Goal: Task Accomplishment & Management: Manage account settings

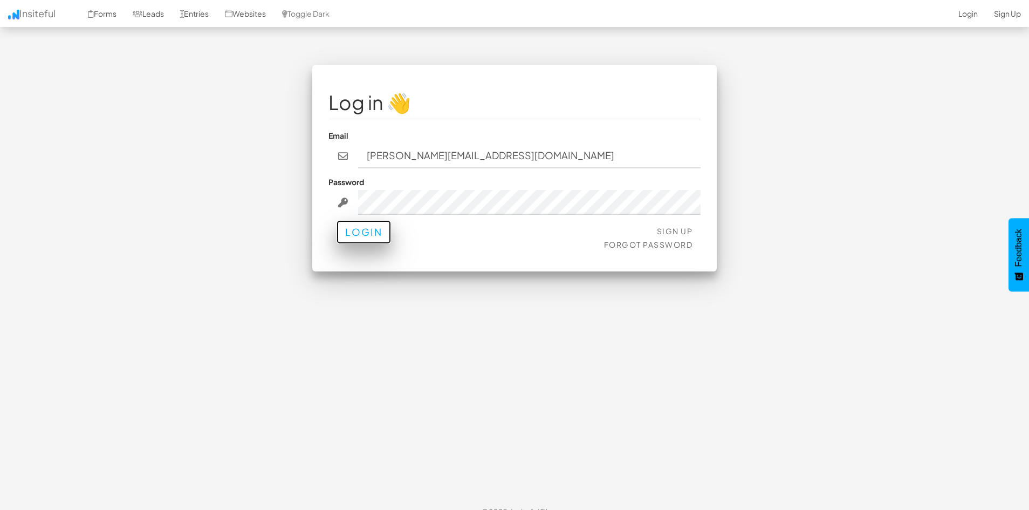
click at [377, 233] on button "Login" at bounding box center [364, 232] width 54 height 24
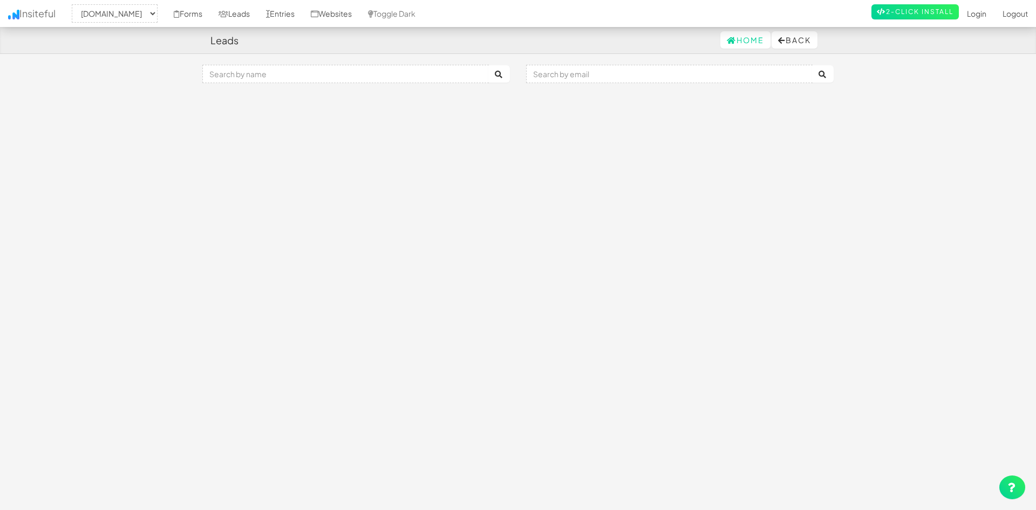
select select "2421"
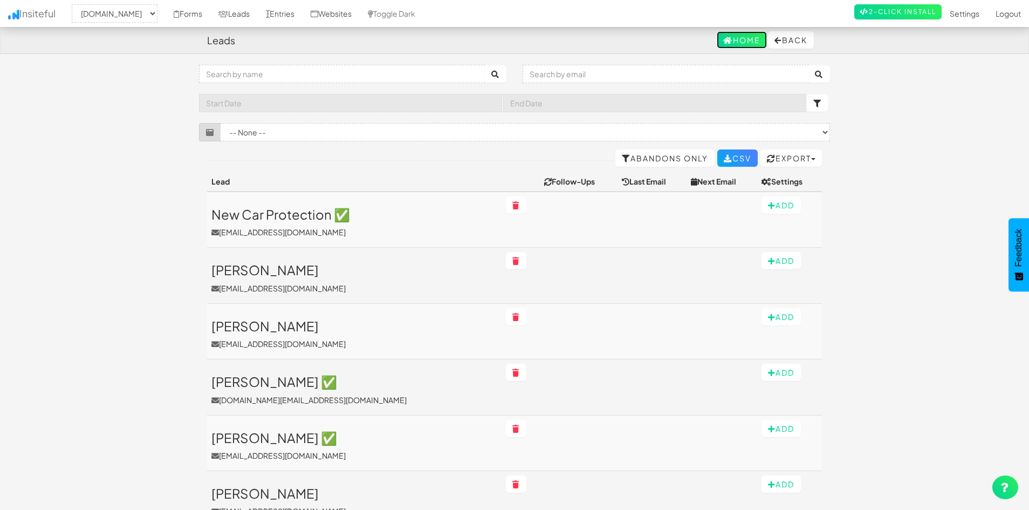
click at [729, 35] on link "Home" at bounding box center [742, 39] width 50 height 17
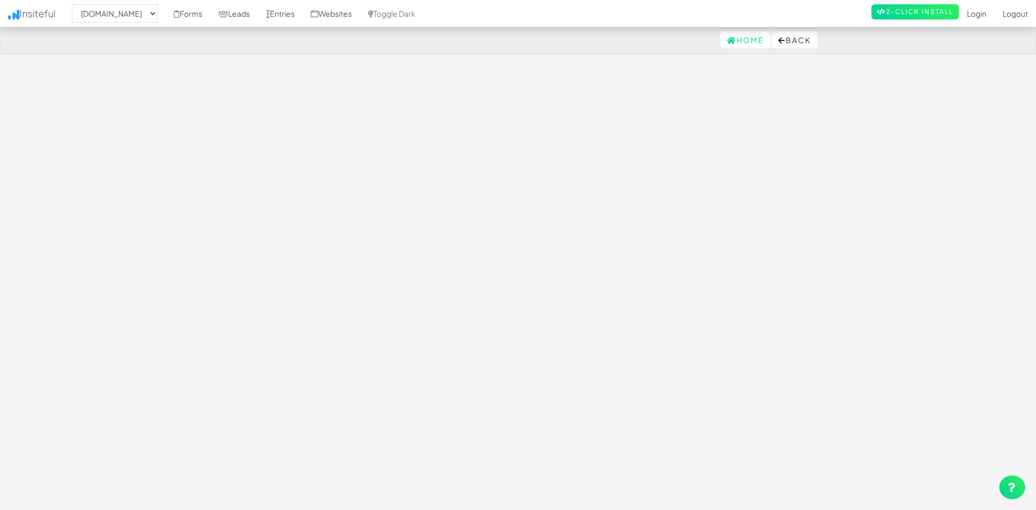
select select "2421"
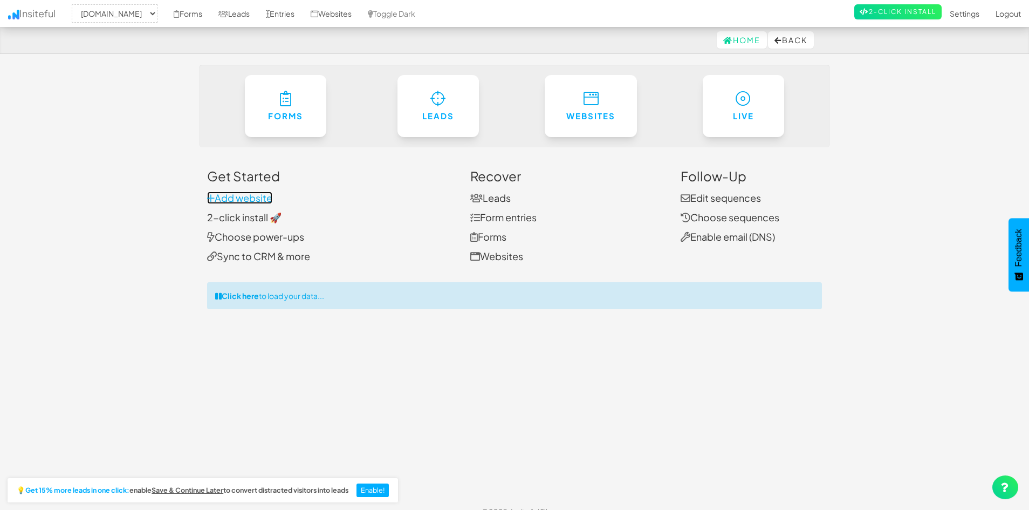
click at [236, 197] on link "Add website" at bounding box center [239, 198] width 65 height 12
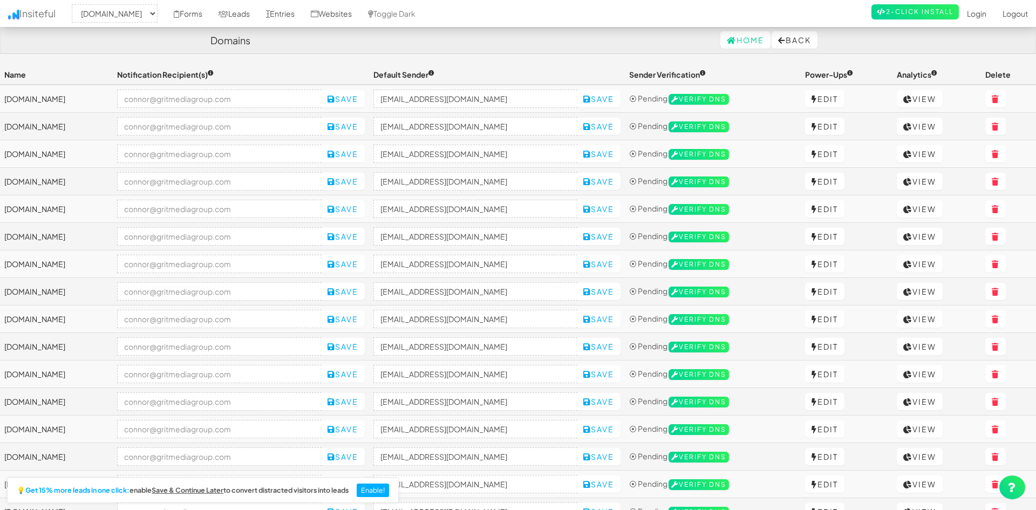
select select "2421"
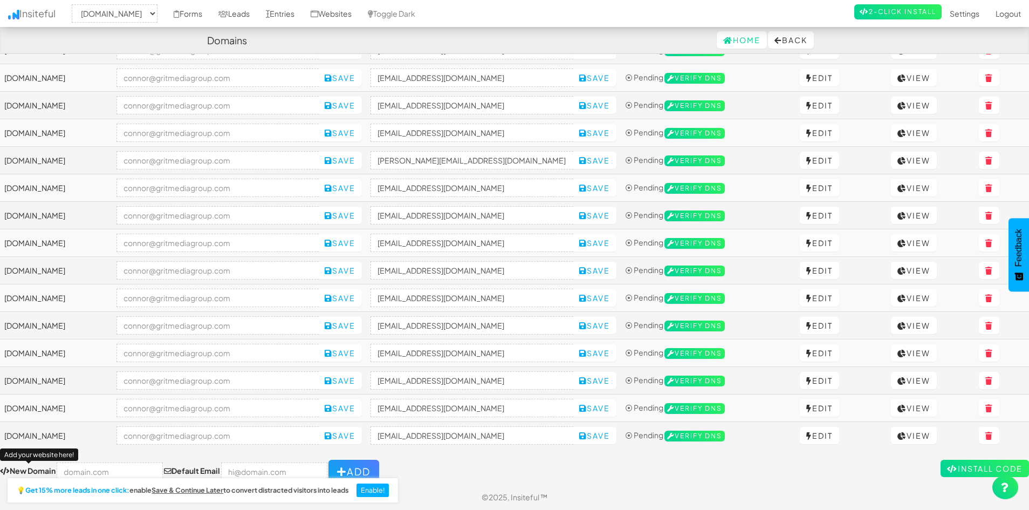
scroll to position [407, 0]
click at [105, 469] on input "text" at bounding box center [110, 471] width 106 height 18
paste input "https://ctceramiccoating.com/"
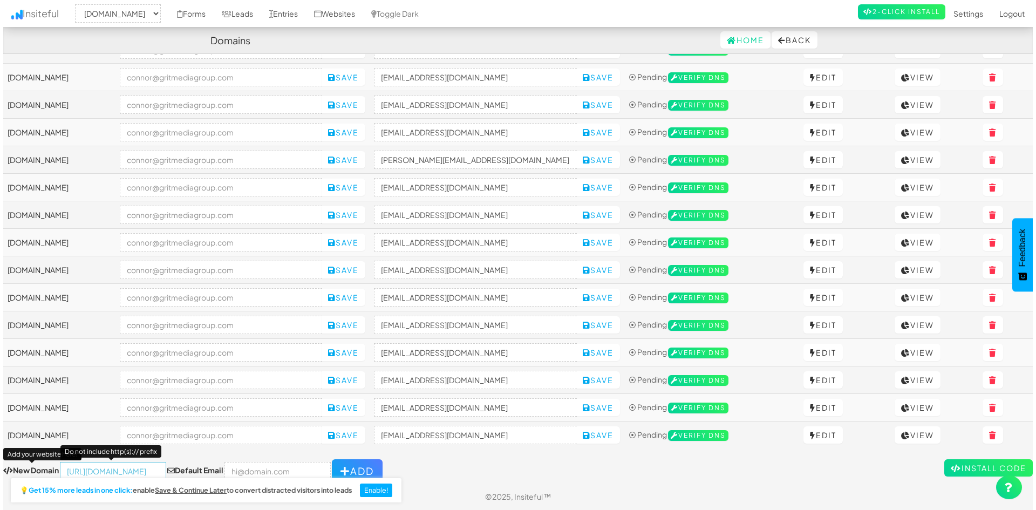
scroll to position [0, 0]
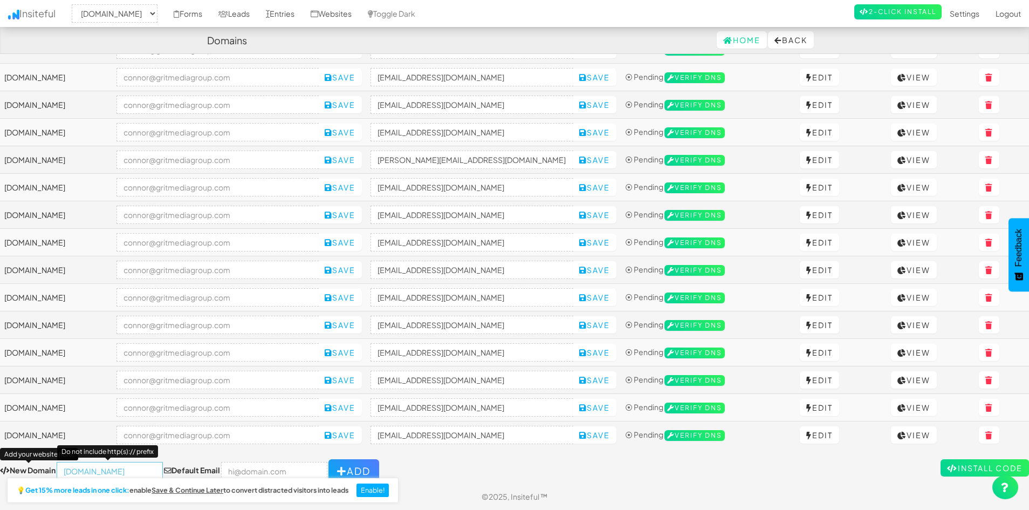
type input "[DOMAIN_NAME]"
click at [255, 470] on input "email" at bounding box center [274, 471] width 106 height 18
type input "[PERSON_NAME][EMAIL_ADDRESS][DOMAIN_NAME]"
click at [337, 470] on icon "button" at bounding box center [342, 471] width 10 height 10
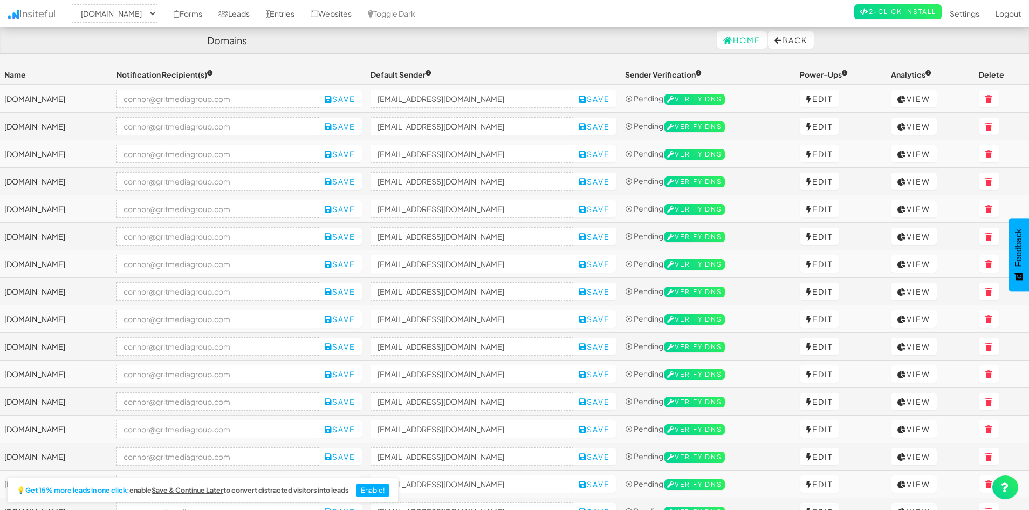
select select "2421"
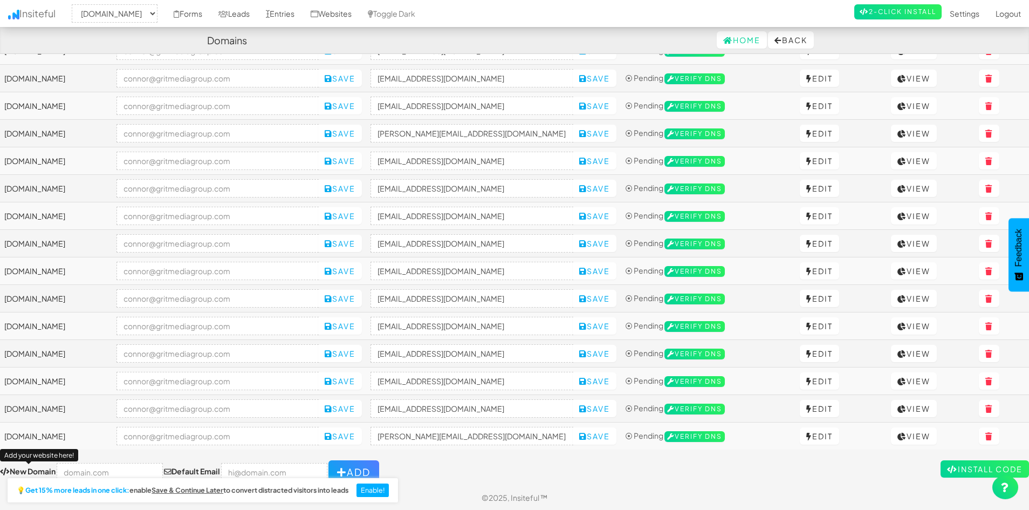
scroll to position [434, 0]
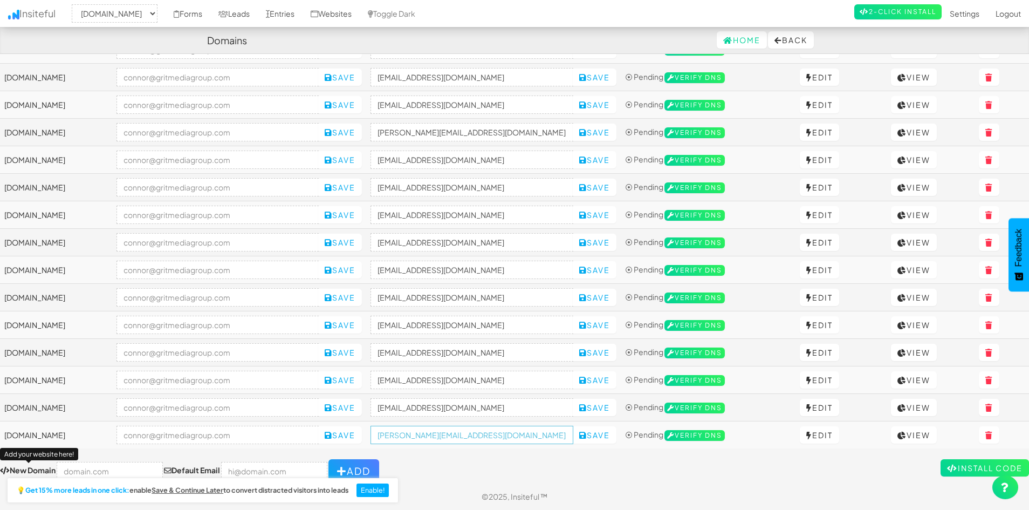
drag, startPoint x: 467, startPoint y: 435, endPoint x: 545, endPoint y: 441, distance: 78.0
click at [545, 441] on input "[PERSON_NAME][EMAIL_ADDRESS][DOMAIN_NAME]" at bounding box center [472, 435] width 203 height 18
paste input "https://ctceramiccoating.com/"
type input "no-reply@ctceramiccoating.com"
click at [543, 458] on div "Toggle navigation Insiteful -- None -- ctceramiccoating.com lowcountrydcsc.com …" at bounding box center [514, 56] width 1029 height 852
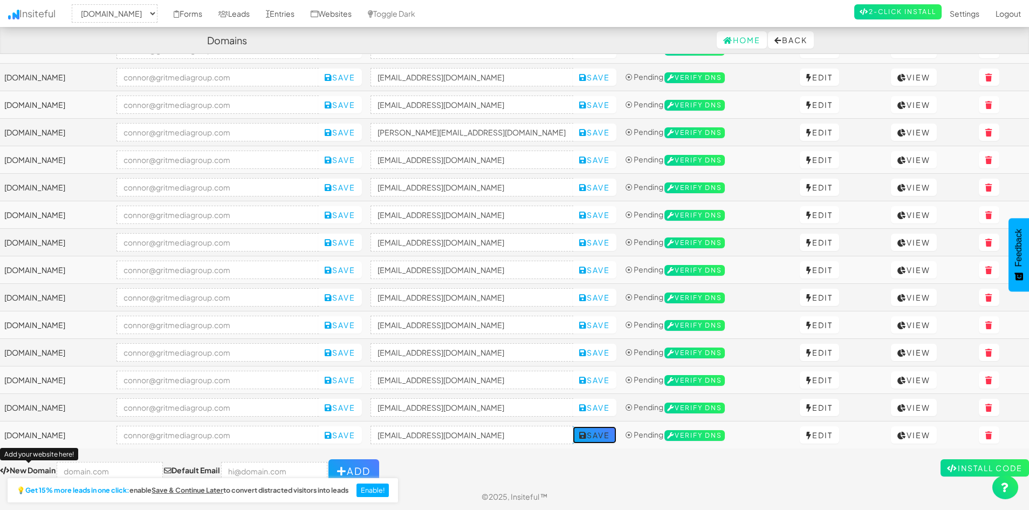
click at [617, 432] on button "Save" at bounding box center [595, 434] width 44 height 17
click at [92, 468] on input "text" at bounding box center [110, 471] width 106 height 18
paste input "https://www.alamocitydetailing-sa.com/"
type input "[DOMAIN_NAME]"
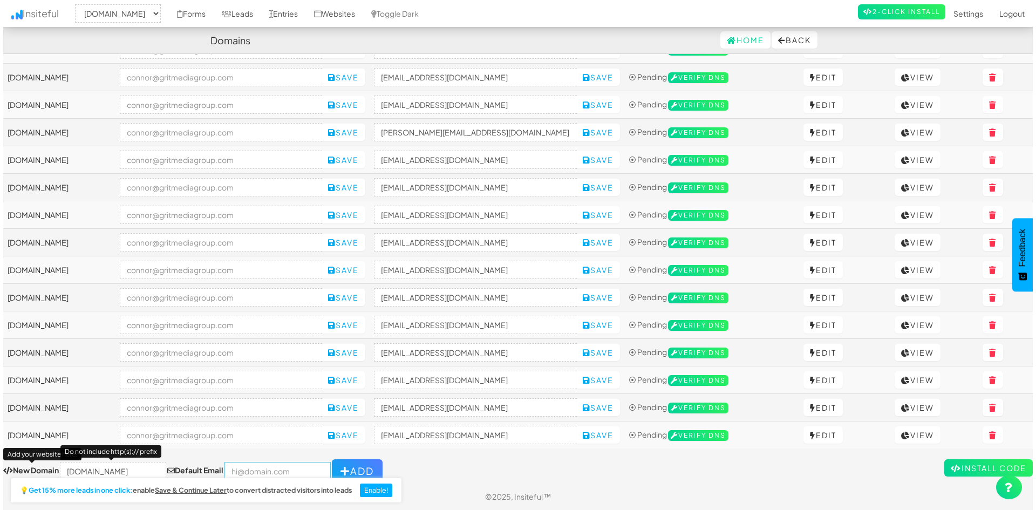
scroll to position [0, 0]
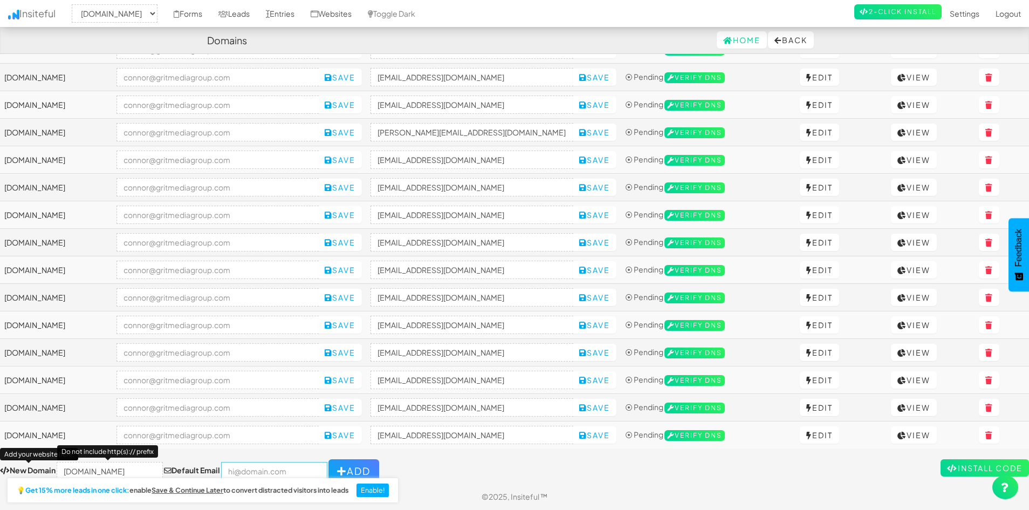
click at [258, 466] on input "email" at bounding box center [274, 471] width 106 height 18
type input "[PERSON_NAME][EMAIL_ADDRESS][DOMAIN_NAME]"
click at [347, 463] on button "Add" at bounding box center [354, 471] width 51 height 24
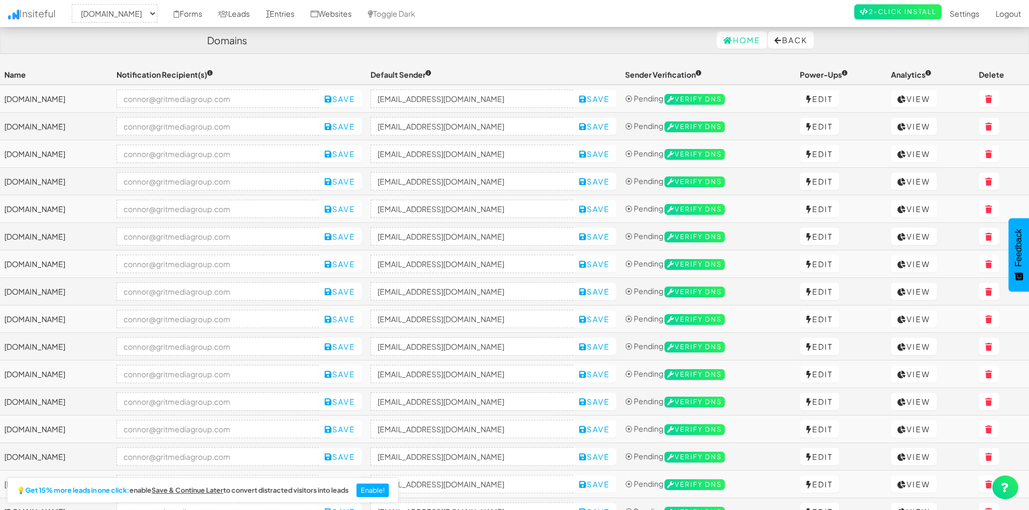
select select "2421"
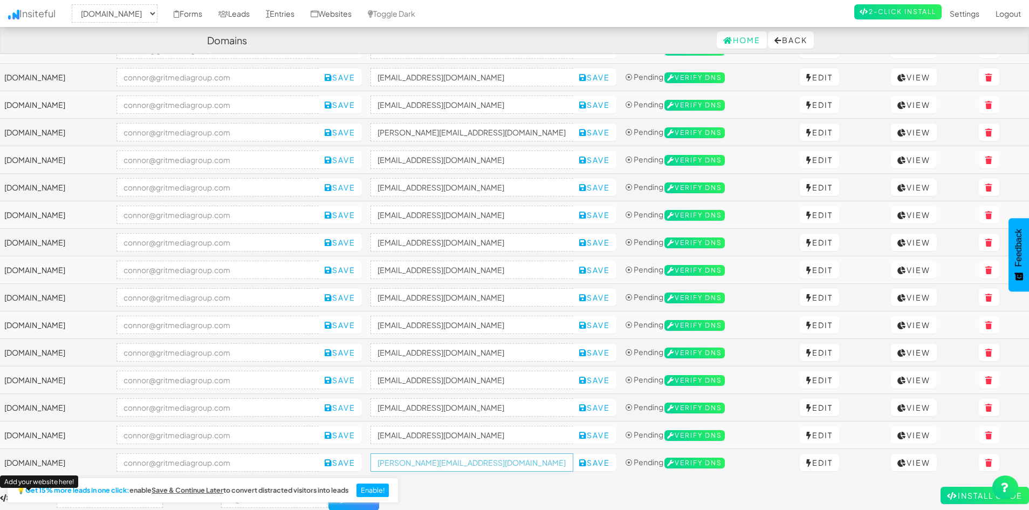
click at [522, 468] on input "[PERSON_NAME][EMAIL_ADDRESS][DOMAIN_NAME]" at bounding box center [472, 462] width 203 height 18
click at [522, 468] on input "connor@gritmediagroup.com" at bounding box center [472, 462] width 203 height 18
paste input "www.alamocitydetailing-sa.com"
type input "no-reply@alamocitydetailing-sa.com"
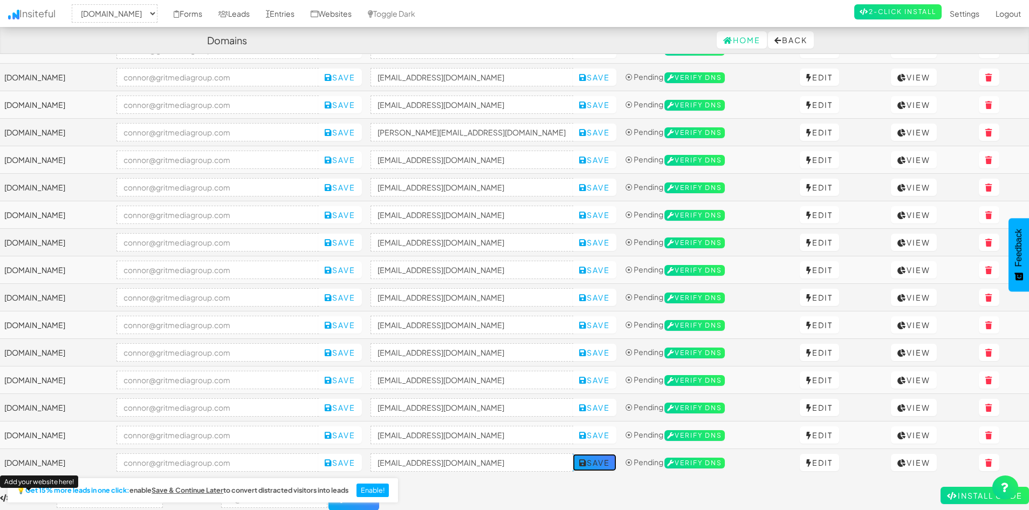
click at [617, 465] on button "Save" at bounding box center [595, 462] width 44 height 17
click at [598, 481] on div "Toggle navigation Insiteful -- None -- www.alamocitydetailing-sa.com ctceramicc…" at bounding box center [514, 70] width 1029 height 880
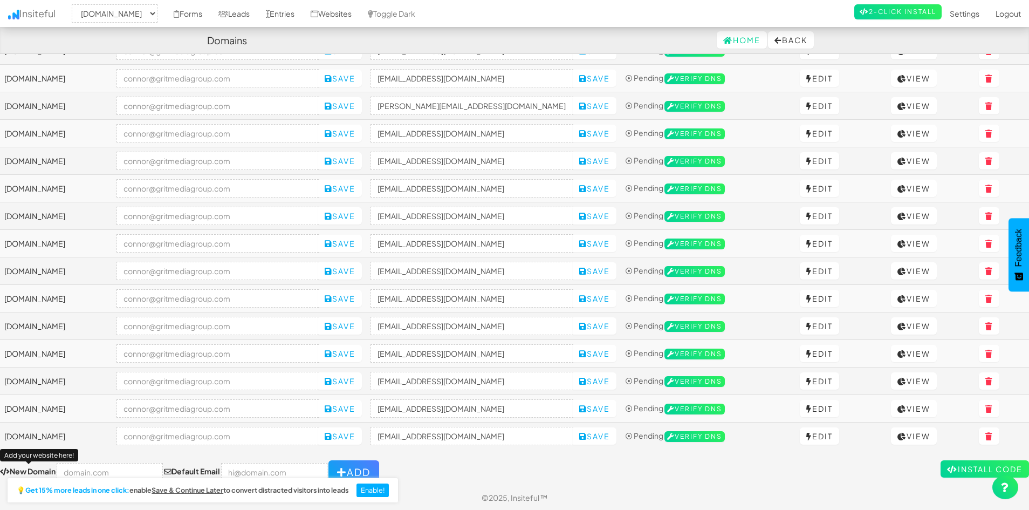
scroll to position [462, 0]
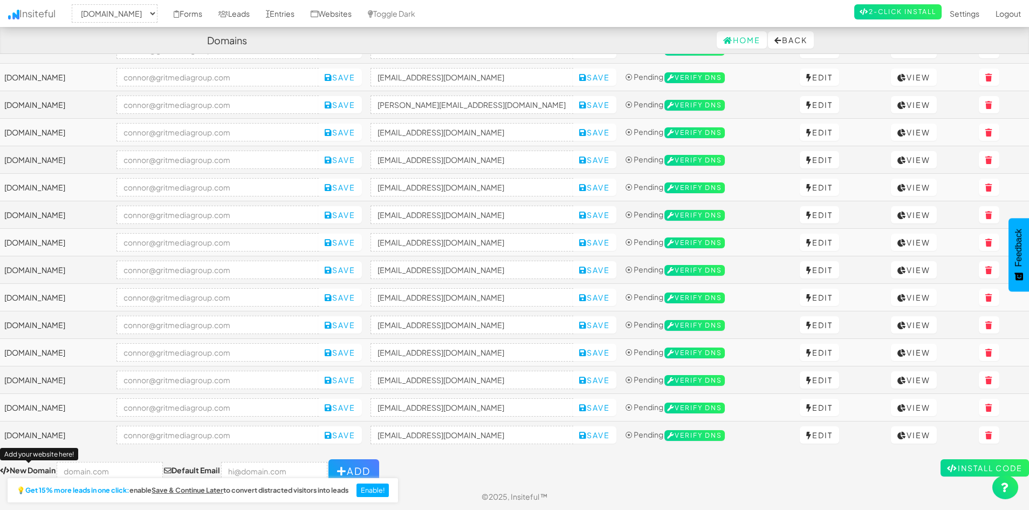
click at [93, 473] on div "💡 Get 15% more leads in one click: enable Save & Continue Later to convert dist…" at bounding box center [201, 491] width 403 height 37
click at [98, 466] on input "text" at bounding box center [110, 471] width 106 height 18
paste input "[URL][DOMAIN_NAME]"
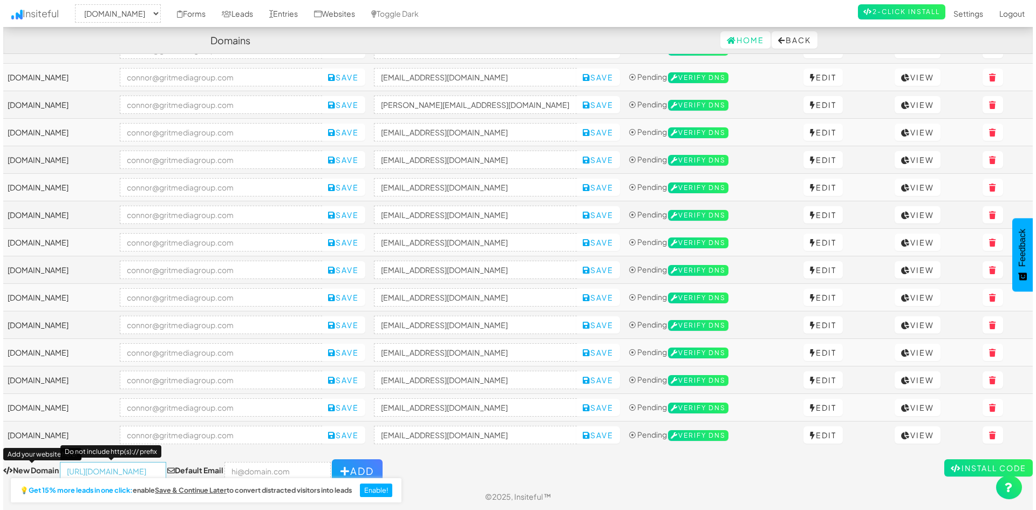
scroll to position [0, 0]
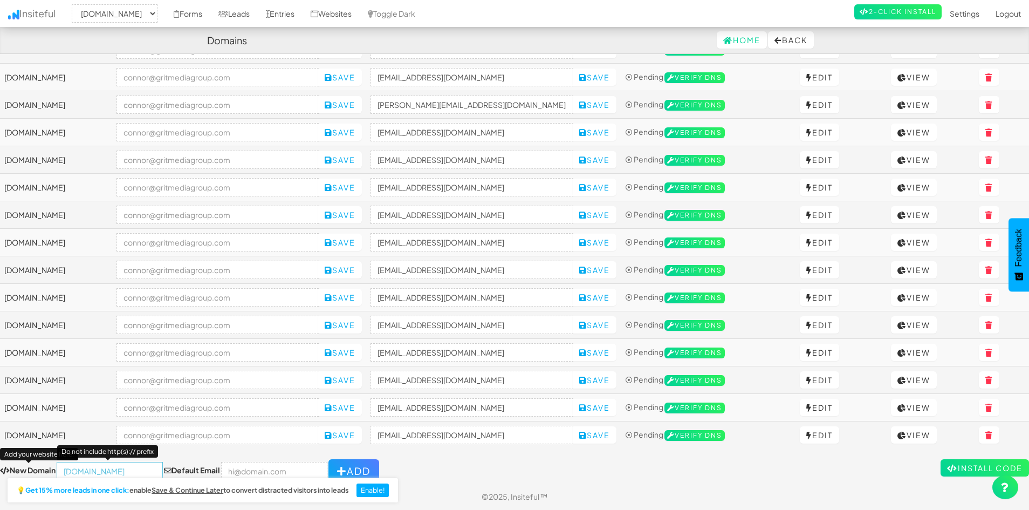
type input "[DOMAIN_NAME]"
click at [244, 468] on input "email" at bounding box center [274, 471] width 106 height 18
type input "[PERSON_NAME][EMAIL_ADDRESS][DOMAIN_NAME]"
click at [338, 468] on button "Add" at bounding box center [354, 471] width 51 height 24
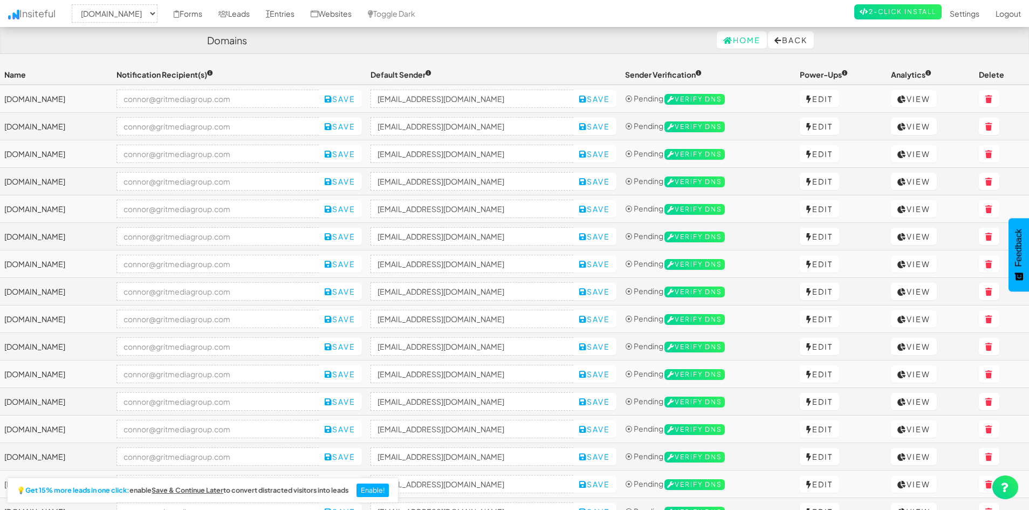
select select "2421"
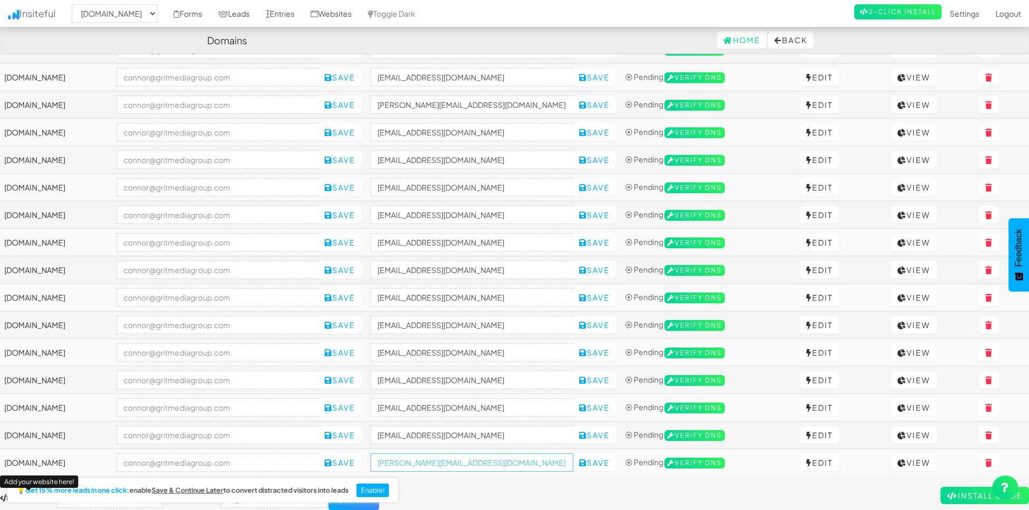
click at [550, 461] on input "connor@gritmediagroup.com" at bounding box center [472, 462] width 203 height 18
paste input "https://autoluxeflorida.com/"
type input "no-reply@autoluxeflorida.com"
click at [617, 466] on button "Save" at bounding box center [595, 462] width 44 height 17
drag, startPoint x: 33, startPoint y: 495, endPoint x: 467, endPoint y: 486, distance: 433.9
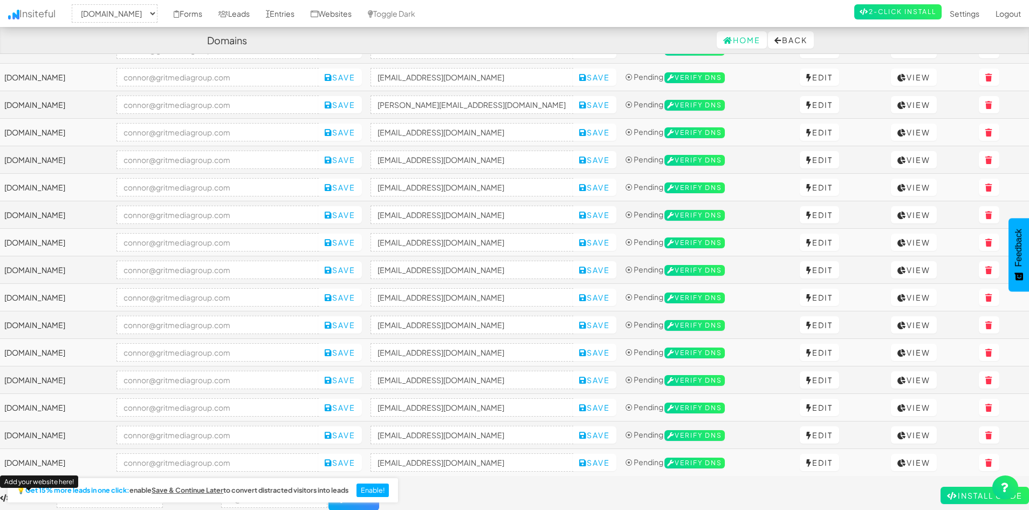
click at [469, 486] on div "Toggle navigation Insiteful -- None -- autoluxeflorida.com www.alamocitydetaili…" at bounding box center [514, 57] width 1029 height 908
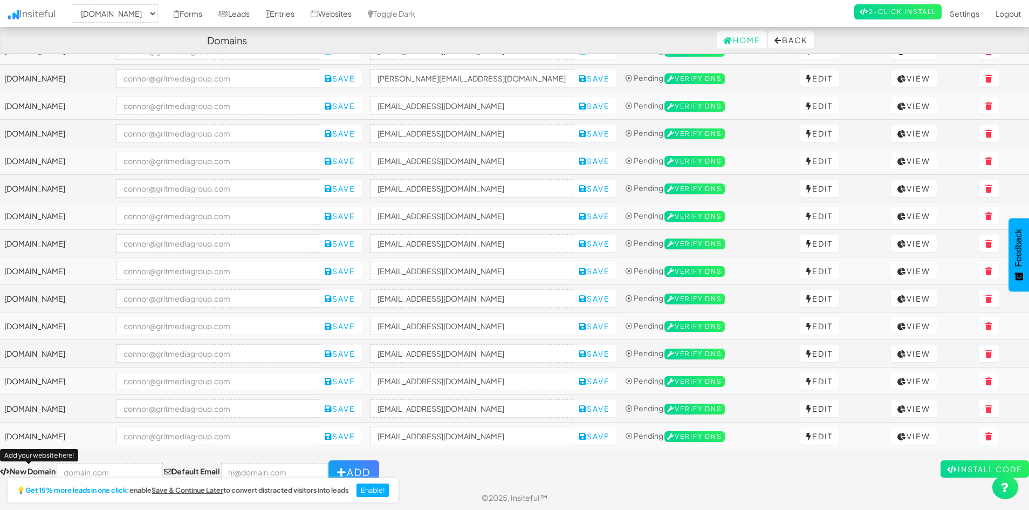
scroll to position [489, 0]
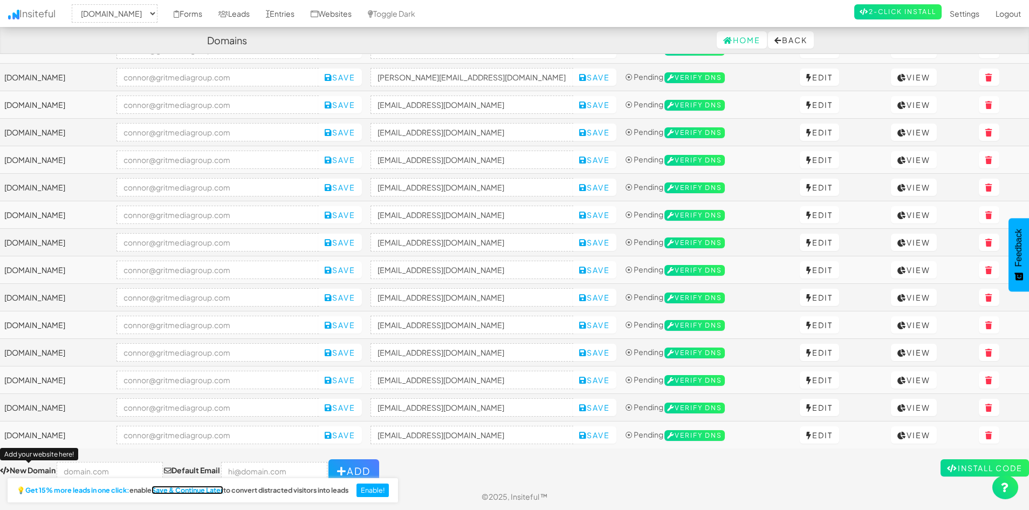
click at [176, 490] on u "Save & Continue Later" at bounding box center [188, 490] width 72 height 9
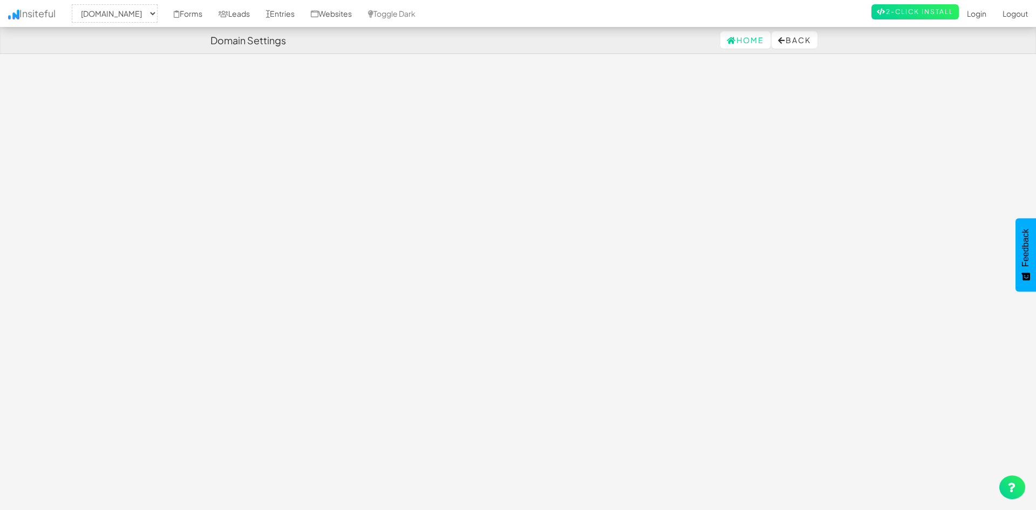
select select "2421"
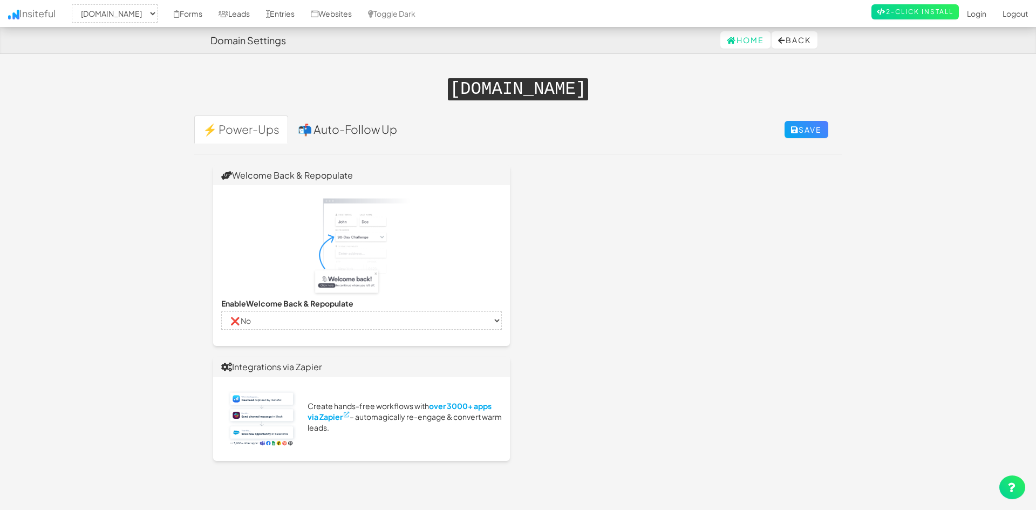
select select "2421"
select select "false"
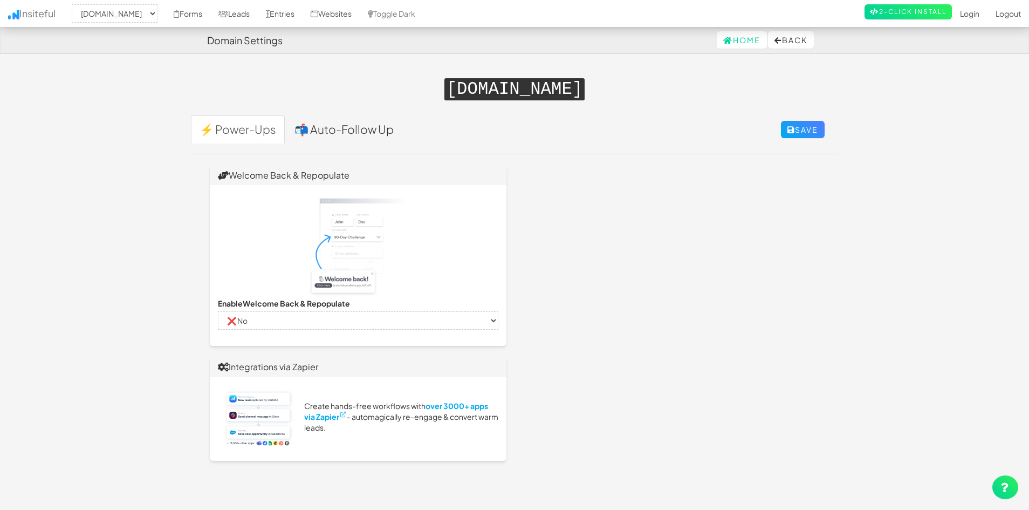
select select "false"
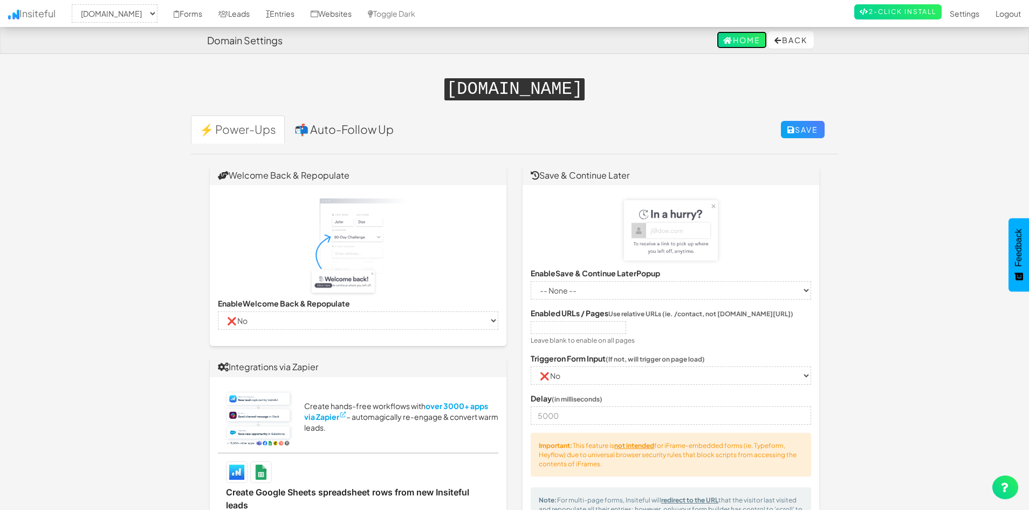
click at [725, 40] on link "Home" at bounding box center [742, 39] width 50 height 17
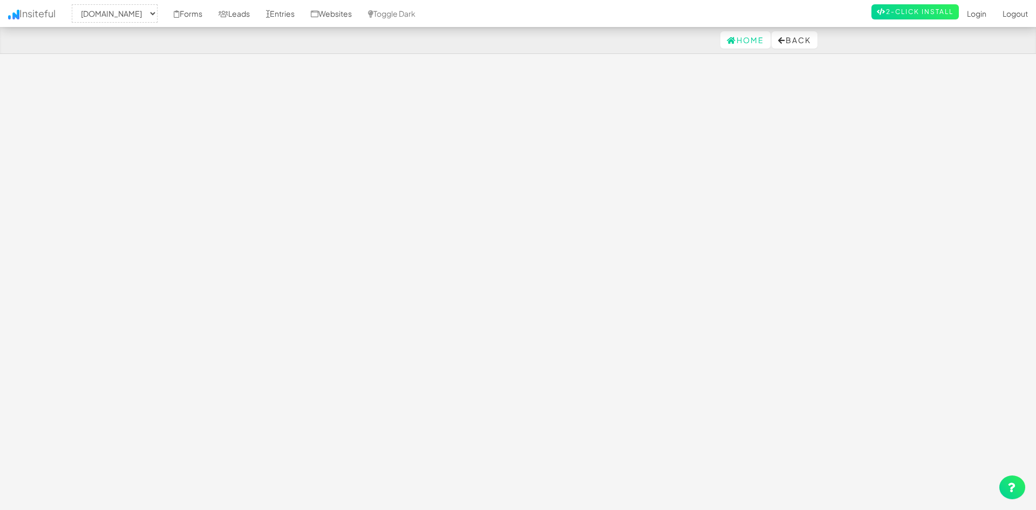
select select "2421"
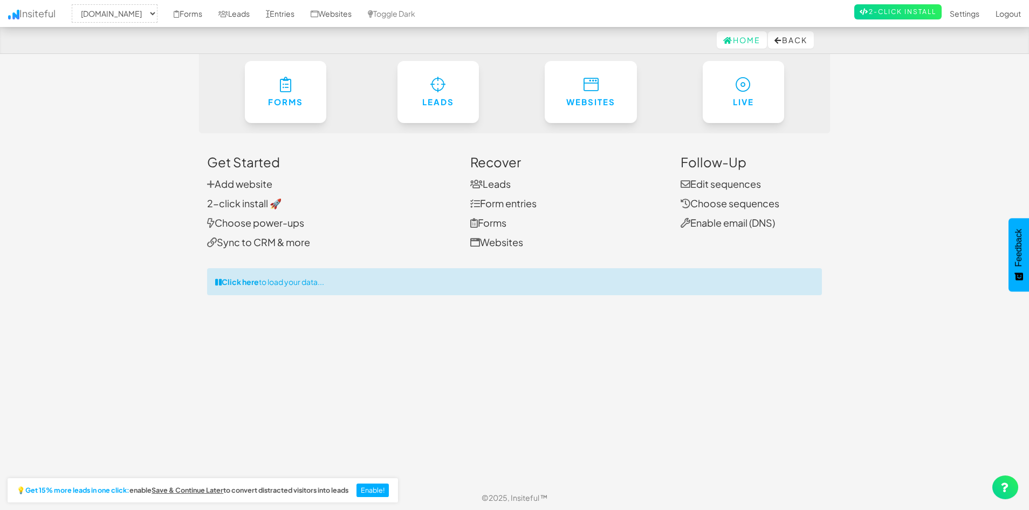
scroll to position [15, 0]
click at [241, 181] on link "Add website" at bounding box center [239, 182] width 65 height 12
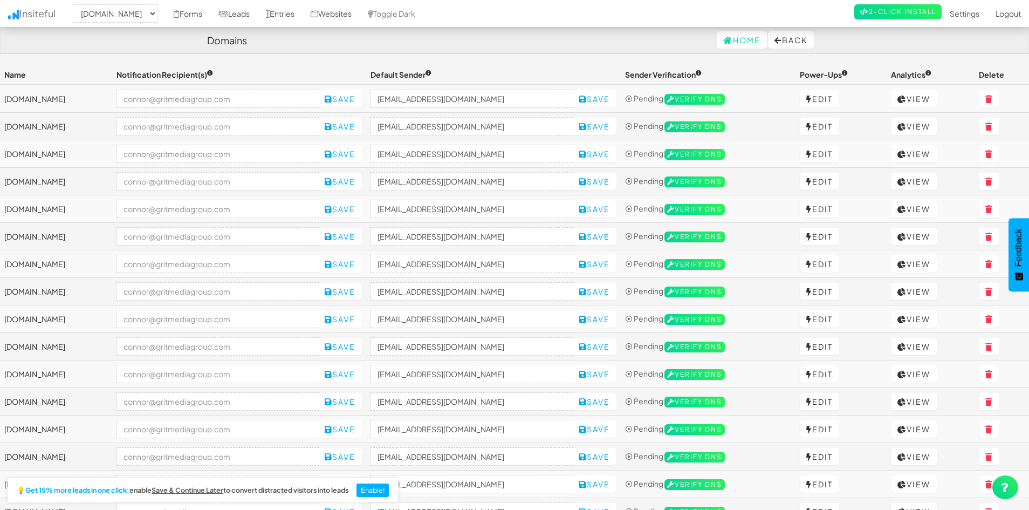
select select "2421"
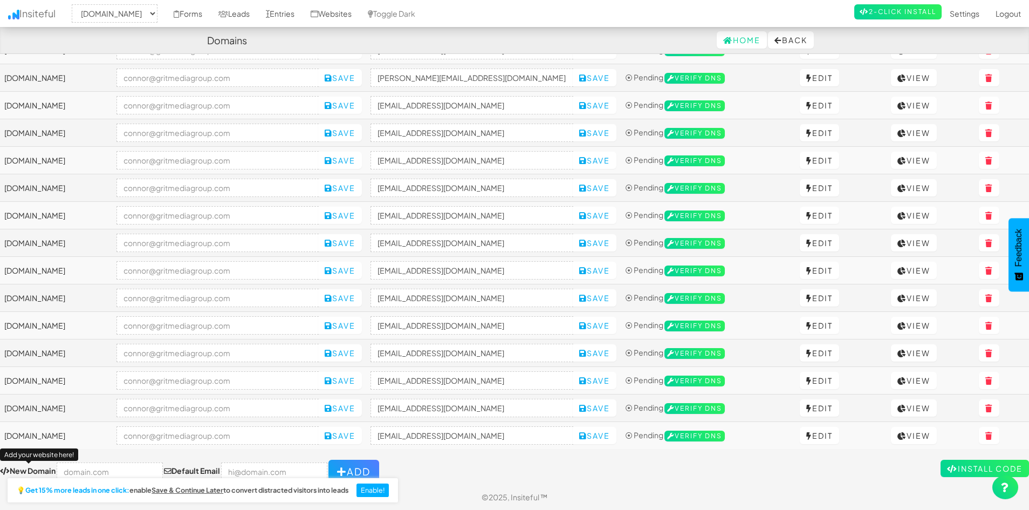
scroll to position [489, 0]
click at [111, 473] on div "💡 Get 15% more leads in one click: enable Save & Continue Later to convert dist…" at bounding box center [201, 491] width 403 height 37
click at [111, 469] on input "text" at bounding box center [110, 471] width 106 height 18
paste input "https://jstintcaraudiodallas.com/"
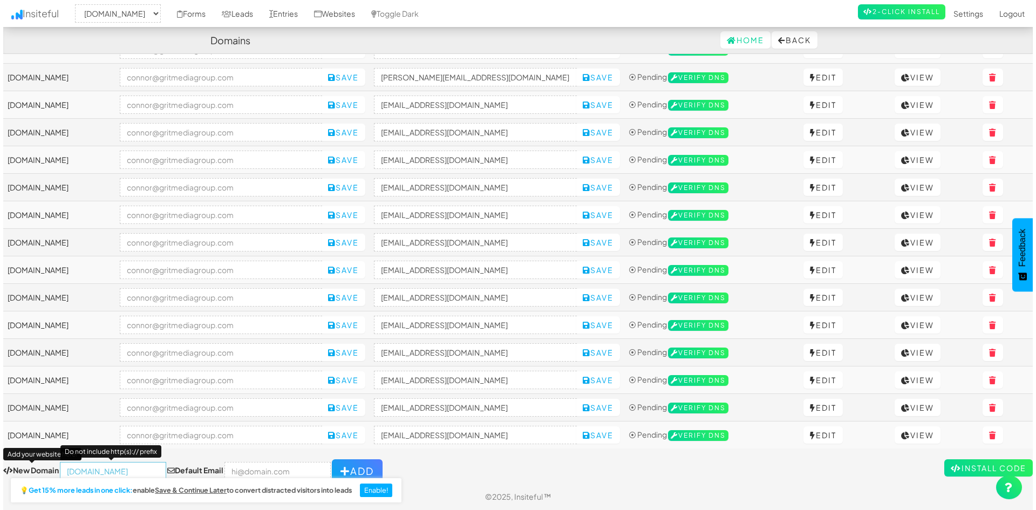
scroll to position [0, 0]
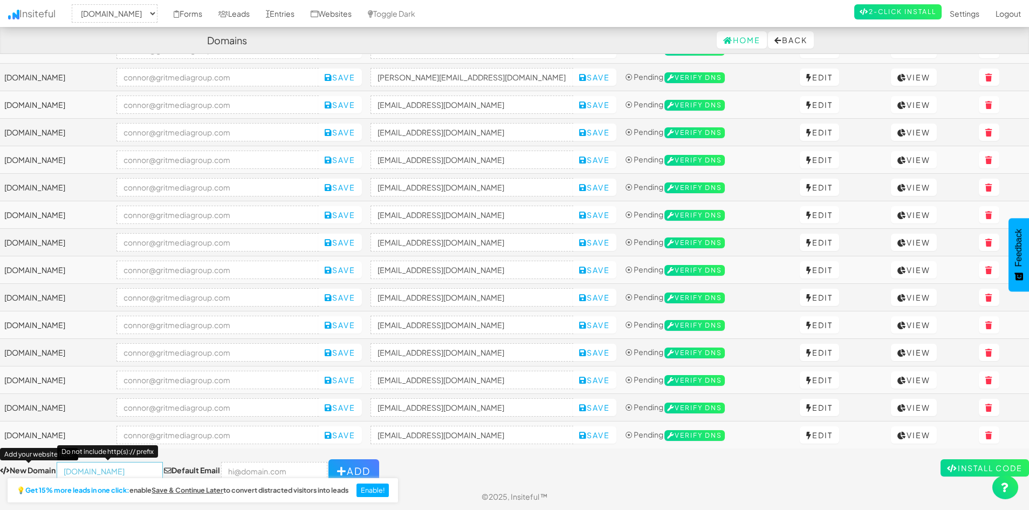
type input "jstintcaraudiodallas.com"
click at [247, 469] on input "email" at bounding box center [274, 471] width 106 height 18
type input "connor@gritmediagroup.com"
click at [338, 473] on div "💡 Get 15% more leads in one click: enable Save & Continue Later to convert dist…" at bounding box center [201, 491] width 403 height 37
click at [351, 466] on button "Add" at bounding box center [354, 471] width 51 height 24
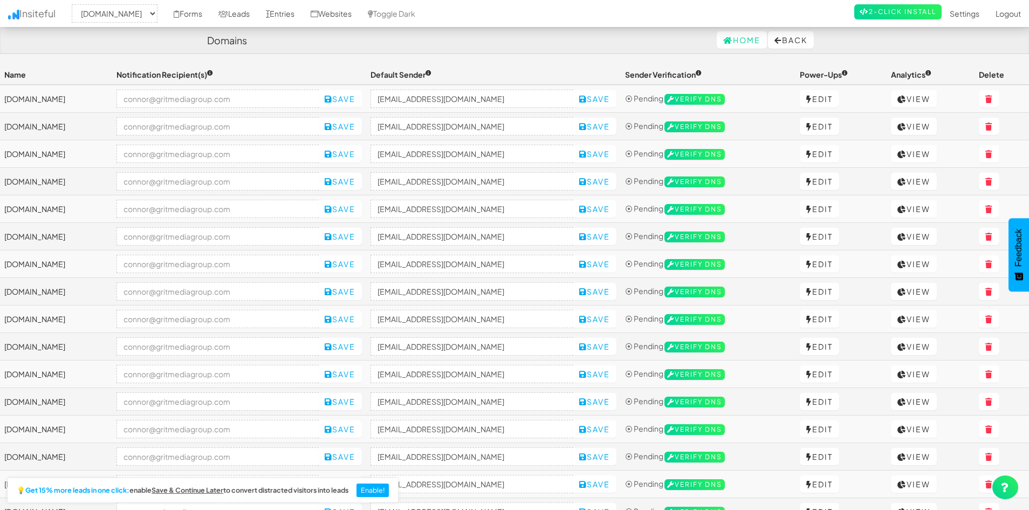
select select "2421"
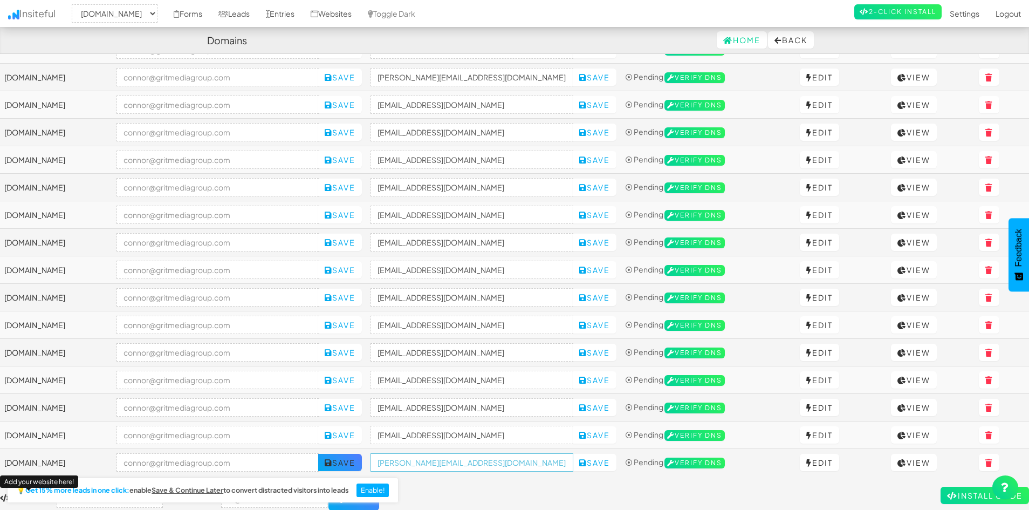
drag, startPoint x: 543, startPoint y: 469, endPoint x: 396, endPoint y: 465, distance: 147.4
click at [396, 465] on tr "jstintcaraudiodallas.com Save connor@gritmediagroup.com Save ⦿ Pending Verify D…" at bounding box center [514, 463] width 1029 height 28
paste input "[DOMAIN_NAME]"
type input "[EMAIL_ADDRESS][DOMAIN_NAME]"
click at [617, 461] on button "Save" at bounding box center [595, 462] width 44 height 17
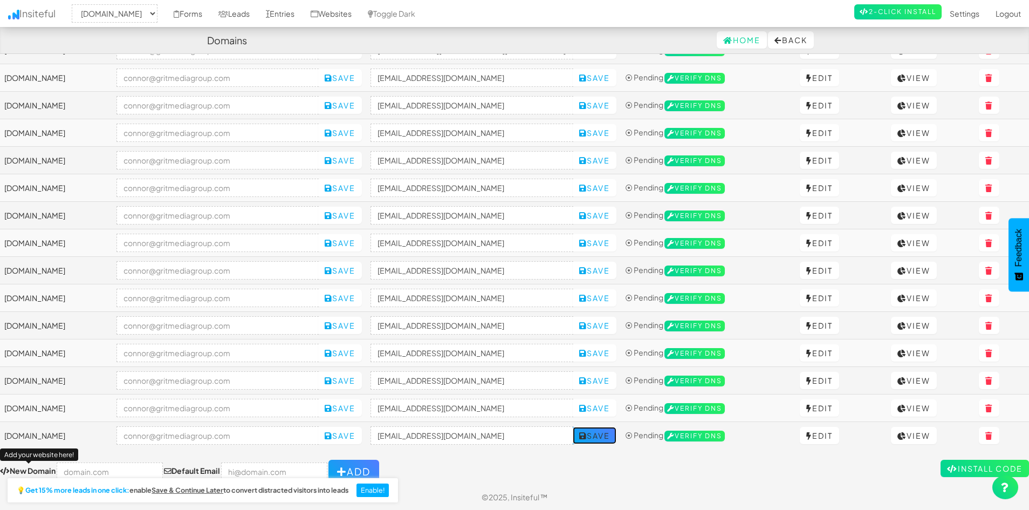
scroll to position [517, 0]
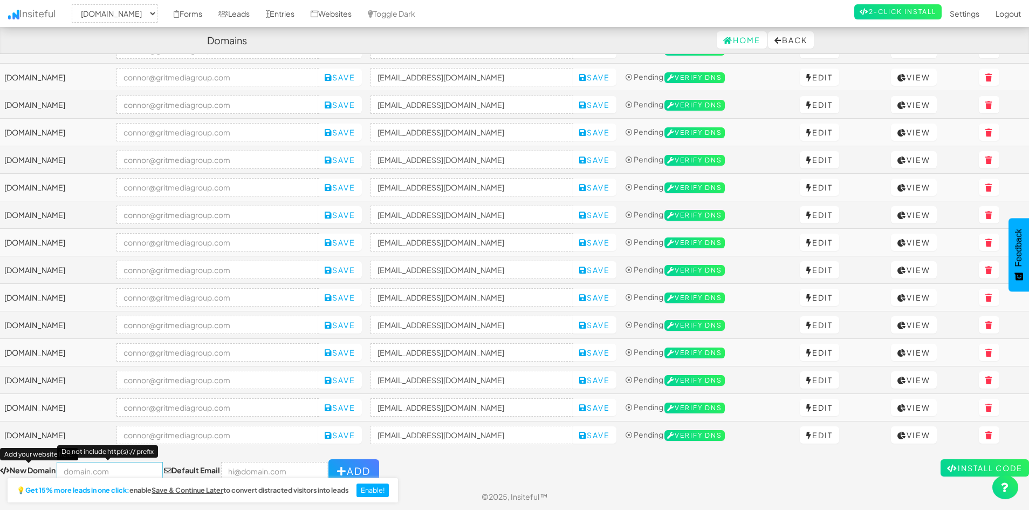
click at [98, 469] on input "text" at bounding box center [110, 471] width 106 height 18
paste input "https://outbackbuilders.com/"
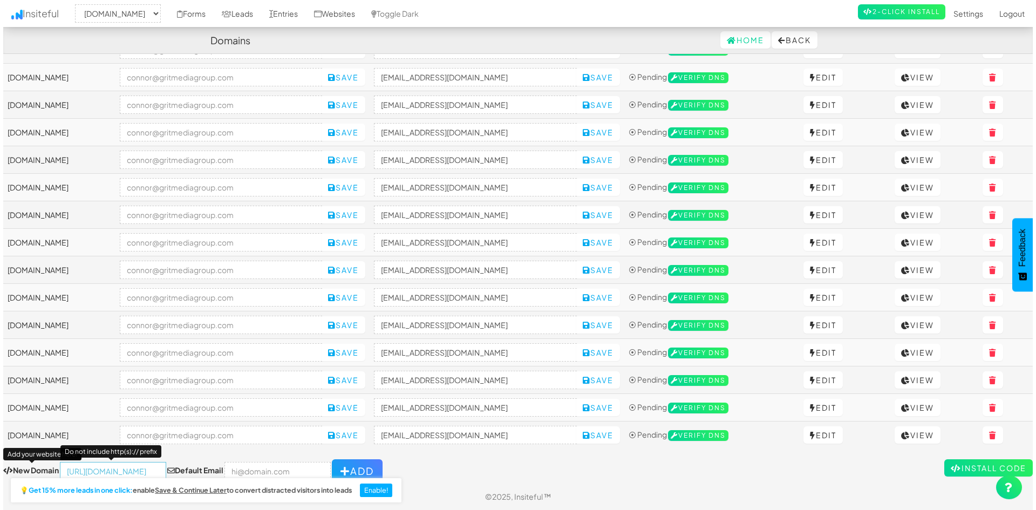
scroll to position [0, 0]
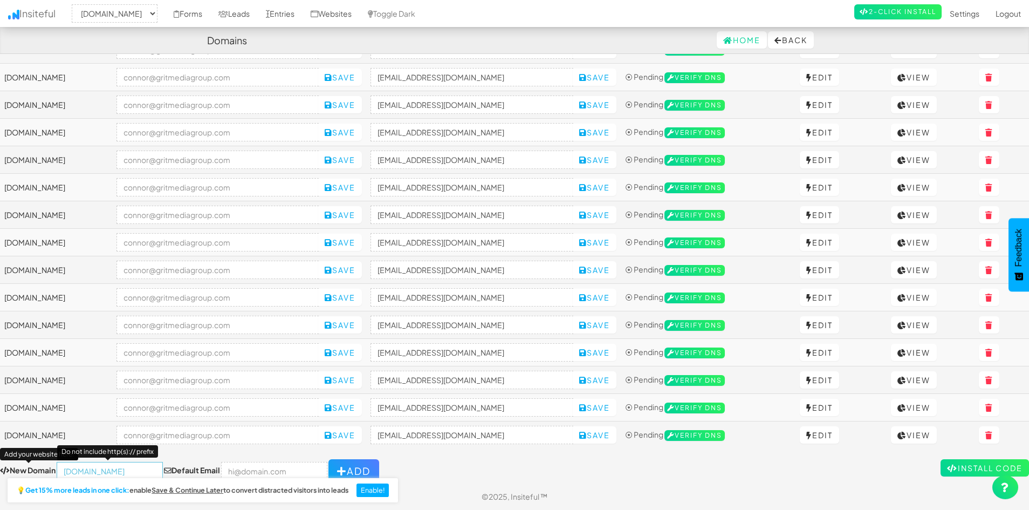
type input "[DOMAIN_NAME]"
click at [247, 474] on div "💡 Get 15% more leads in one click: enable Save & Continue Later to convert dist…" at bounding box center [201, 491] width 403 height 37
click at [254, 468] on input "email" at bounding box center [274, 471] width 106 height 18
type input "[PERSON_NAME][EMAIL_ADDRESS][DOMAIN_NAME]"
click at [336, 466] on button "Add" at bounding box center [354, 471] width 51 height 24
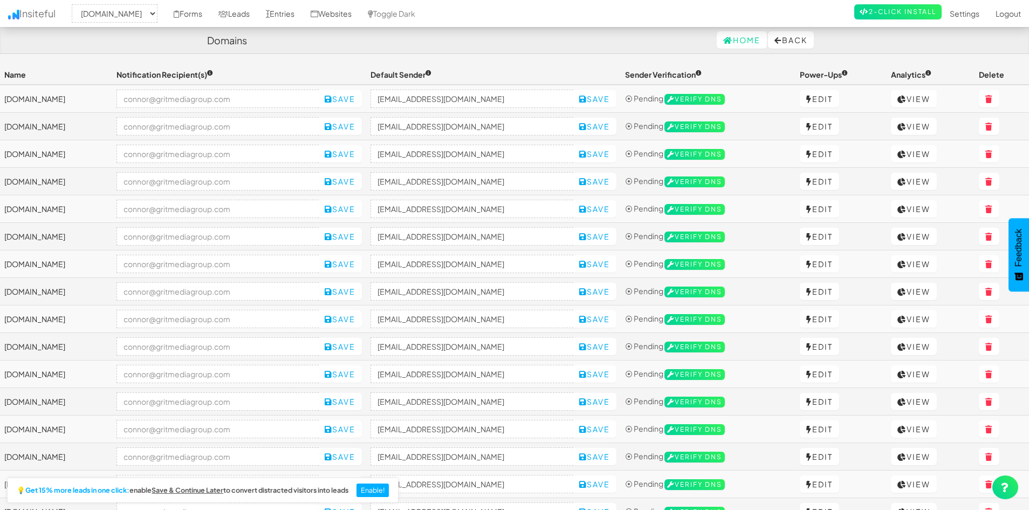
select select "2421"
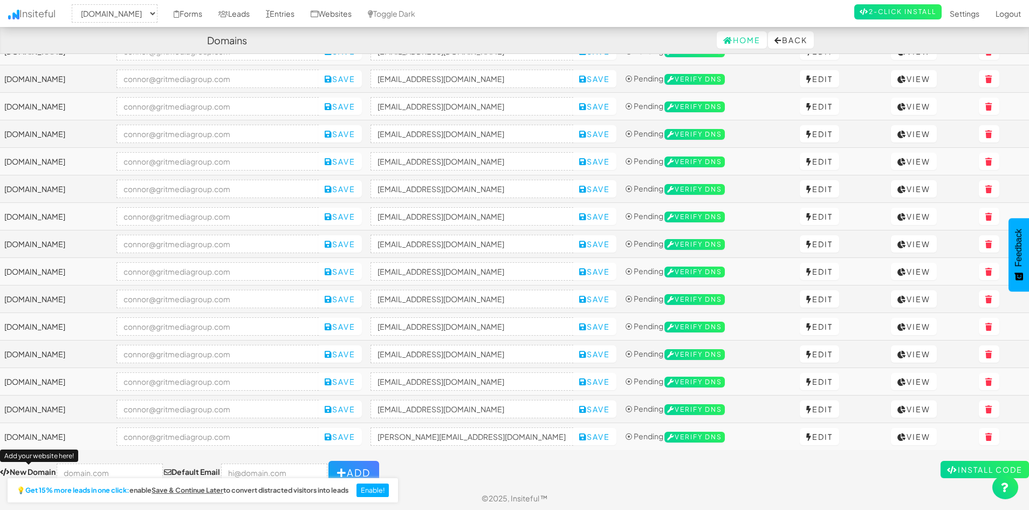
scroll to position [544, 0]
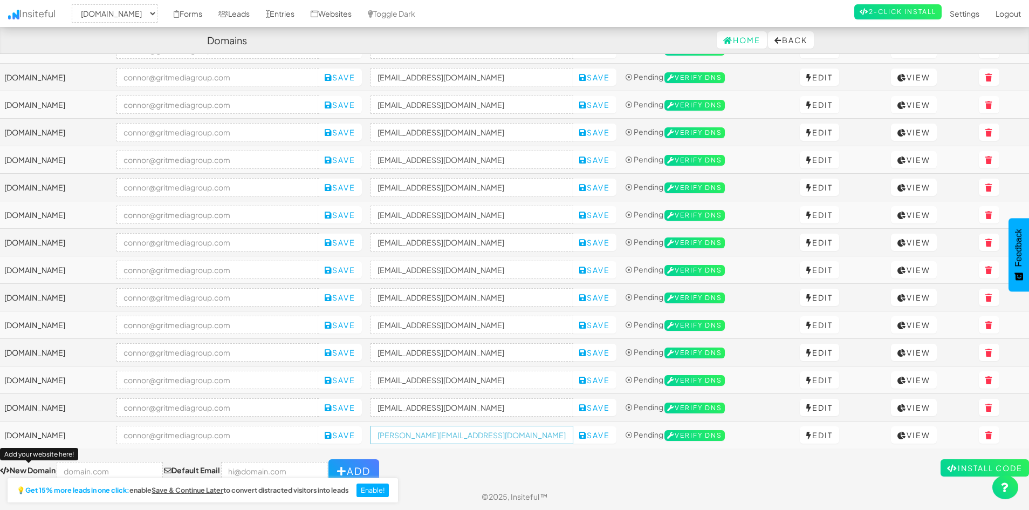
click at [483, 432] on input "[PERSON_NAME][EMAIL_ADDRESS][DOMAIN_NAME]" at bounding box center [472, 435] width 203 height 18
paste input "https://outbackbuilders.com/"
click at [483, 432] on input "no-reply@https://outbackbuilders.com/" at bounding box center [472, 435] width 203 height 18
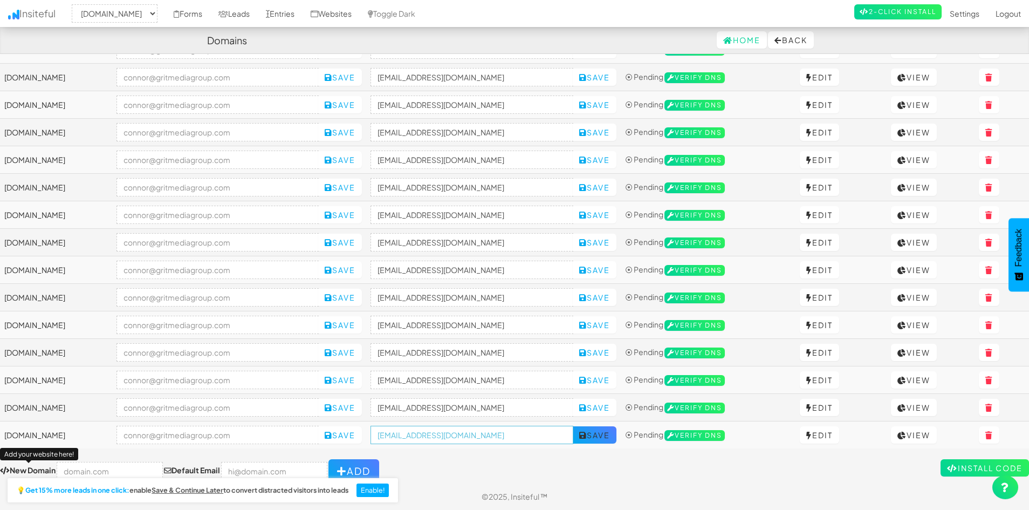
type input "[EMAIL_ADDRESS][DOMAIN_NAME]"
click at [613, 437] on button "Save" at bounding box center [595, 434] width 44 height 17
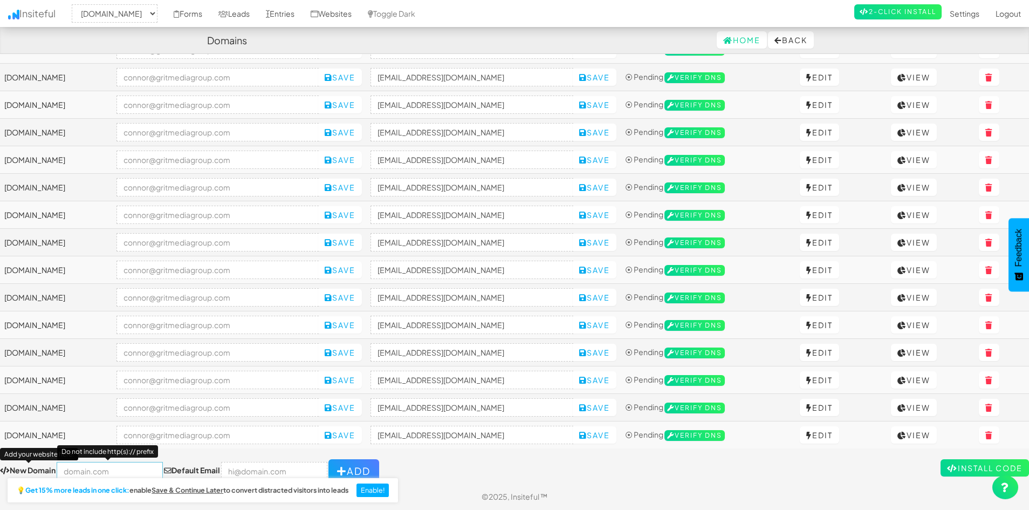
click at [131, 465] on input "text" at bounding box center [110, 471] width 106 height 18
paste input "https://www.tailoreddetailwerks.com/"
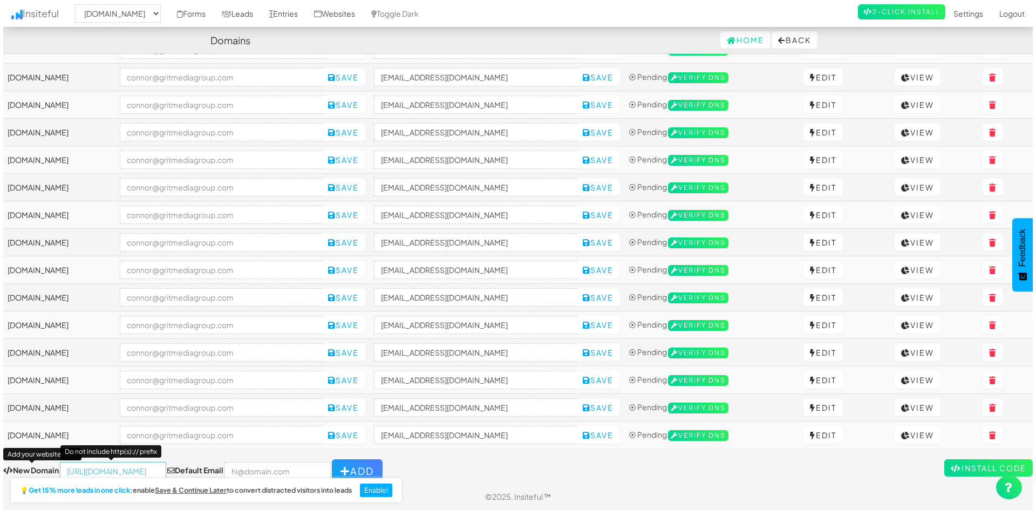
scroll to position [0, 0]
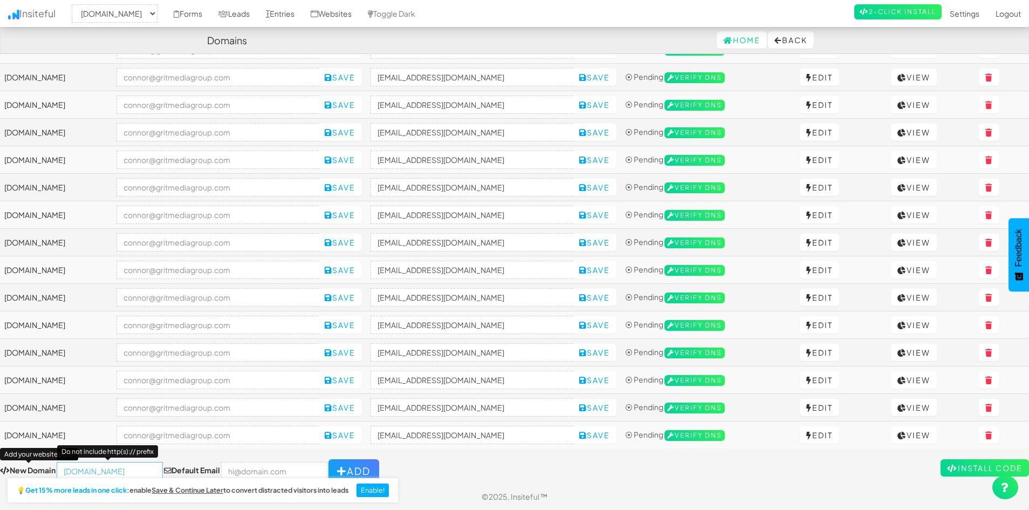
type input "[DOMAIN_NAME]"
click at [249, 463] on input "email" at bounding box center [274, 471] width 106 height 18
type input "[PERSON_NAME][EMAIL_ADDRESS][DOMAIN_NAME]"
click at [354, 465] on button "Add" at bounding box center [354, 471] width 51 height 24
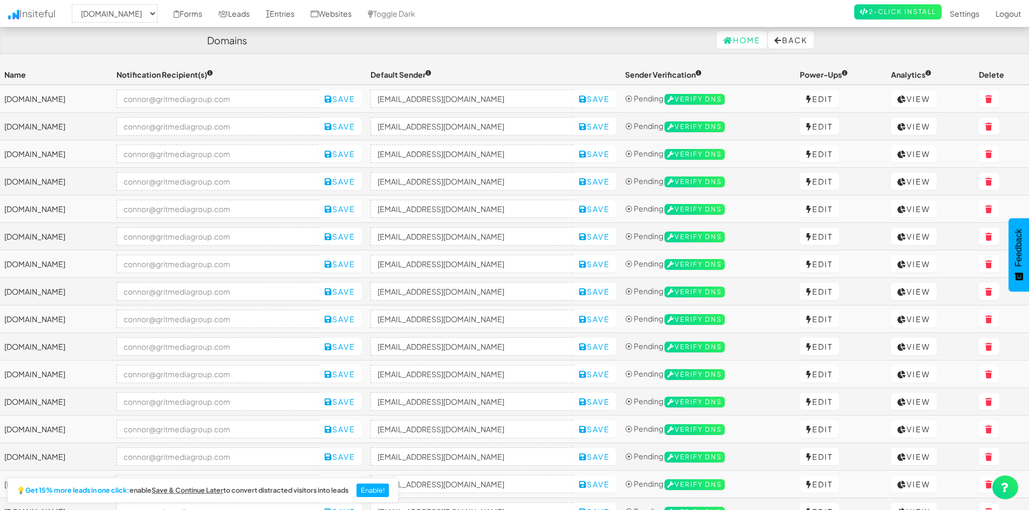
select select "2421"
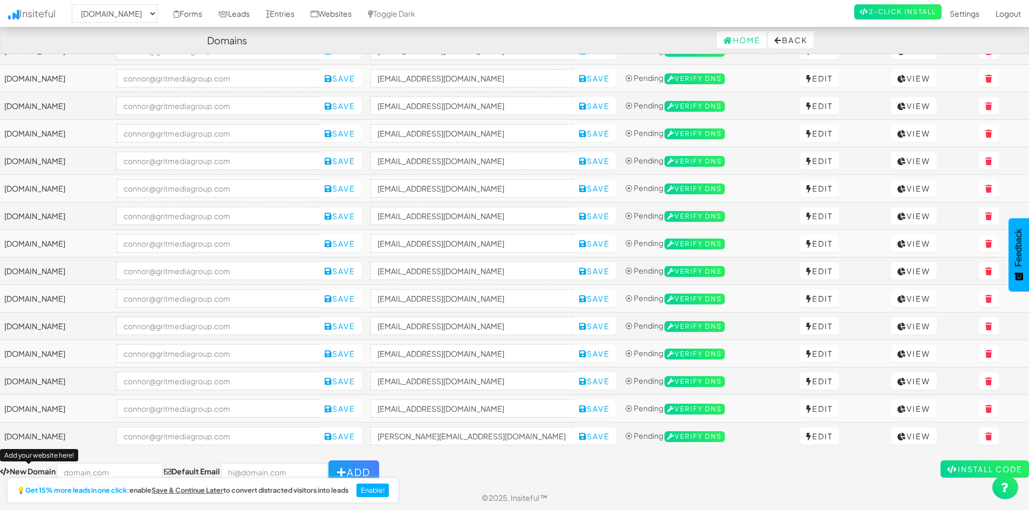
scroll to position [572, 0]
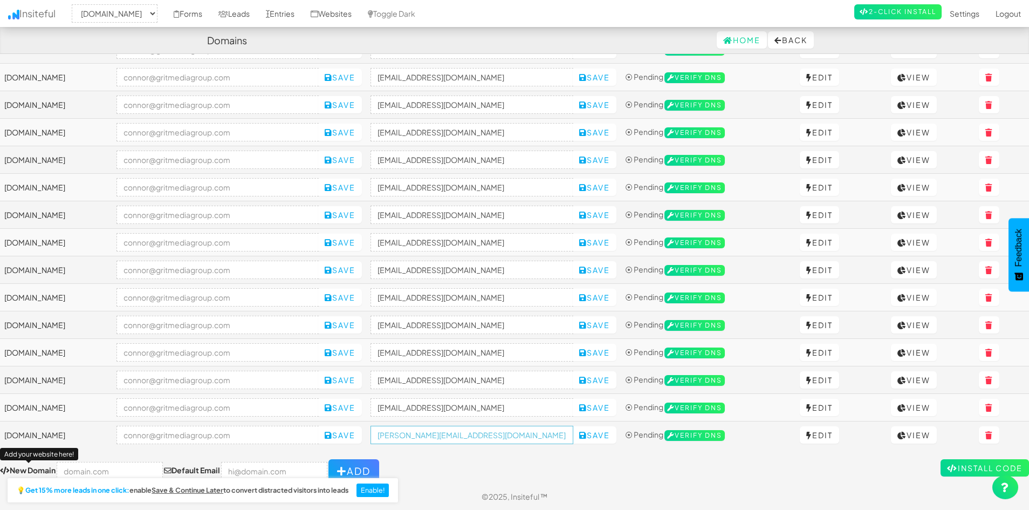
click at [469, 429] on input "[PERSON_NAME][EMAIL_ADDRESS][DOMAIN_NAME]" at bounding box center [472, 435] width 203 height 18
paste input "[DOMAIN_NAME]"
type input "[EMAIL_ADDRESS][DOMAIN_NAME]"
click at [613, 432] on button "Save" at bounding box center [595, 434] width 44 height 17
click at [150, 466] on input "text" at bounding box center [110, 471] width 106 height 18
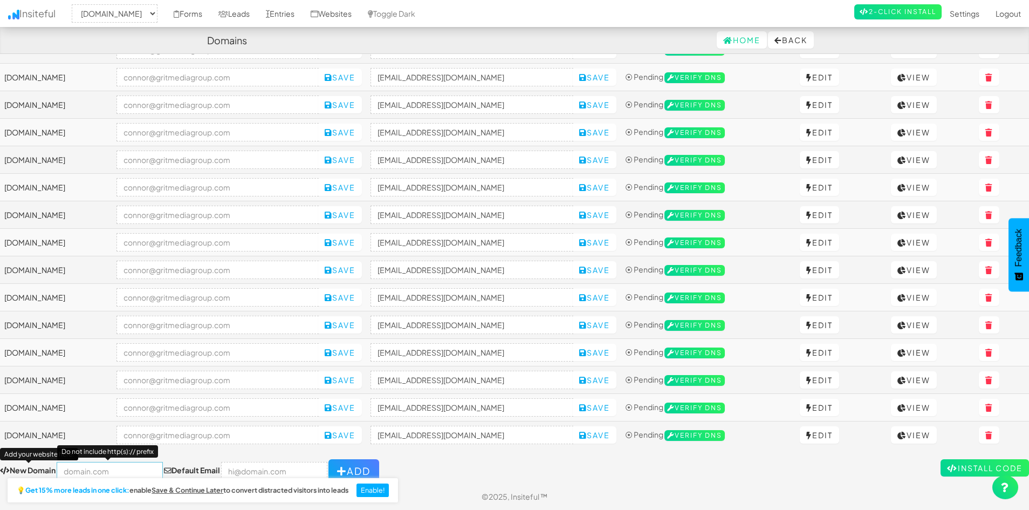
paste input "[URL][DOMAIN_NAME]"
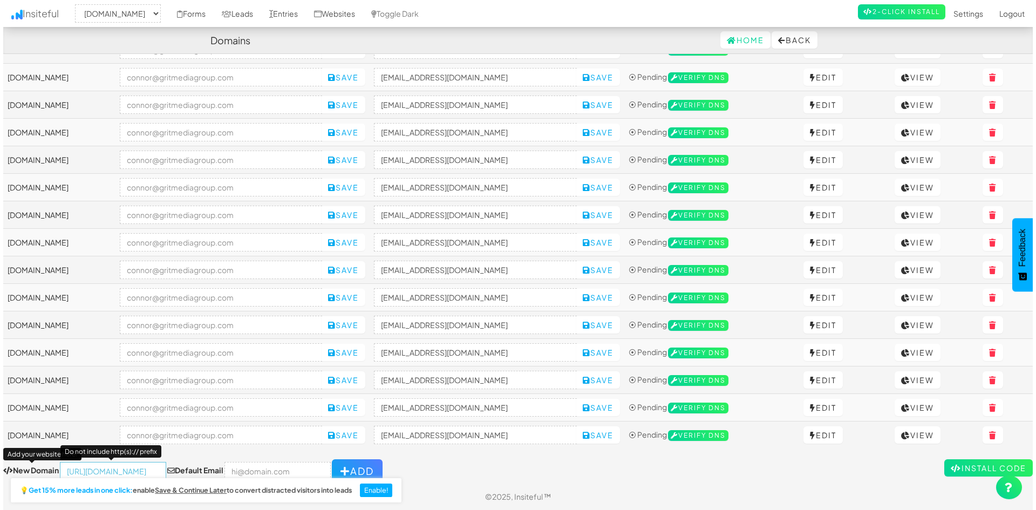
scroll to position [0, 0]
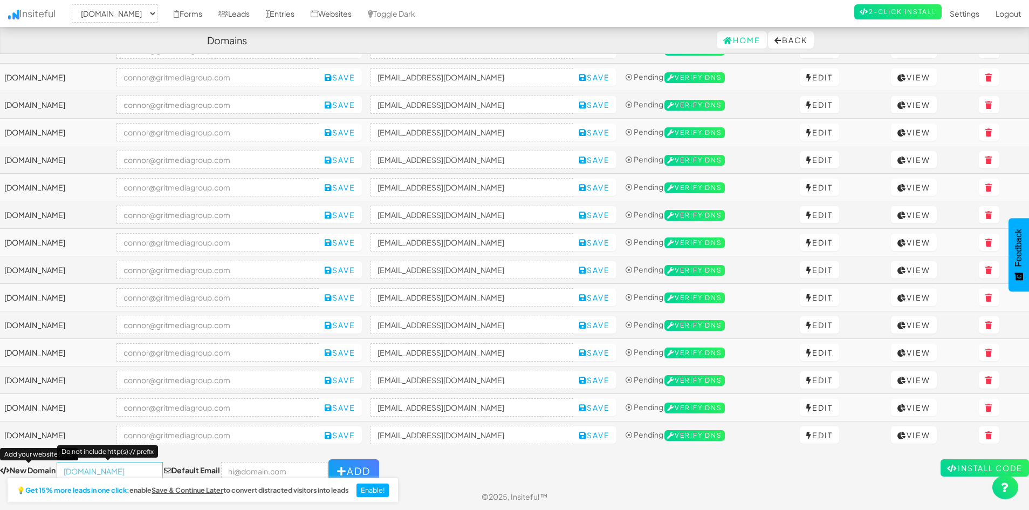
type input "[DOMAIN_NAME]"
click at [233, 468] on input "email" at bounding box center [274, 471] width 106 height 18
type input "[PERSON_NAME][EMAIL_ADDRESS][DOMAIN_NAME]"
click at [341, 463] on button "Add" at bounding box center [354, 471] width 51 height 24
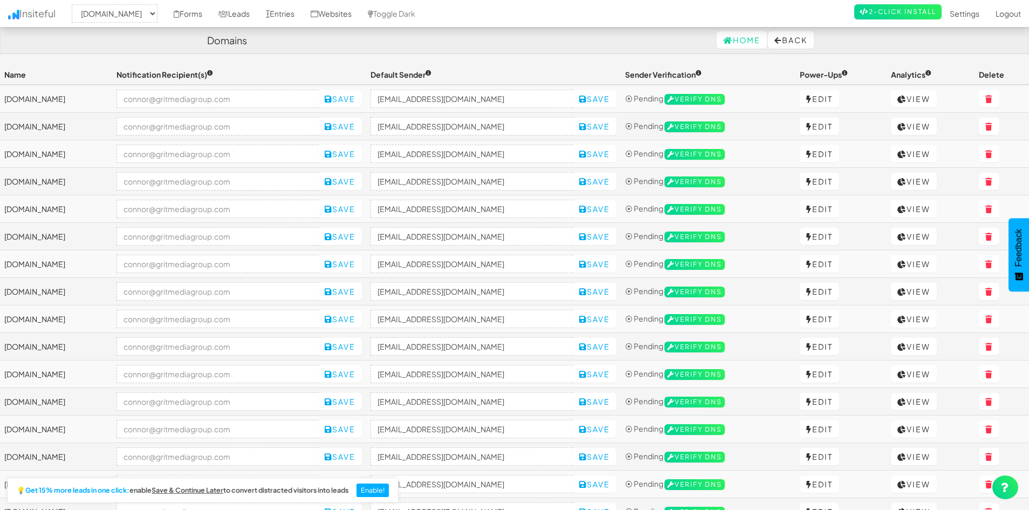
select select "2421"
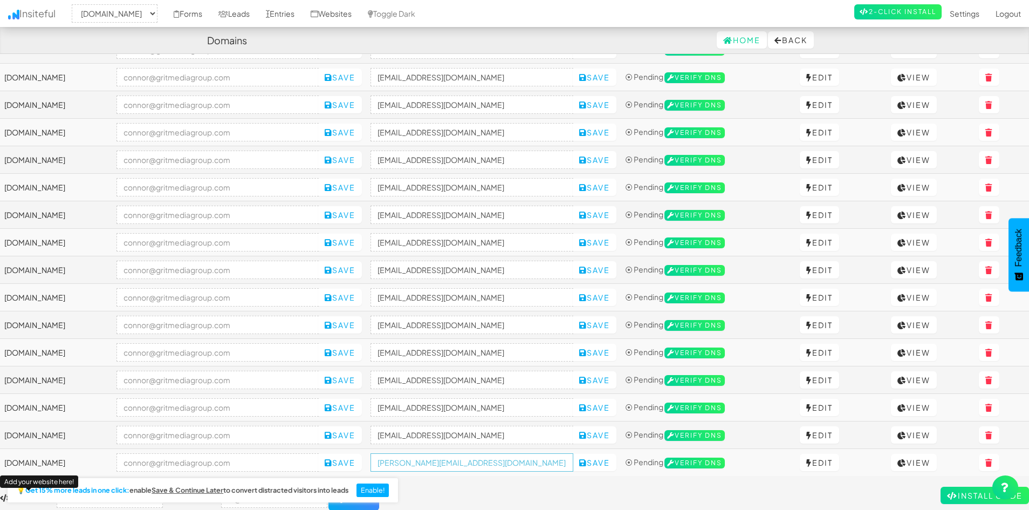
click at [472, 465] on input "[PERSON_NAME][EMAIL_ADDRESS][DOMAIN_NAME]" at bounding box center [472, 462] width 203 height 18
paste input "[URL][DOMAIN_NAME]"
type input "[EMAIL_ADDRESS][DOMAIN_NAME]"
click at [488, 474] on td "[EMAIL_ADDRESS][DOMAIN_NAME] Save" at bounding box center [493, 463] width 255 height 28
click at [617, 466] on button "Save" at bounding box center [595, 462] width 44 height 17
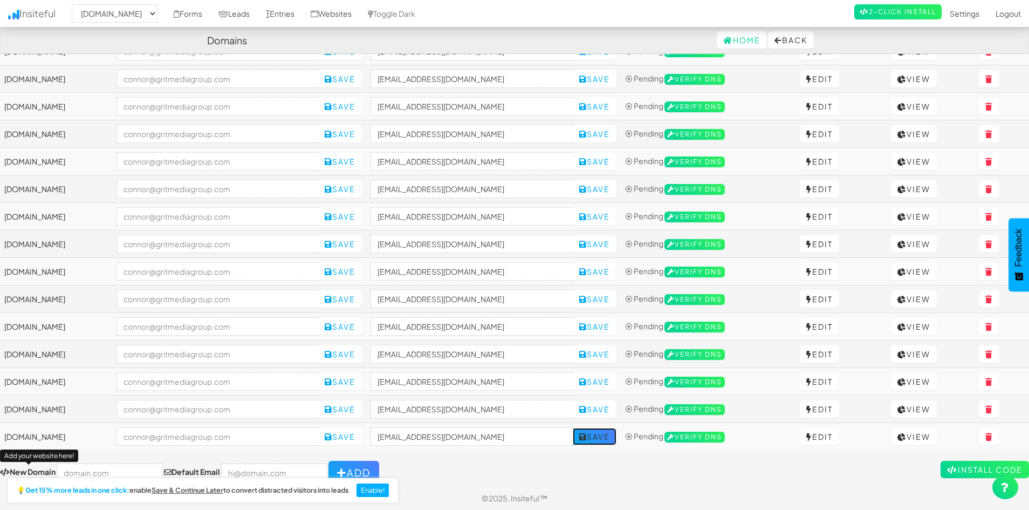
scroll to position [599, 0]
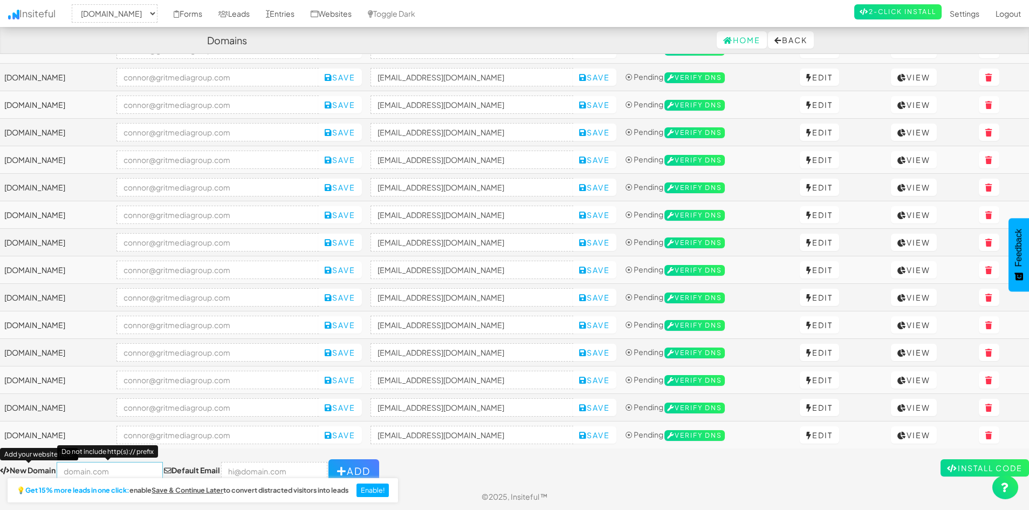
click at [114, 465] on input "text" at bounding box center [110, 471] width 106 height 18
paste input "[URL][DOMAIN_NAME]"
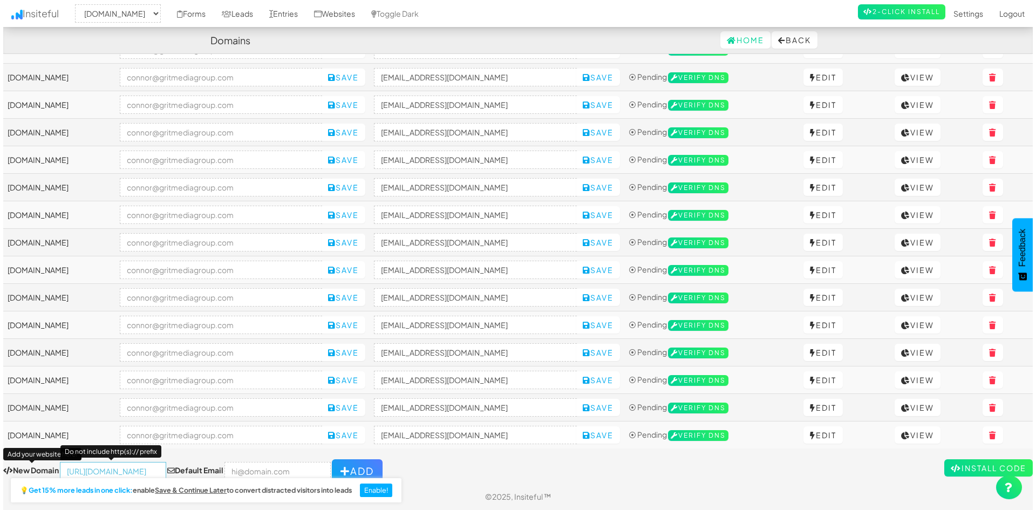
scroll to position [0, 0]
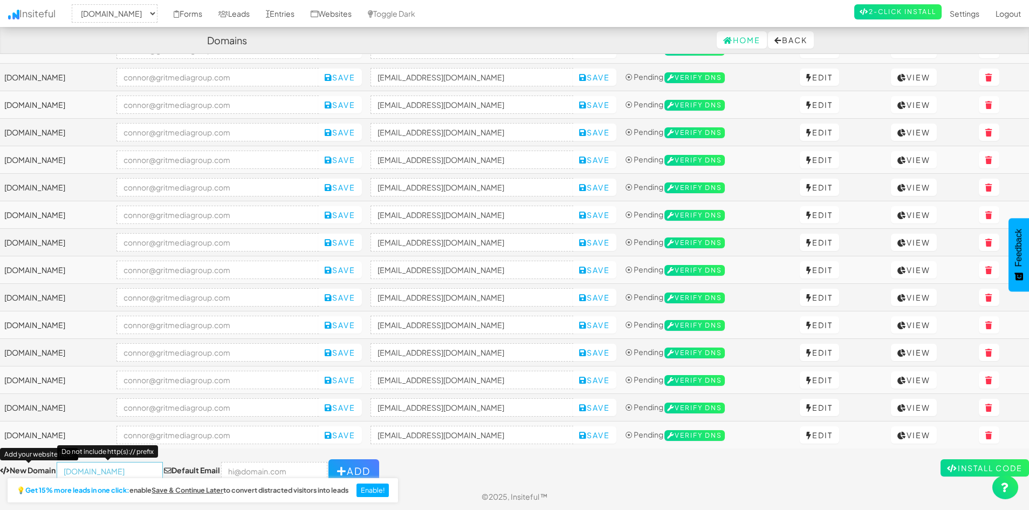
type input "[DOMAIN_NAME]"
click at [244, 473] on div "💡 Get 15% more leads in one click: enable Save & Continue Later to convert dist…" at bounding box center [201, 491] width 403 height 37
click at [250, 463] on input "email" at bounding box center [274, 471] width 106 height 18
type input "[PERSON_NAME][EMAIL_ADDRESS][DOMAIN_NAME]"
click at [359, 468] on button "Add" at bounding box center [354, 471] width 51 height 24
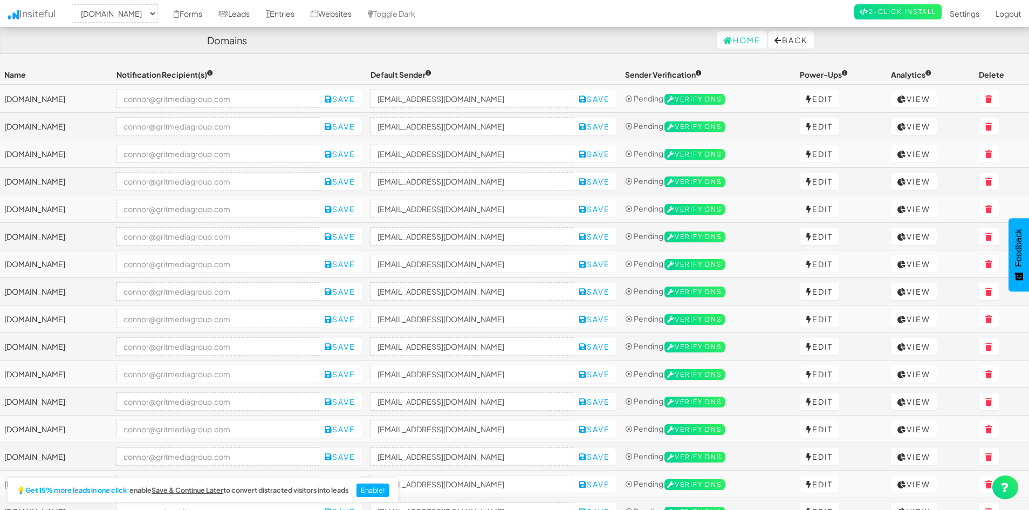
select select "2421"
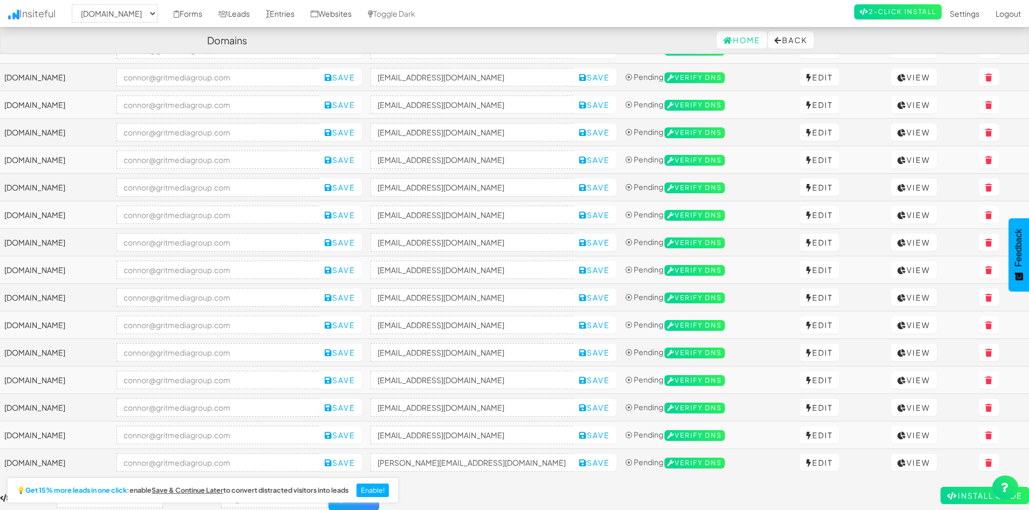
scroll to position [599, 0]
click at [537, 456] on input "[PERSON_NAME][EMAIL_ADDRESS][DOMAIN_NAME]" at bounding box center [472, 462] width 203 height 18
paste input "[DOMAIN_NAME]"
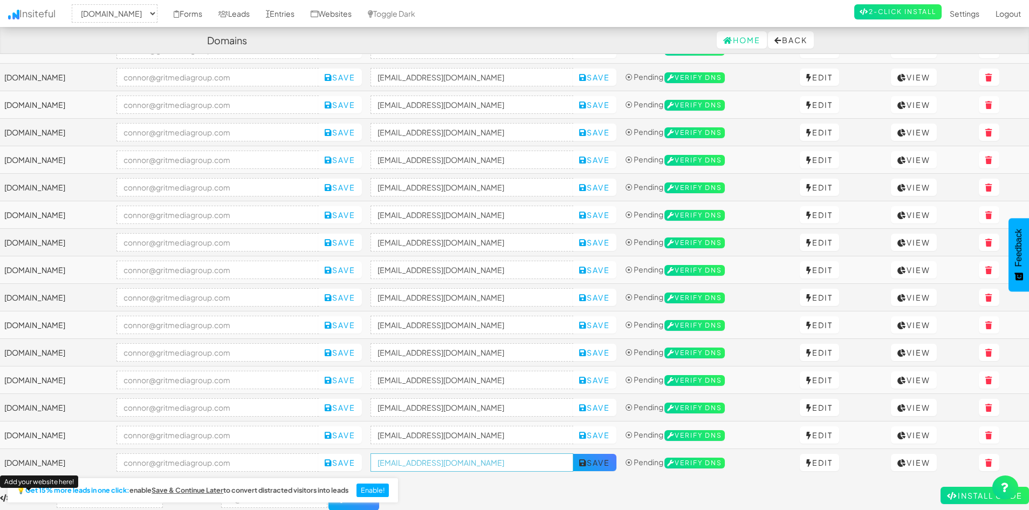
type input "[EMAIL_ADDRESS][DOMAIN_NAME]"
click at [613, 463] on button "Save" at bounding box center [595, 462] width 44 height 17
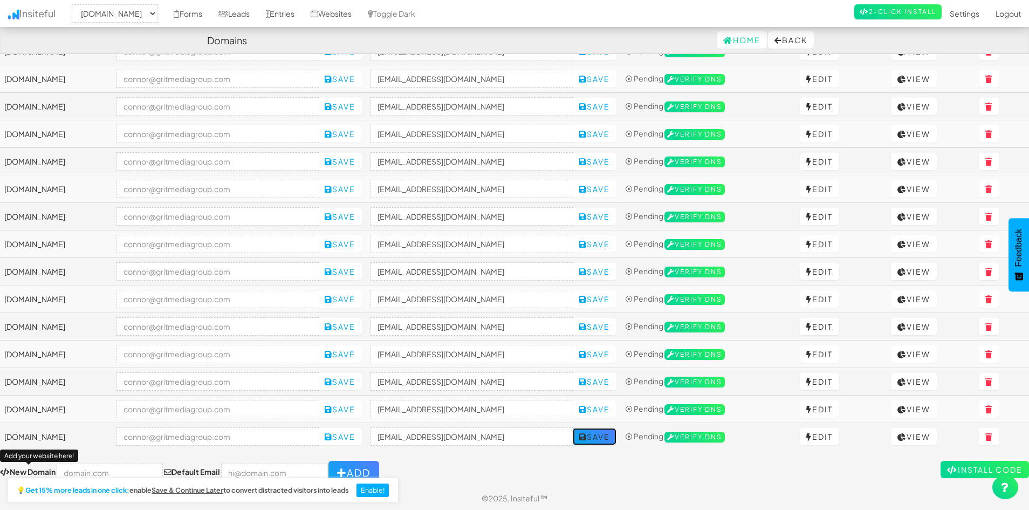
scroll to position [627, 0]
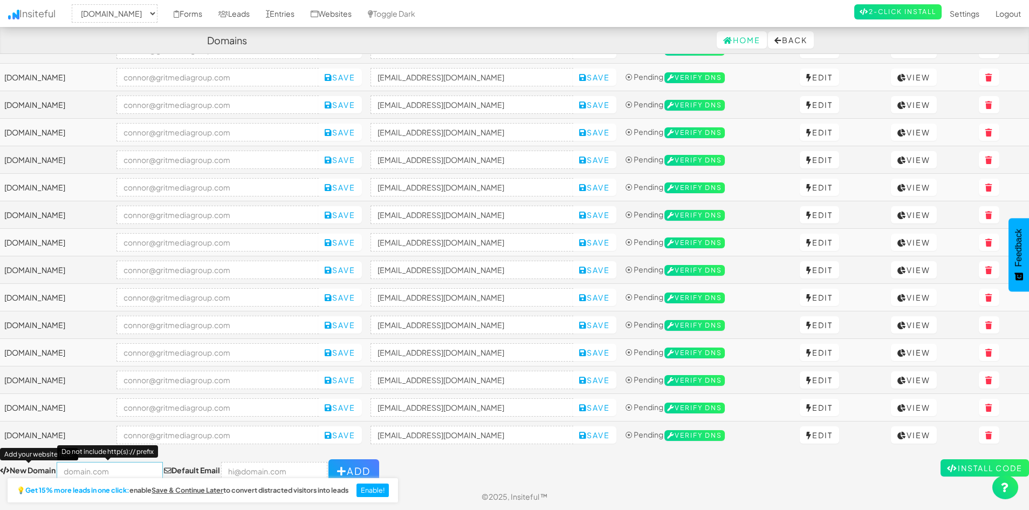
click at [124, 465] on input "text" at bounding box center [110, 471] width 106 height 18
paste input "https://jamesmobiledetailing.com/"
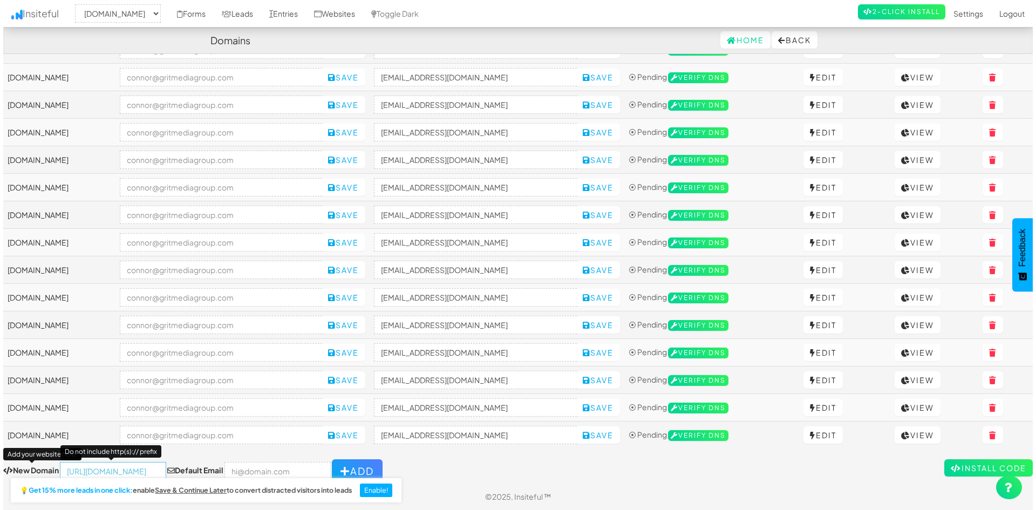
scroll to position [0, 0]
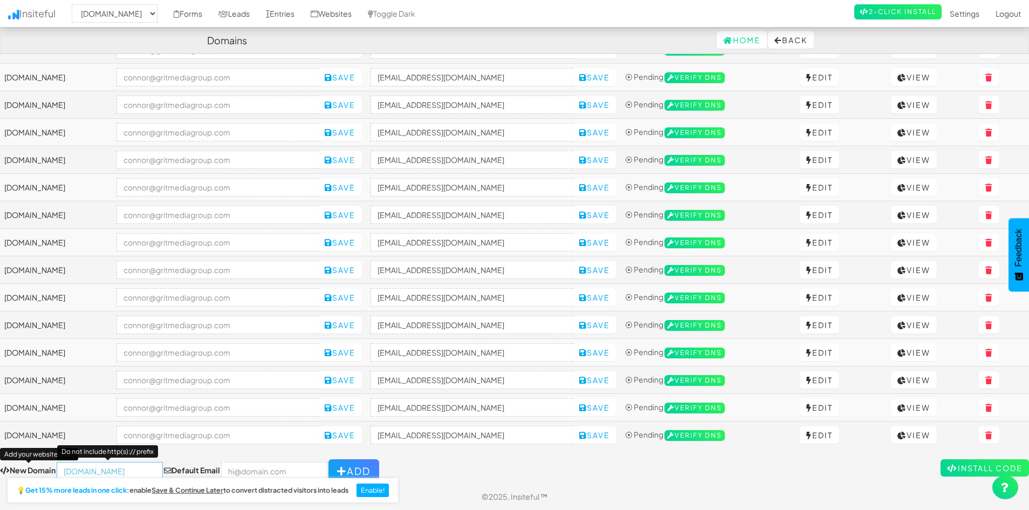
type input "[DOMAIN_NAME]"
click at [247, 468] on input "email" at bounding box center [274, 471] width 106 height 18
type input "[PERSON_NAME][EMAIL_ADDRESS][DOMAIN_NAME]"
click at [341, 469] on button "Add" at bounding box center [354, 471] width 51 height 24
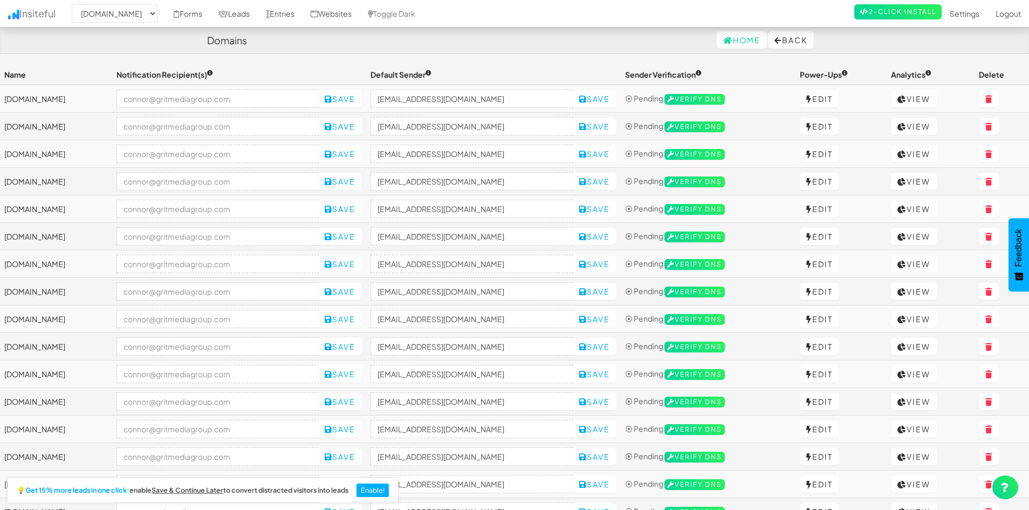
select select "2421"
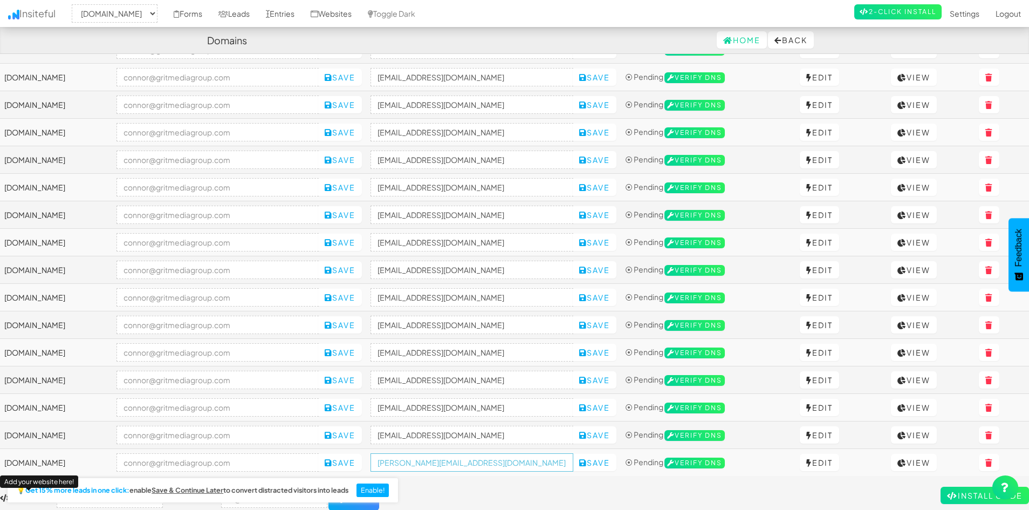
click at [508, 466] on input "[PERSON_NAME][EMAIL_ADDRESS][DOMAIN_NAME]" at bounding box center [472, 462] width 203 height 18
paste input "[DOMAIN_NAME]"
type input "[EMAIL_ADDRESS][DOMAIN_NAME]"
click at [617, 463] on button "Save" at bounding box center [595, 462] width 44 height 17
click at [613, 465] on button "Save" at bounding box center [595, 462] width 44 height 17
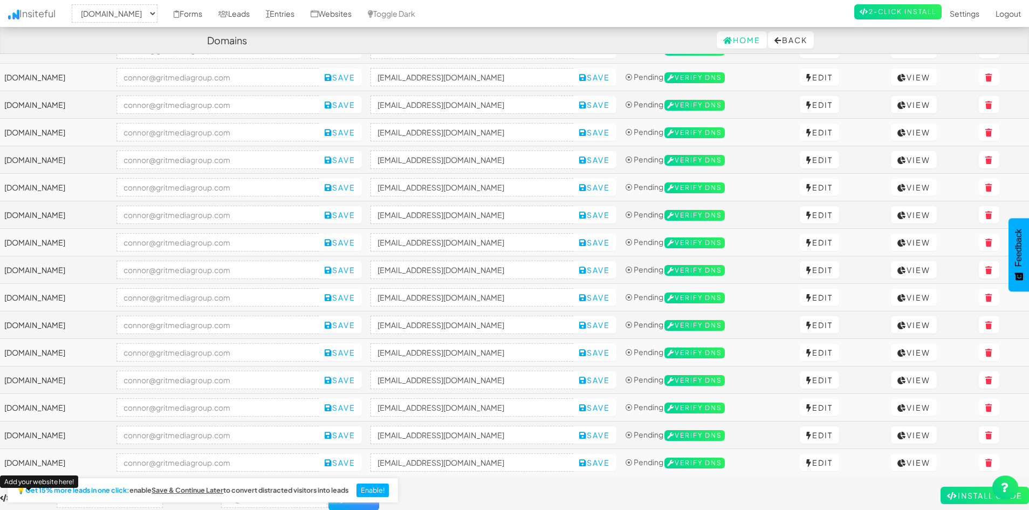
click at [543, 490] on form "New Domain Add your website here! Default Email Add" at bounding box center [514, 499] width 1029 height 24
click at [616, 461] on button "Save" at bounding box center [595, 462] width 44 height 17
click at [543, 494] on form "New Domain Add your website here! Default Email Add" at bounding box center [514, 499] width 1029 height 24
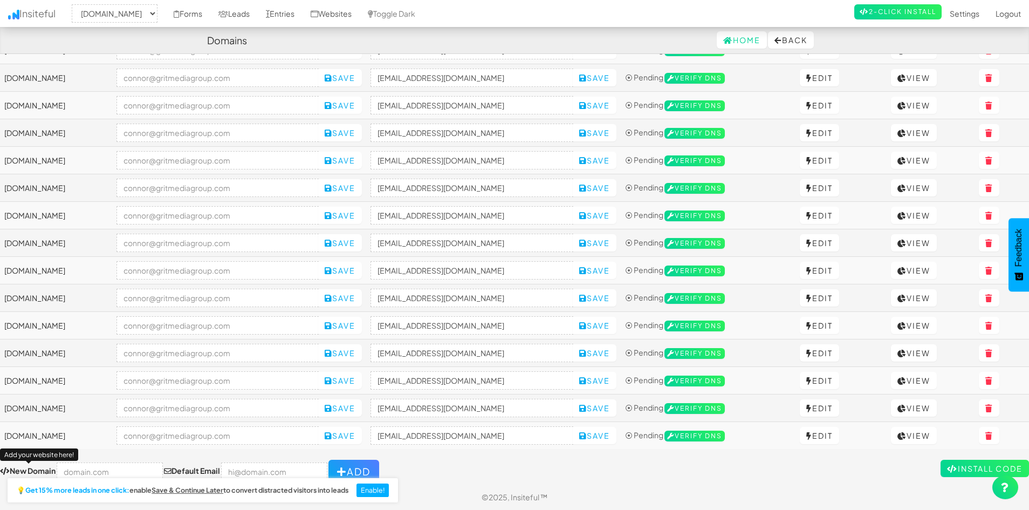
scroll to position [654, 0]
click at [95, 469] on input "text" at bounding box center [110, 471] width 106 height 18
paste input "https://www.excaliburdetails.com/"
type input "[DOMAIN_NAME]"
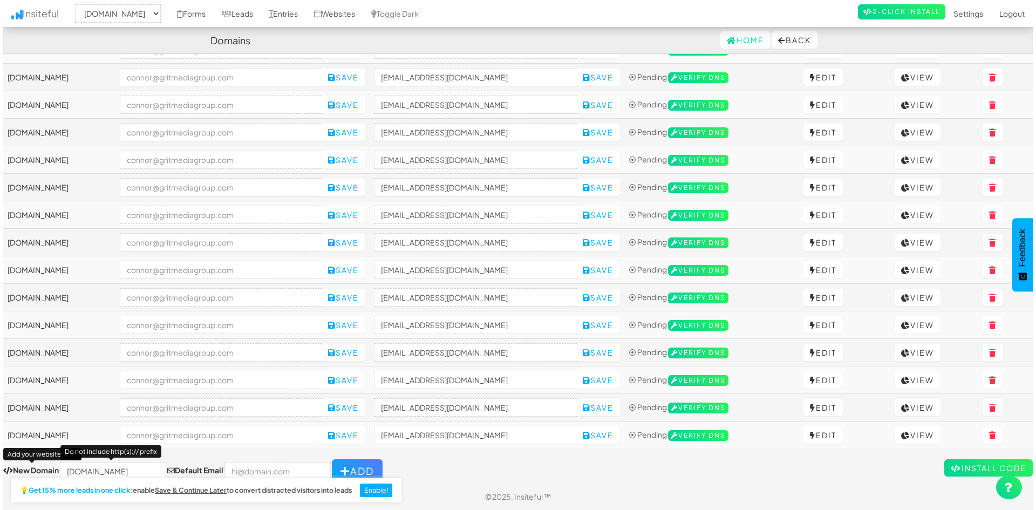
scroll to position [0, 0]
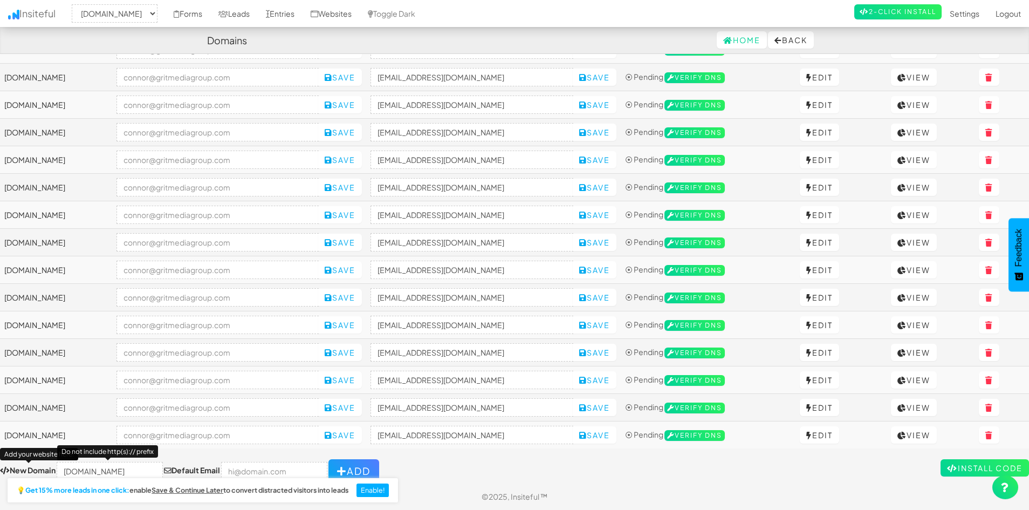
click at [260, 473] on div "💡 Get 15% more leads in one click: enable Save & Continue Later to convert dist…" at bounding box center [201, 491] width 403 height 37
click at [254, 466] on input "email" at bounding box center [274, 471] width 106 height 18
type input "[PERSON_NAME][EMAIL_ADDRESS][DOMAIN_NAME]"
click at [336, 465] on button "Add" at bounding box center [354, 471] width 51 height 24
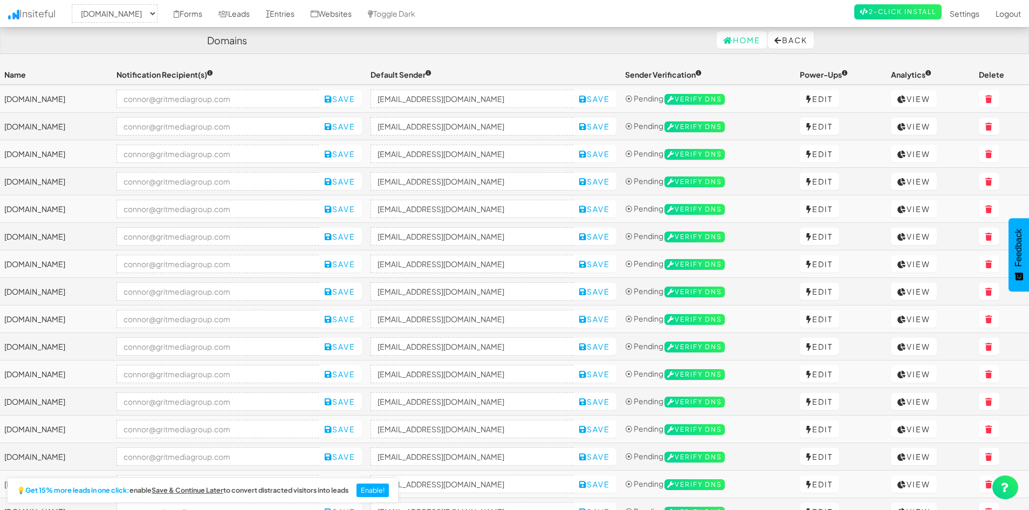
select select "2421"
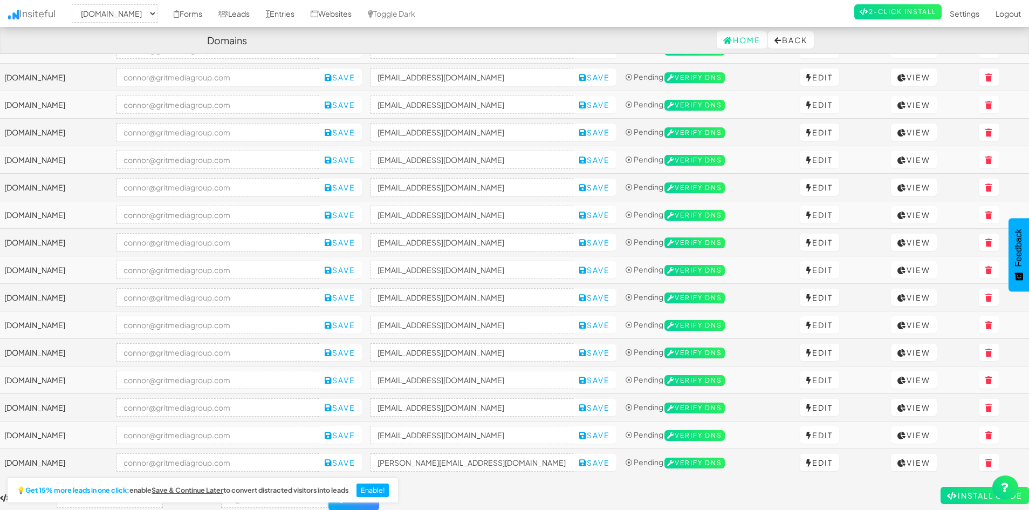
scroll to position [654, 0]
click at [485, 468] on input "[PERSON_NAME][EMAIL_ADDRESS][DOMAIN_NAME]" at bounding box center [472, 462] width 203 height 18
paste input "[DOMAIN_NAME]"
type input "[EMAIL_ADDRESS][DOMAIN_NAME]"
click at [613, 461] on button "Save" at bounding box center [595, 462] width 44 height 17
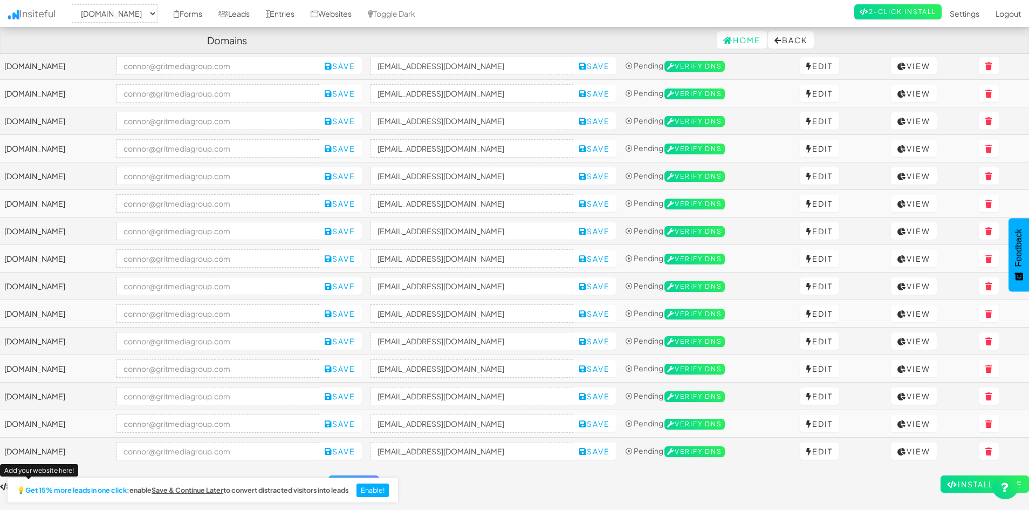
scroll to position [682, 0]
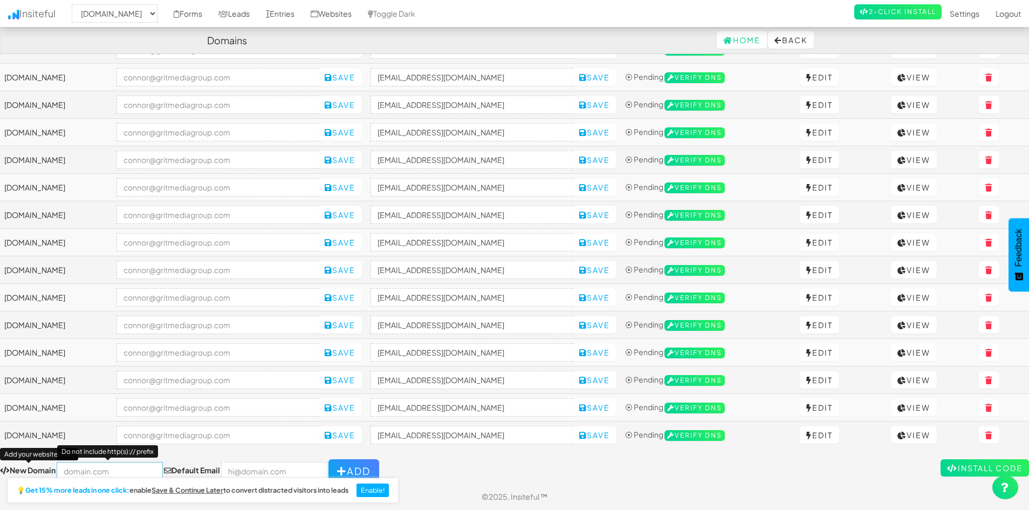
click at [111, 469] on input "text" at bounding box center [110, 471] width 106 height 18
paste input "https://kingdom-tint.com/"
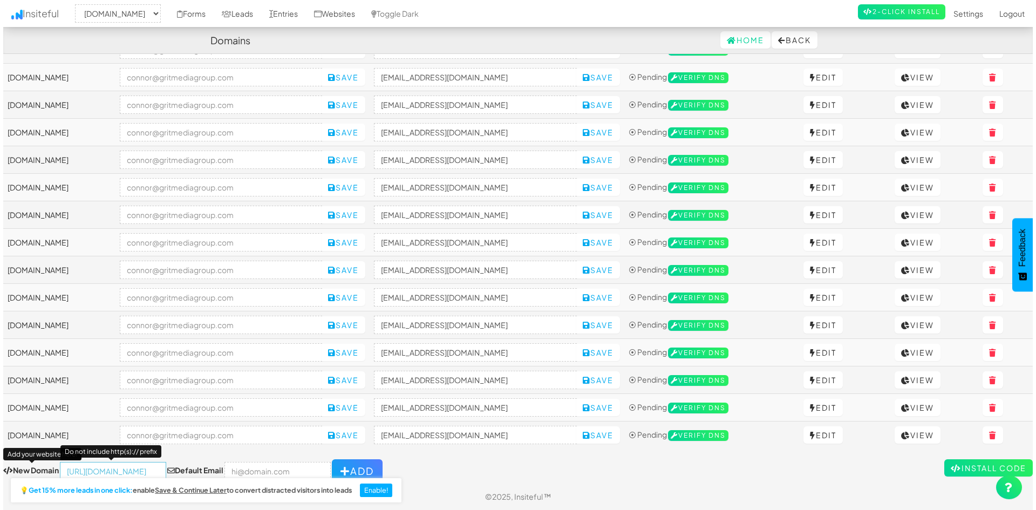
scroll to position [0, 0]
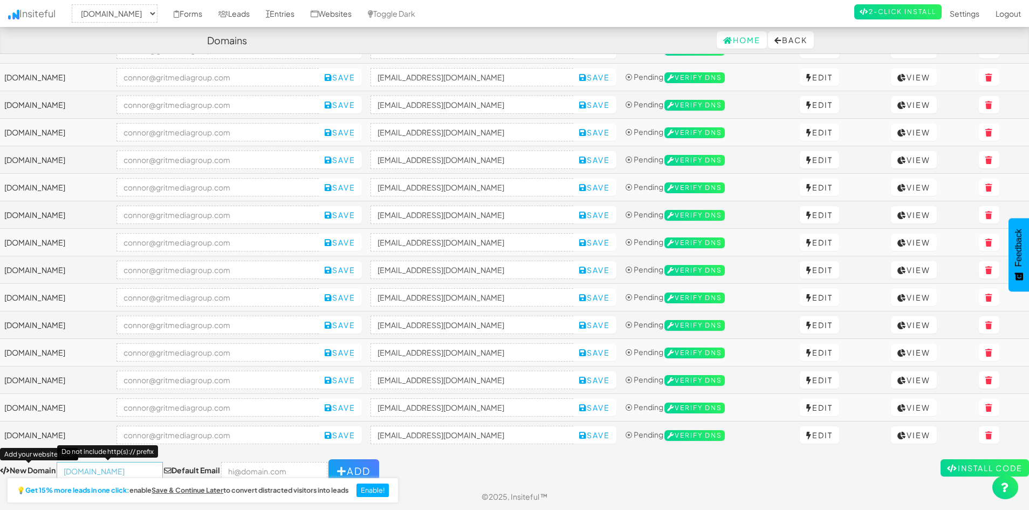
type input "[DOMAIN_NAME]"
click at [249, 471] on input "email" at bounding box center [274, 471] width 106 height 18
type input "[PERSON_NAME][EMAIL_ADDRESS][DOMAIN_NAME]"
click at [346, 465] on button "Add" at bounding box center [354, 471] width 51 height 24
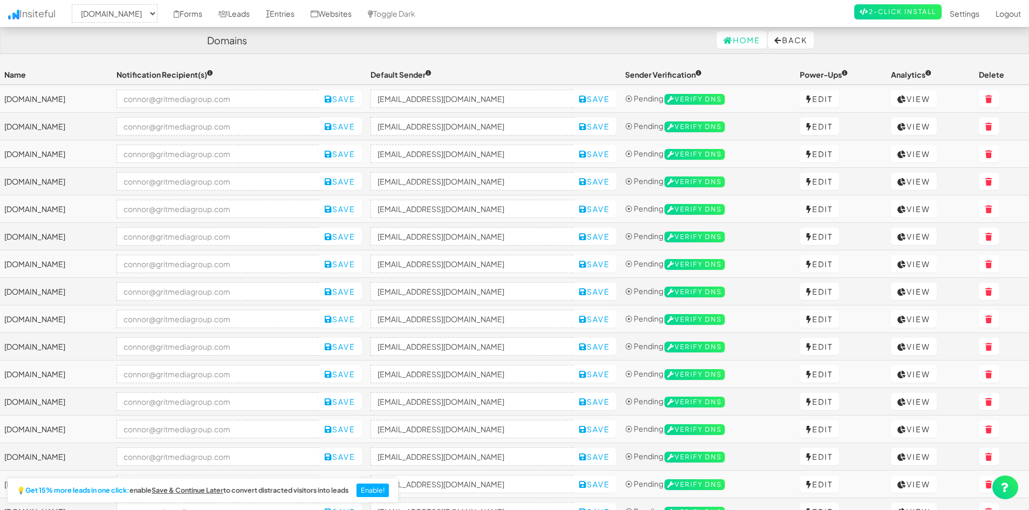
select select "2421"
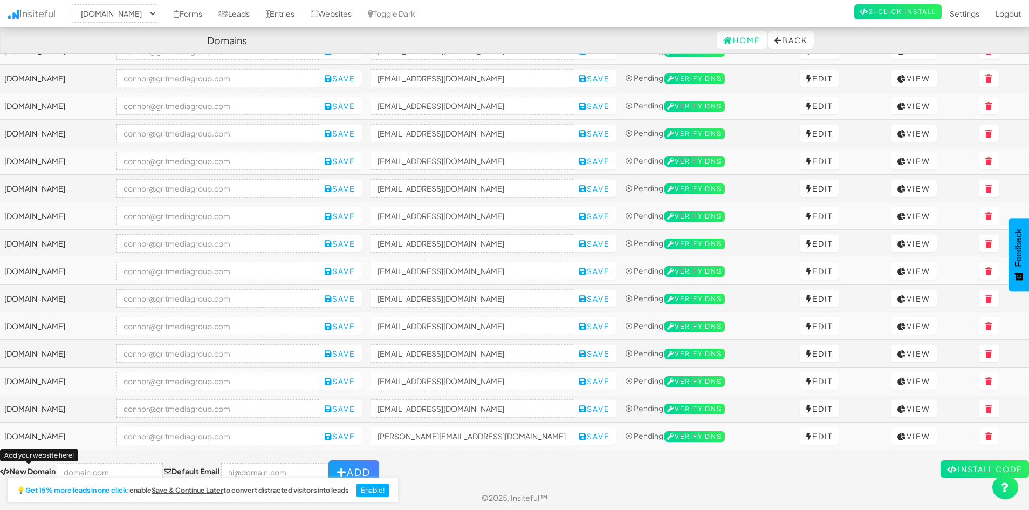
scroll to position [710, 0]
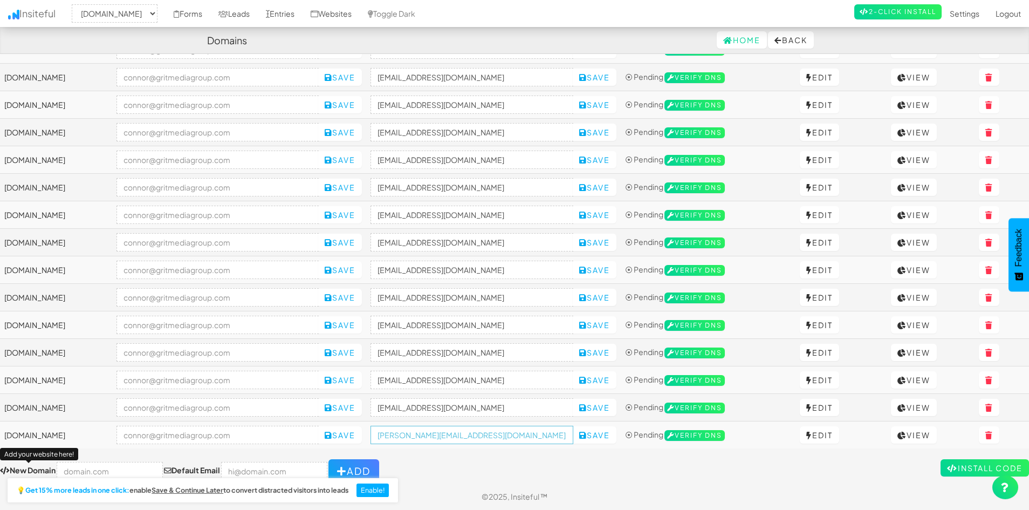
click at [500, 437] on input "[PERSON_NAME][EMAIL_ADDRESS][DOMAIN_NAME]" at bounding box center [472, 435] width 203 height 18
paste input "[DOMAIN_NAME]"
type input "[EMAIL_ADDRESS][DOMAIN_NAME]"
click at [615, 434] on button "Save" at bounding box center [595, 434] width 44 height 17
click at [558, 466] on form "New Domain Add your website here! Default Email Add" at bounding box center [514, 471] width 1029 height 24
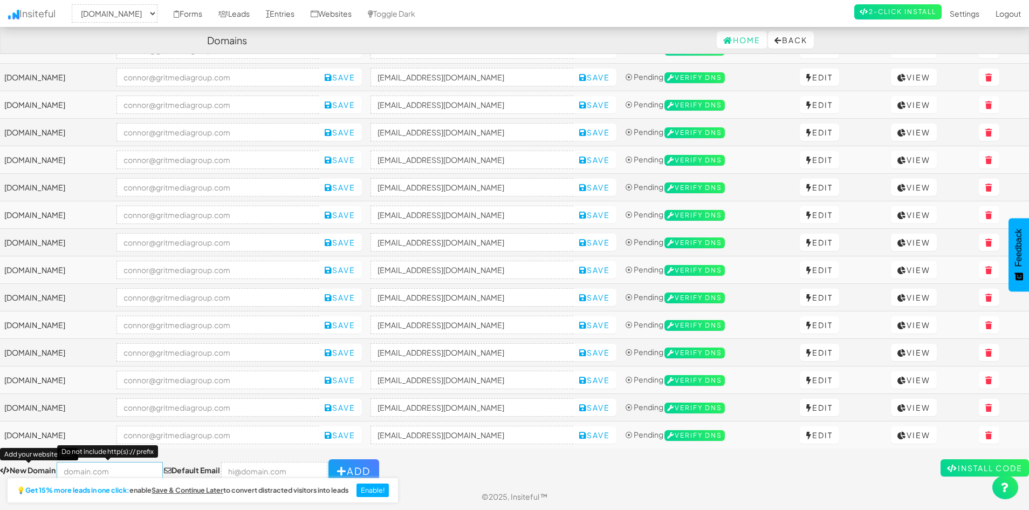
click at [113, 466] on input "text" at bounding box center [110, 471] width 106 height 18
paste input "https://crossedarrowearthworks.com/"
type input "[DOMAIN_NAME]"
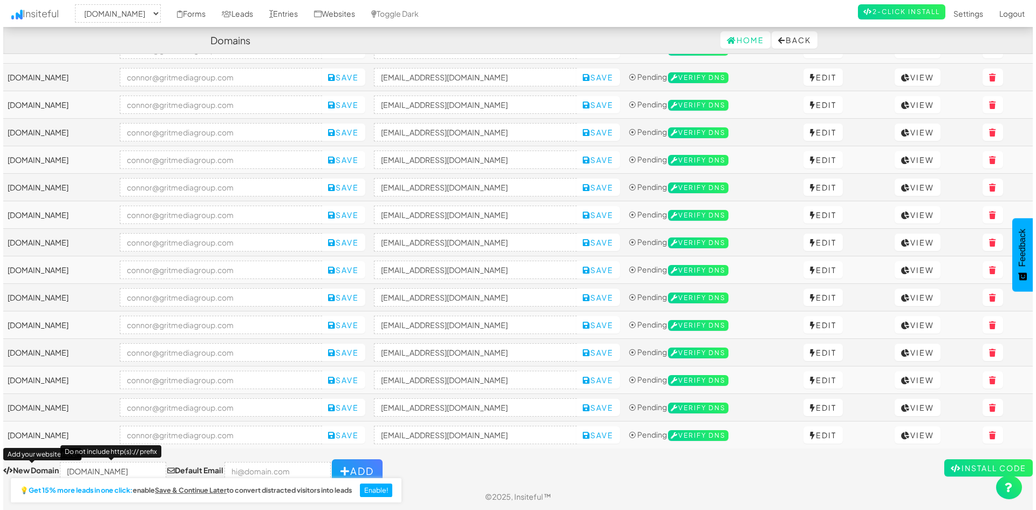
scroll to position [0, 0]
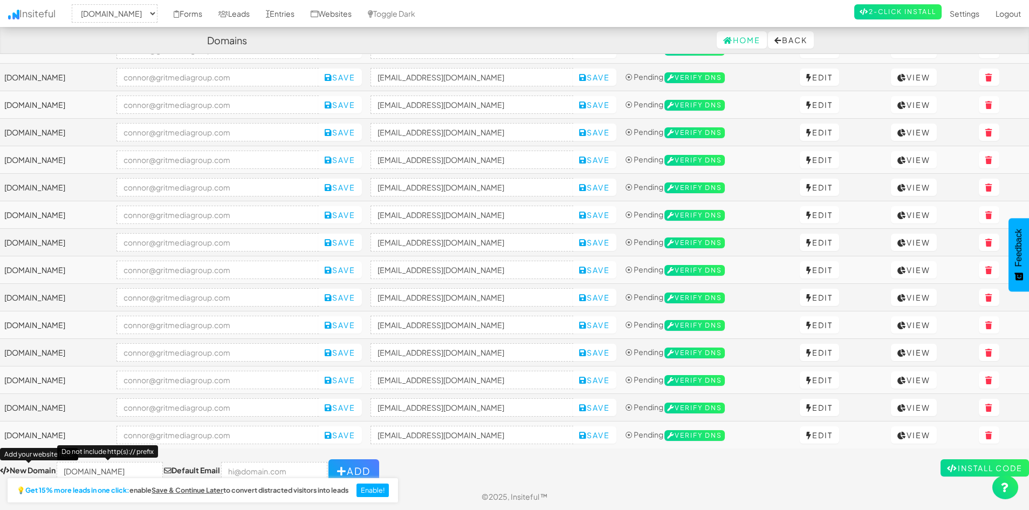
click at [263, 473] on div "💡 Get 15% more leads in one click: enable Save & Continue Later to convert dist…" at bounding box center [201, 491] width 403 height 37
click at [267, 466] on input "email" at bounding box center [274, 471] width 106 height 18
type input "[PERSON_NAME][EMAIL_ADDRESS][DOMAIN_NAME]"
click at [339, 463] on button "Add" at bounding box center [354, 471] width 51 height 24
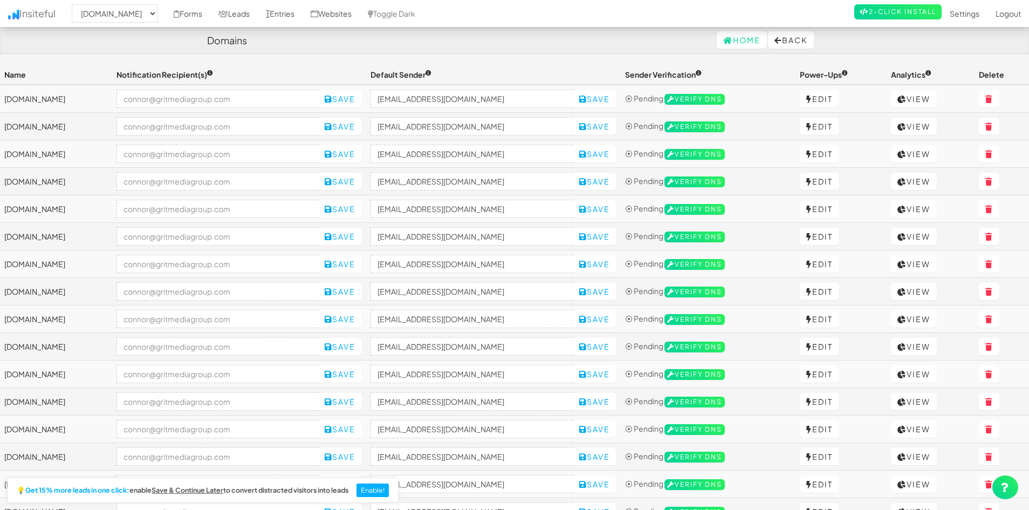
select select "2421"
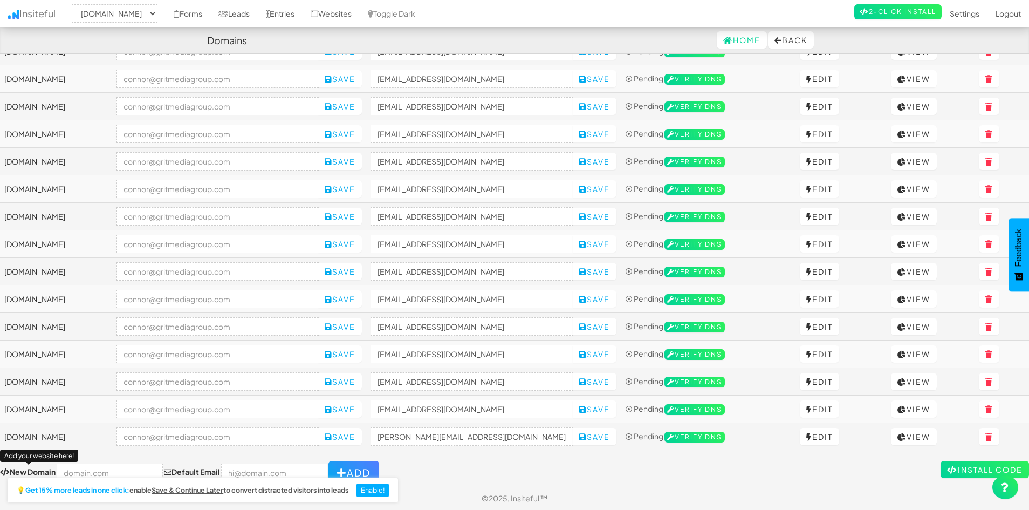
scroll to position [737, 0]
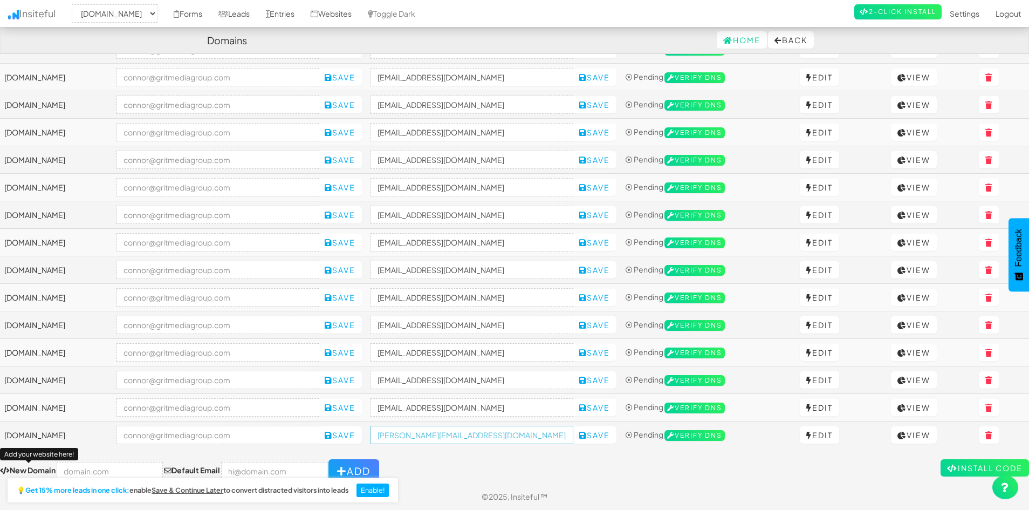
click at [498, 437] on input "[PERSON_NAME][EMAIL_ADDRESS][DOMAIN_NAME]" at bounding box center [472, 435] width 203 height 18
paste input "[DOMAIN_NAME]"
type input "[EMAIL_ADDRESS][DOMAIN_NAME]"
click at [617, 435] on button "Save" at bounding box center [595, 434] width 44 height 17
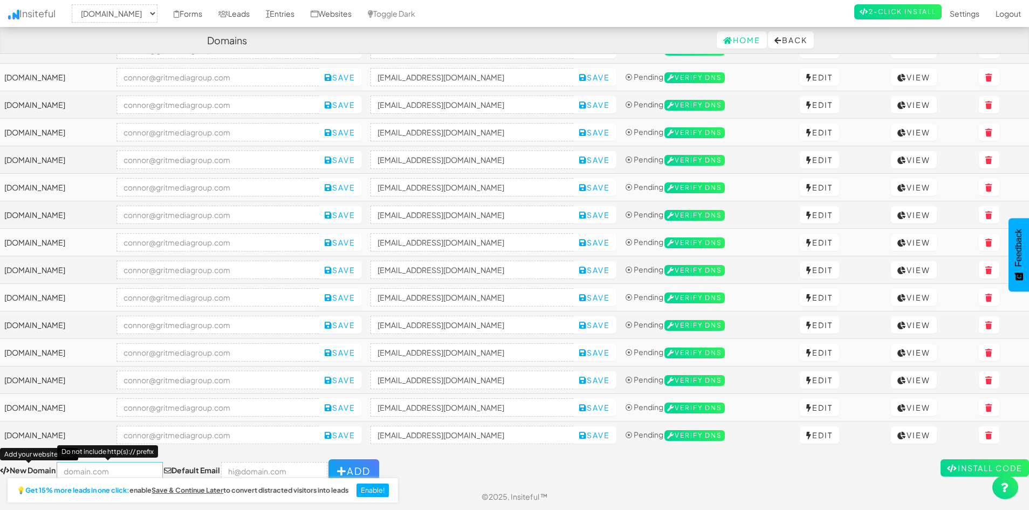
click at [113, 466] on input "text" at bounding box center [110, 471] width 106 height 18
paste input "[URL][DOMAIN_NAME]"
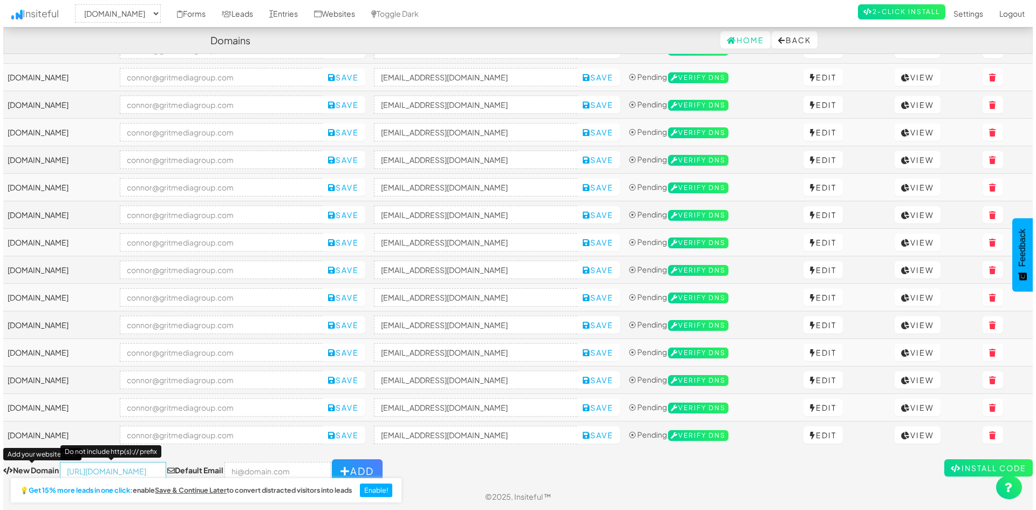
scroll to position [0, 0]
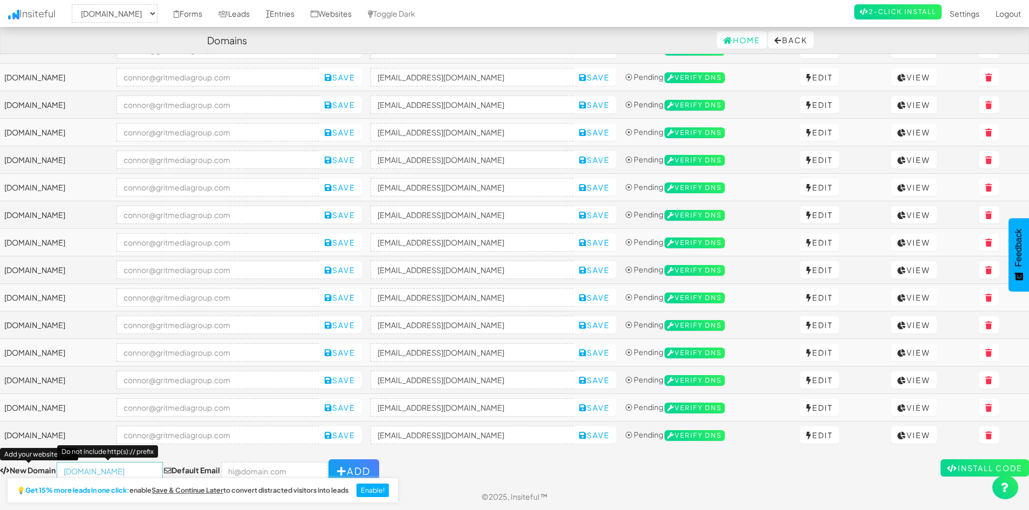
type input "[DOMAIN_NAME]"
click at [247, 471] on input "email" at bounding box center [274, 471] width 106 height 18
type input "[PERSON_NAME][EMAIL_ADDRESS][DOMAIN_NAME]"
click at [343, 461] on button "Add" at bounding box center [354, 471] width 51 height 24
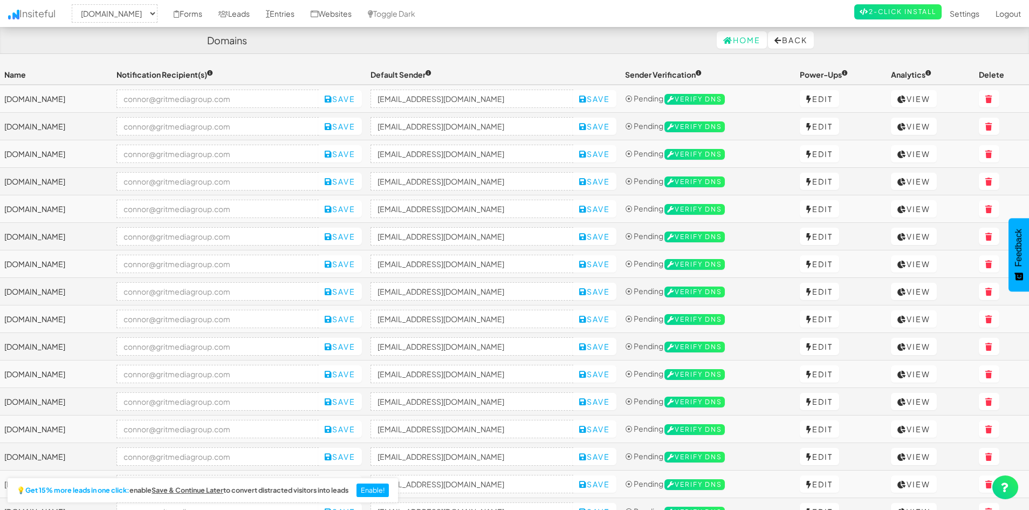
select select "2421"
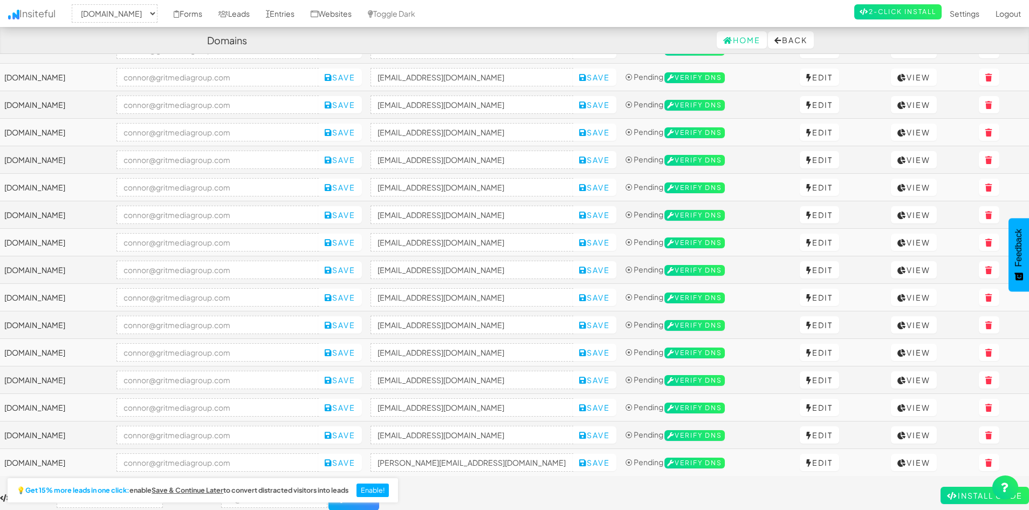
scroll to position [737, 0]
click at [493, 458] on input "[PERSON_NAME][EMAIL_ADDRESS][DOMAIN_NAME]" at bounding box center [472, 462] width 203 height 18
paste input "[DOMAIN_NAME]"
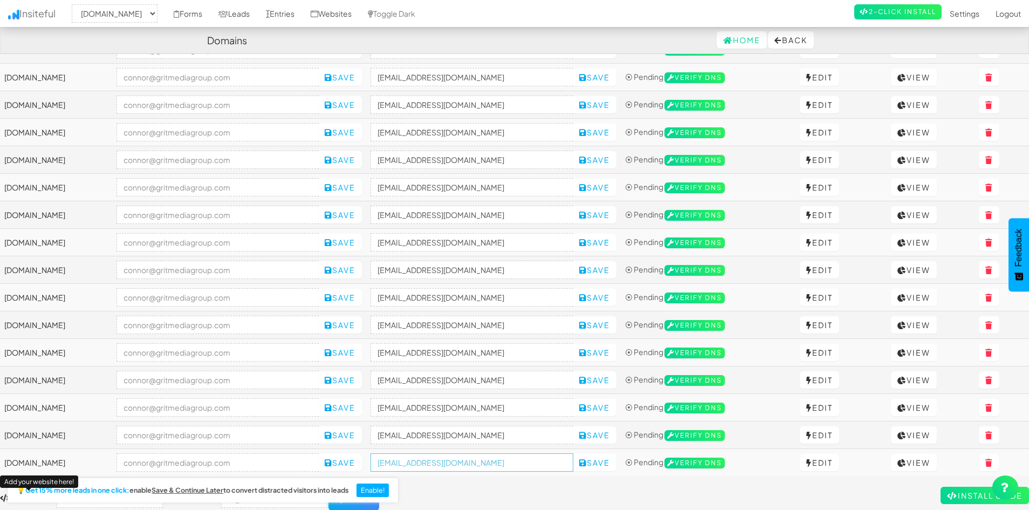
type input "[EMAIL_ADDRESS][DOMAIN_NAME]"
click at [617, 460] on button "Save" at bounding box center [595, 462] width 44 height 17
click at [422, 475] on td "no-reply@kmfilm508.com Save" at bounding box center [493, 463] width 255 height 28
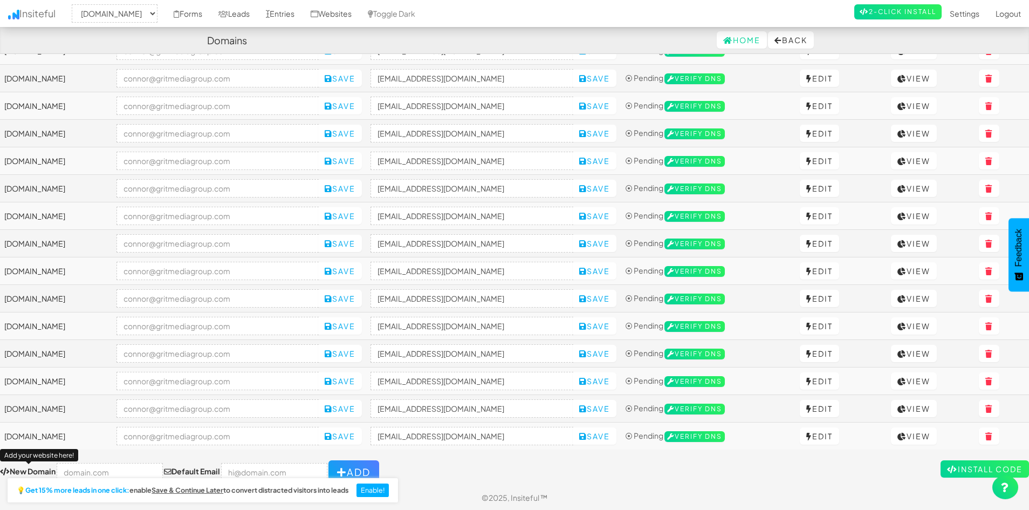
scroll to position [765, 0]
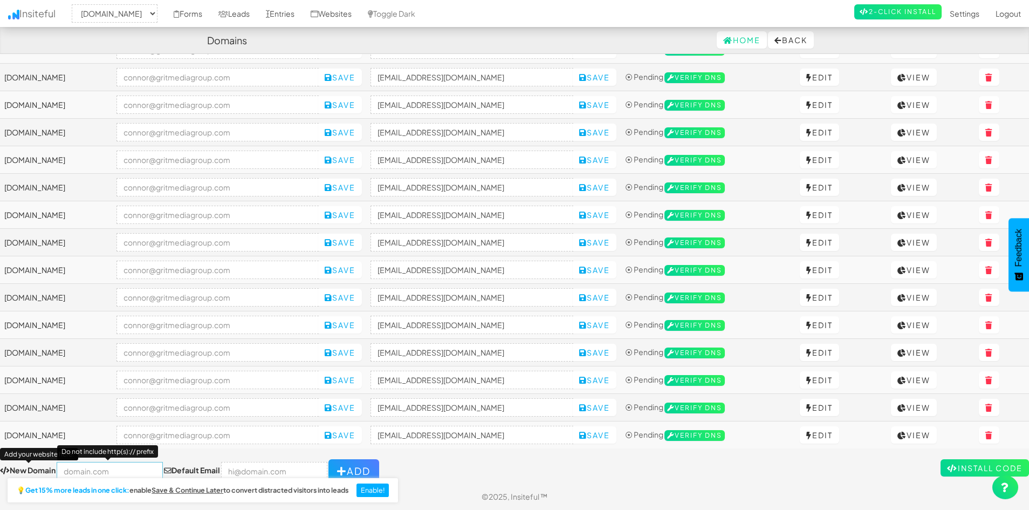
click at [98, 472] on input "text" at bounding box center [110, 471] width 106 height 18
paste input "https://signaturedetailatx.com/"
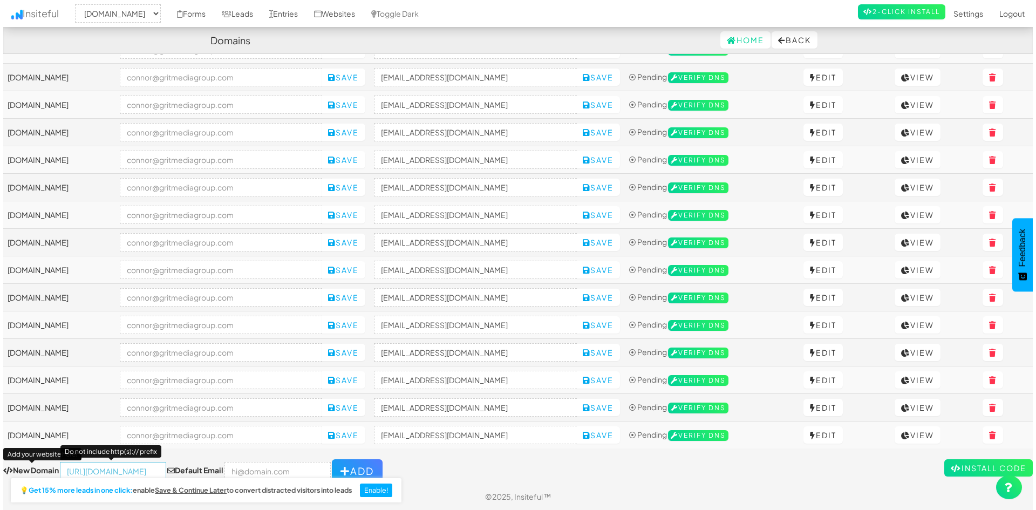
scroll to position [0, 0]
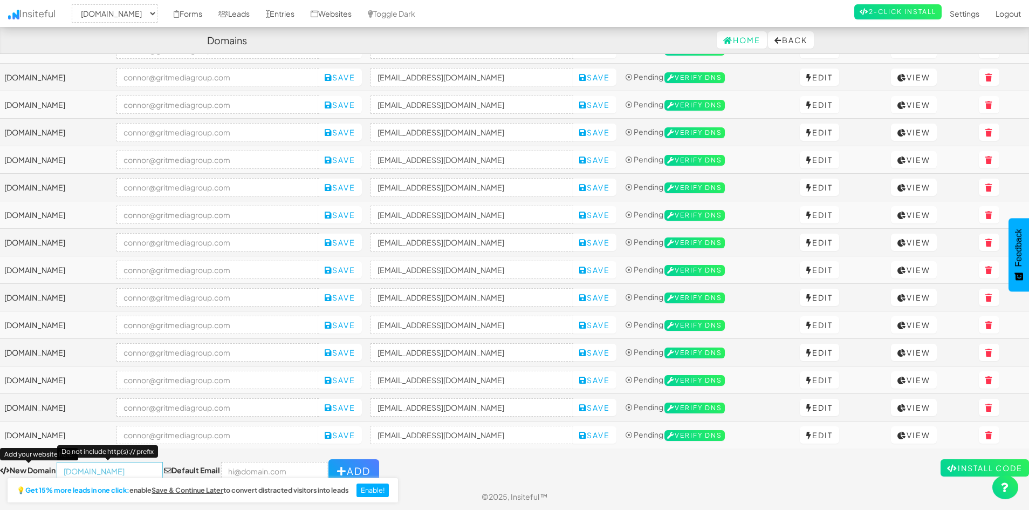
type input "[DOMAIN_NAME]"
click at [255, 462] on input "email" at bounding box center [274, 471] width 106 height 18
type input "connor@gritmediagroup.com"
click at [344, 462] on button "Add" at bounding box center [354, 471] width 51 height 24
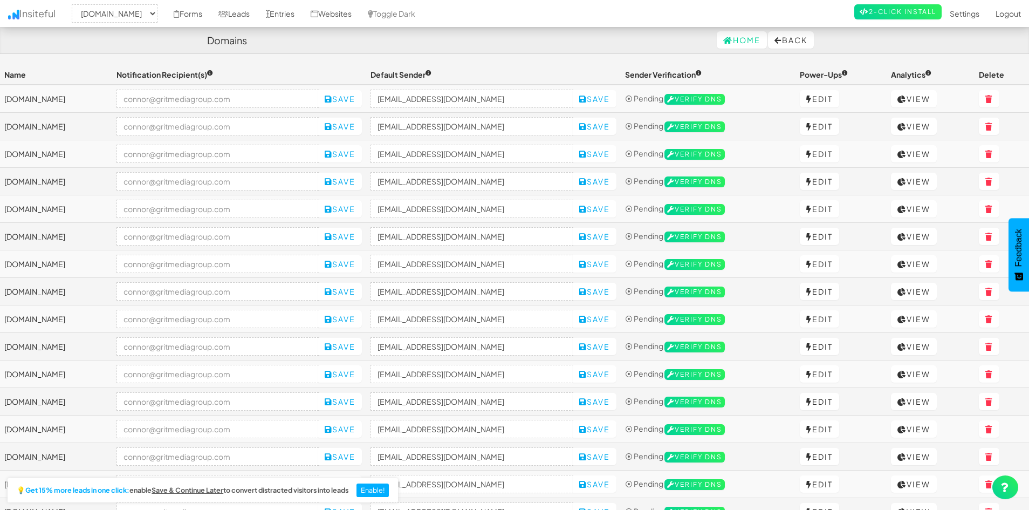
select select "2421"
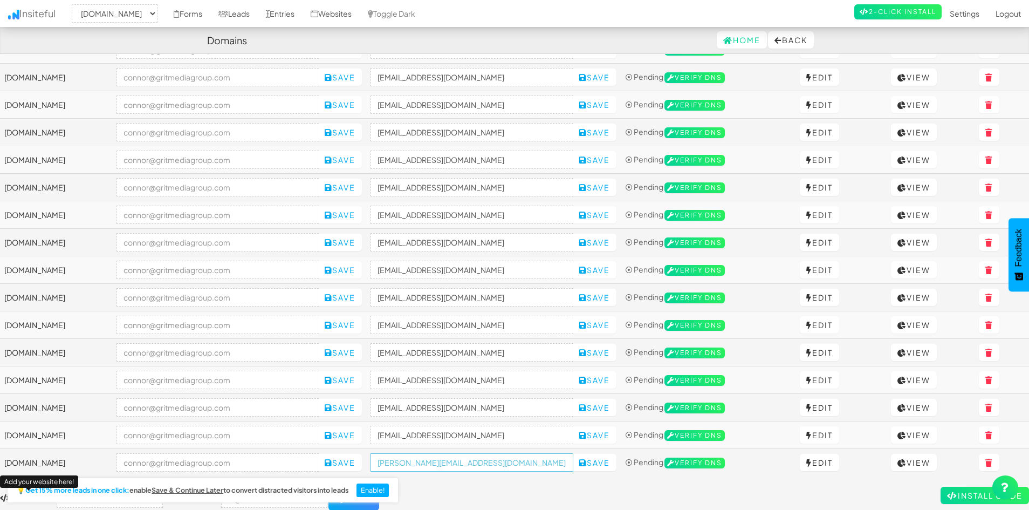
click at [488, 466] on input "[PERSON_NAME][EMAIL_ADDRESS][DOMAIN_NAME]" at bounding box center [472, 462] width 203 height 18
paste input "[DOMAIN_NAME]"
type input "[EMAIL_ADDRESS][DOMAIN_NAME]"
click at [617, 464] on button "Save" at bounding box center [595, 462] width 44 height 17
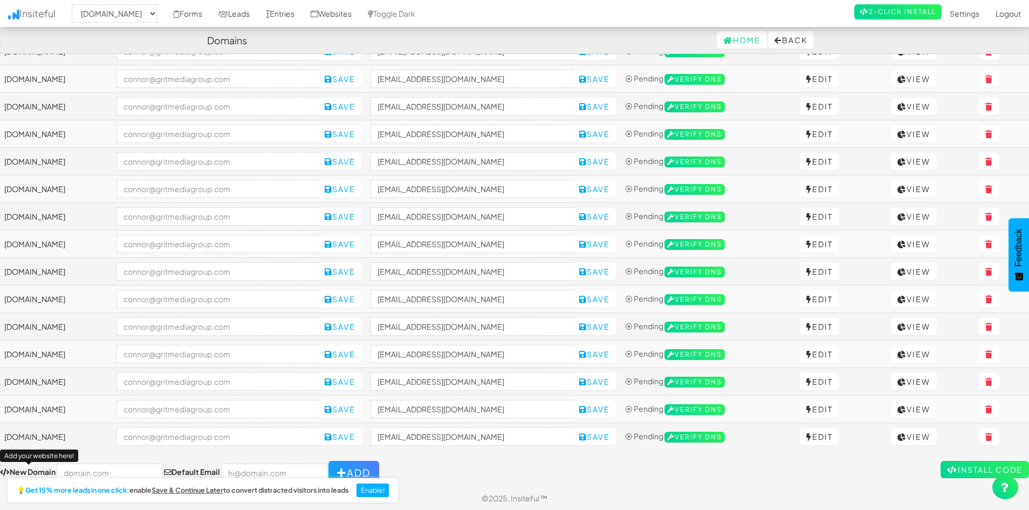
scroll to position [792, 0]
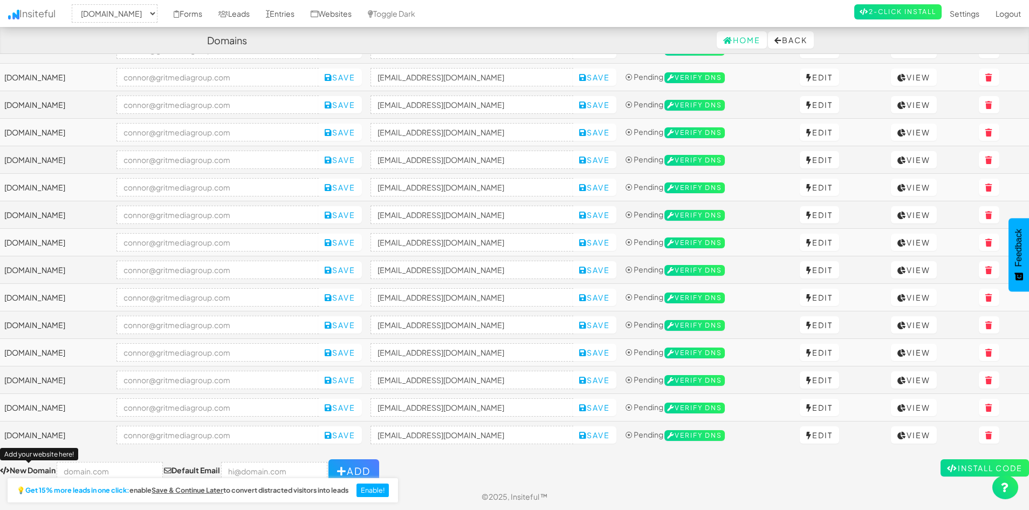
click at [116, 466] on input "text" at bounding box center [110, 471] width 106 height 18
paste input "[URL][DOMAIN_NAME]"
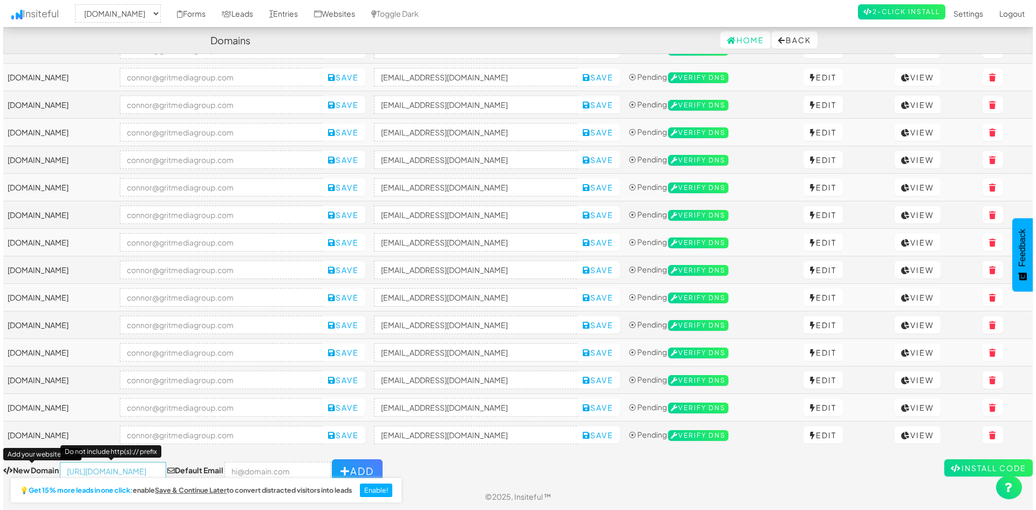
scroll to position [0, 0]
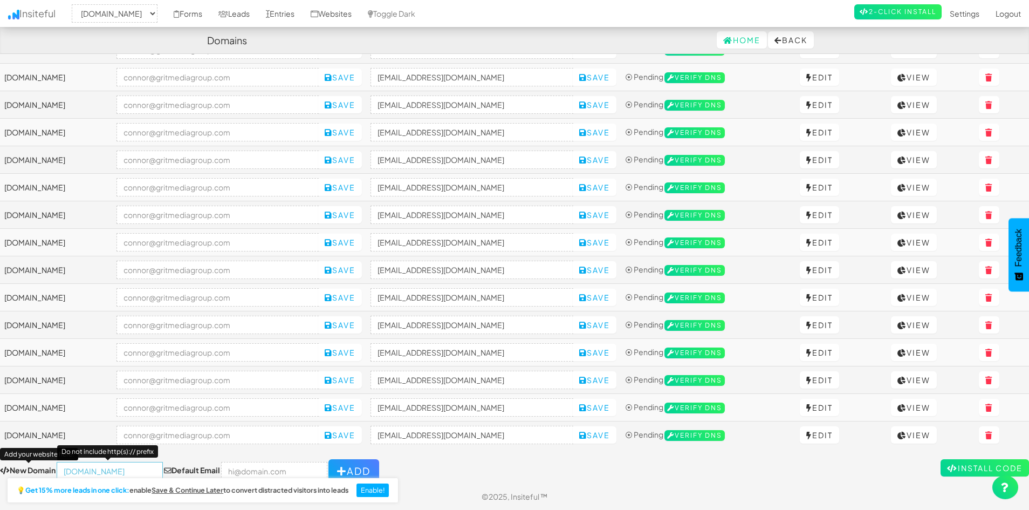
type input "[DOMAIN_NAME]"
click at [254, 470] on input "email" at bounding box center [274, 471] width 106 height 18
type input "[PERSON_NAME][EMAIL_ADDRESS][DOMAIN_NAME]"
click at [337, 472] on icon "button" at bounding box center [342, 471] width 10 height 10
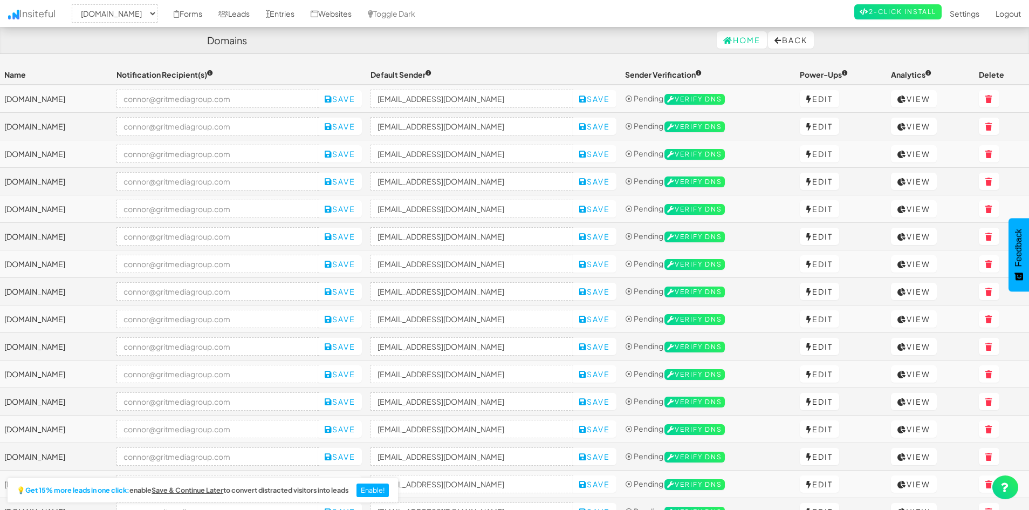
select select "2421"
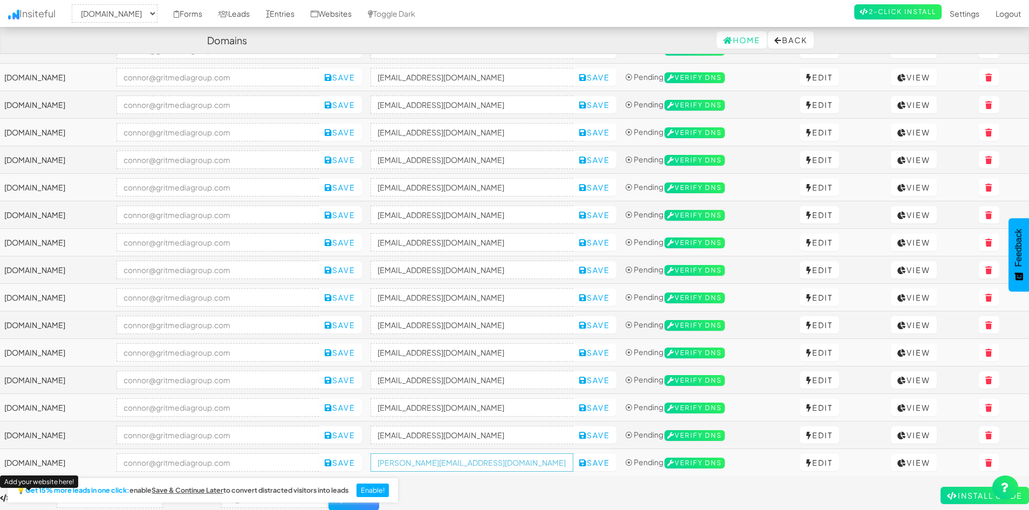
click at [461, 461] on input "[PERSON_NAME][EMAIL_ADDRESS][DOMAIN_NAME]" at bounding box center [472, 462] width 203 height 18
paste input "[DOMAIN_NAME]"
type input "[EMAIL_ADDRESS][DOMAIN_NAME]"
click at [617, 466] on button "Save" at bounding box center [595, 462] width 44 height 17
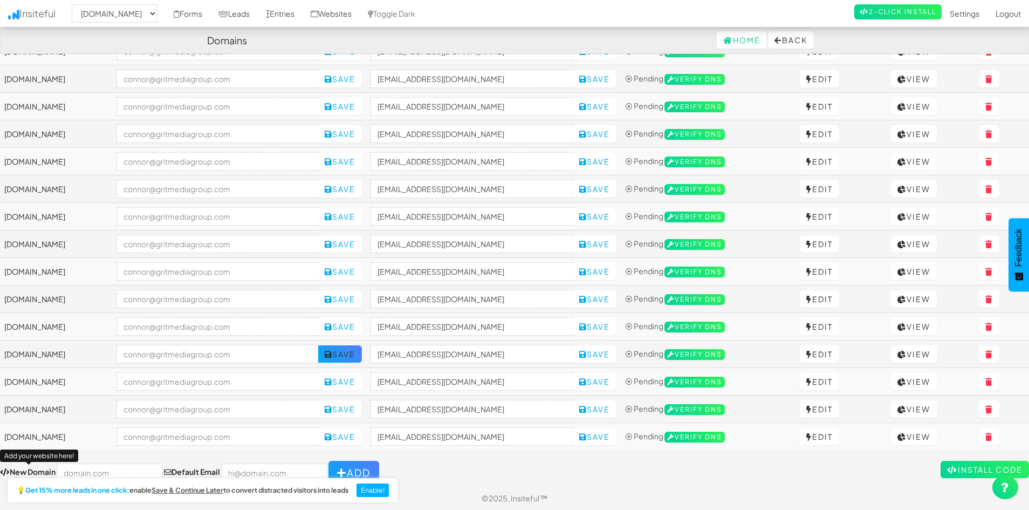
scroll to position [820, 0]
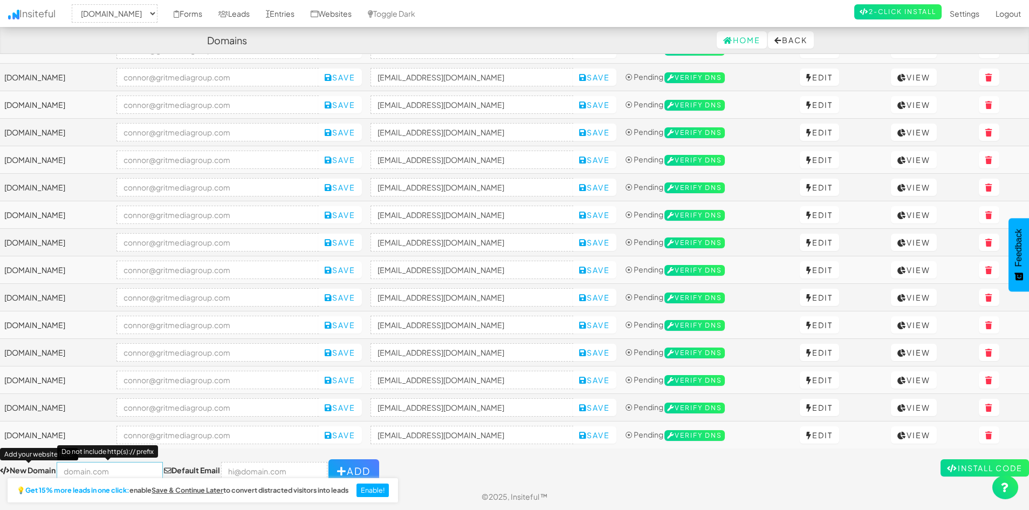
click at [118, 470] on input "text" at bounding box center [110, 471] width 106 height 18
paste input "[URL][DOMAIN_NAME]"
type input "[DOMAIN_NAME]"
click at [242, 470] on input "email" at bounding box center [274, 471] width 106 height 18
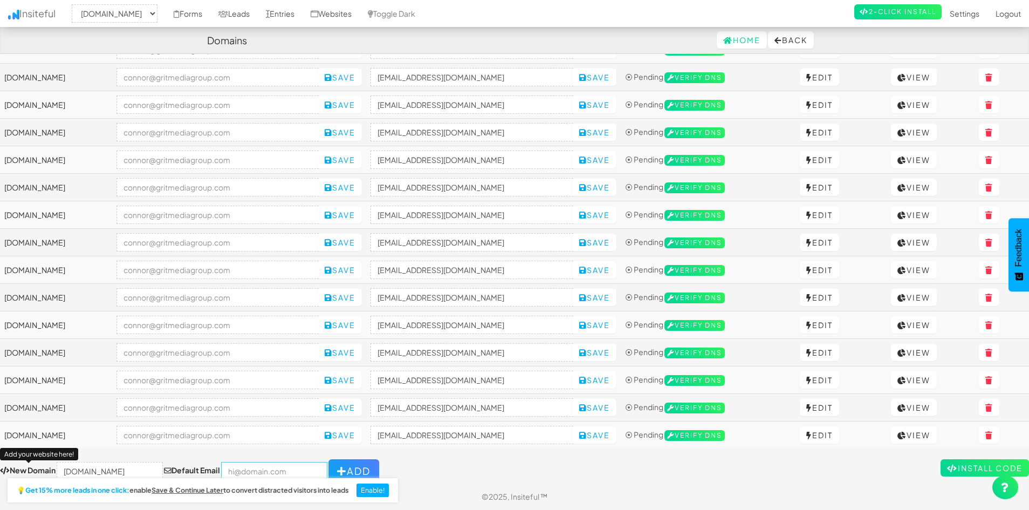
type input "[PERSON_NAME][EMAIL_ADDRESS][DOMAIN_NAME]"
click at [339, 466] on button "Add" at bounding box center [354, 471] width 51 height 24
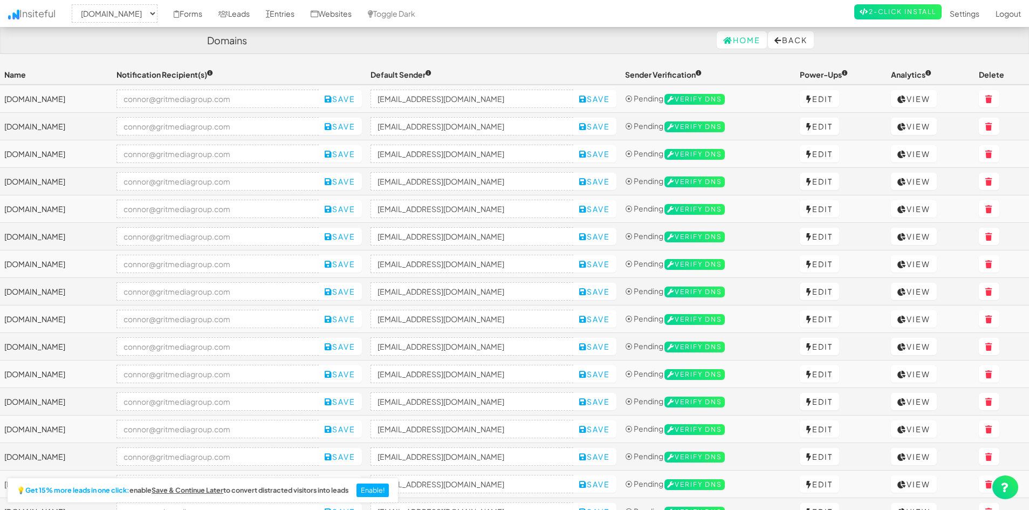
select select "2421"
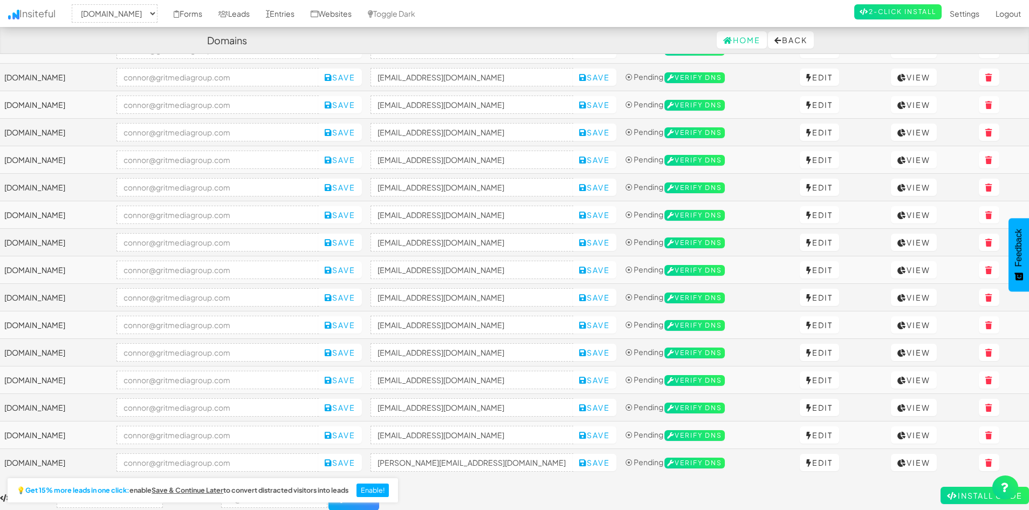
scroll to position [820, 0]
click at [480, 462] on input "[PERSON_NAME][EMAIL_ADDRESS][DOMAIN_NAME]" at bounding box center [472, 462] width 203 height 18
paste input "[DOMAIN_NAME]"
type input "[EMAIL_ADDRESS][DOMAIN_NAME]"
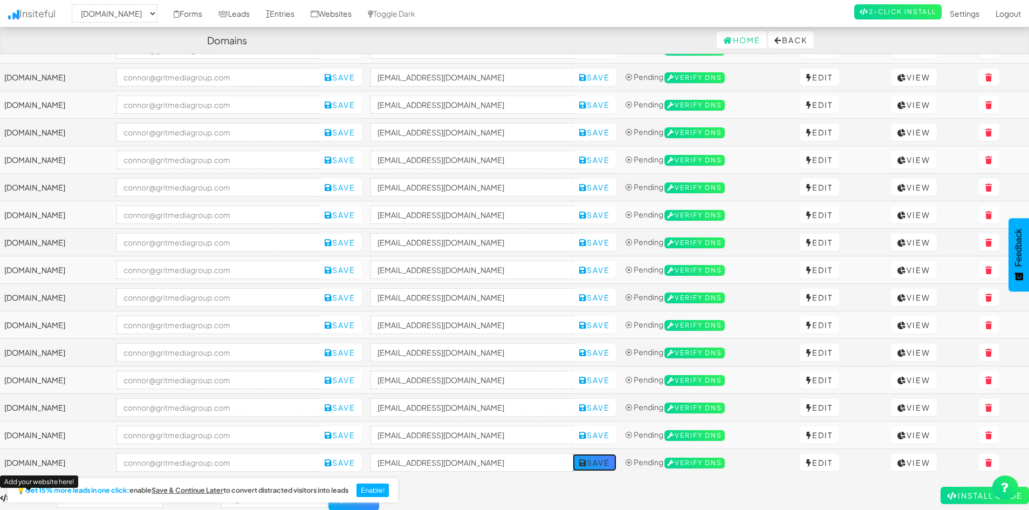
click at [587, 462] on icon at bounding box center [583, 463] width 8 height 8
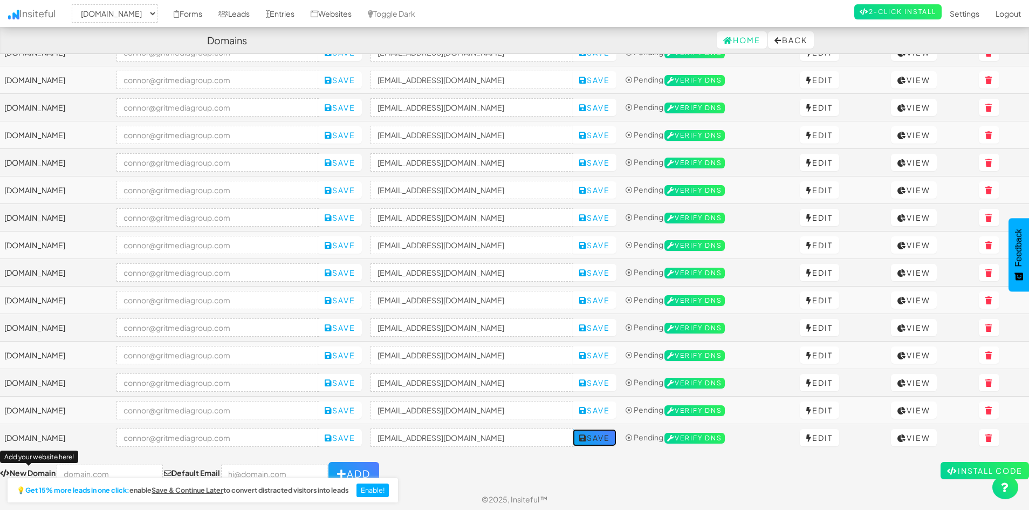
scroll to position [847, 0]
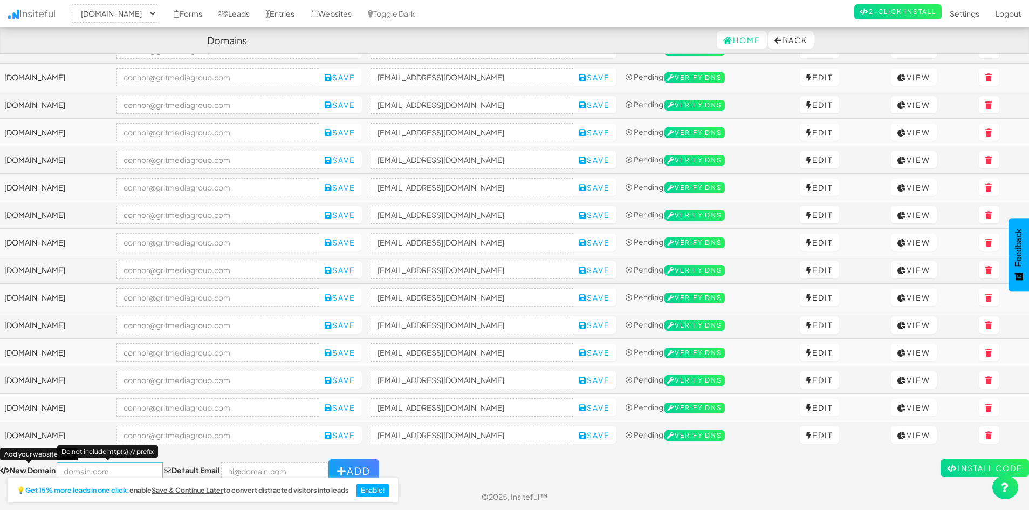
click at [119, 471] on input "text" at bounding box center [110, 471] width 106 height 18
paste input "https://ghost-ind.com/"
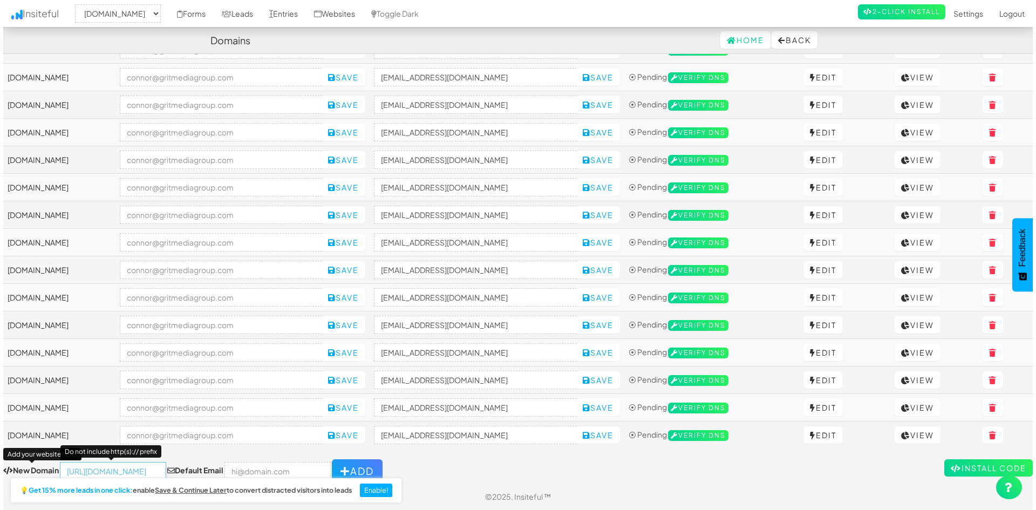
scroll to position [0, 0]
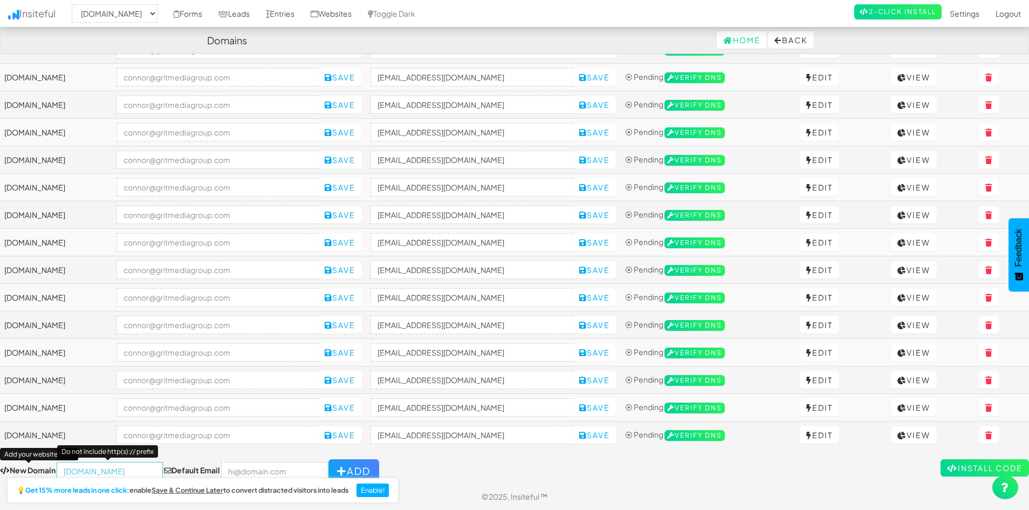
type input "[DOMAIN_NAME]"
click at [254, 466] on input "email" at bounding box center [274, 471] width 106 height 18
type input "[PERSON_NAME][EMAIL_ADDRESS][DOMAIN_NAME]"
click at [343, 460] on button "Add" at bounding box center [354, 471] width 51 height 24
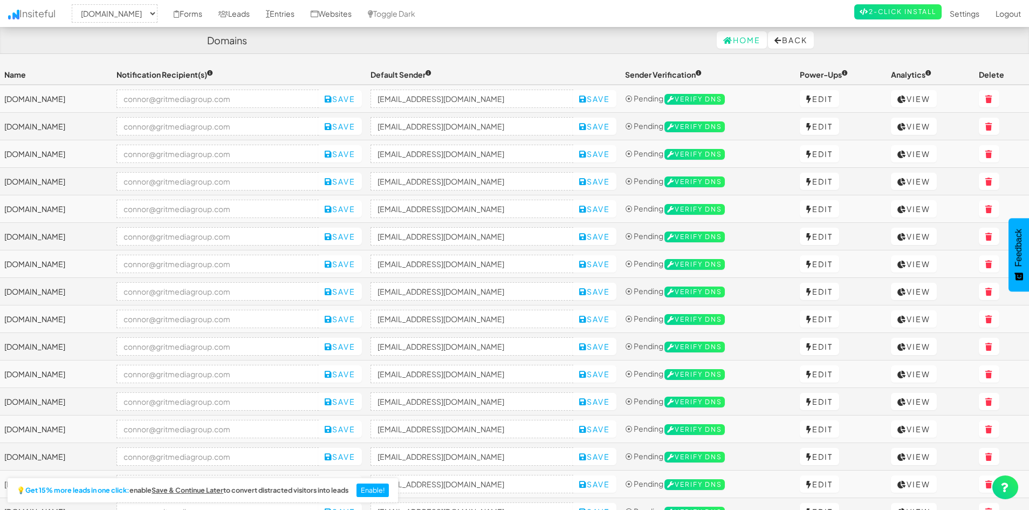
select select "2421"
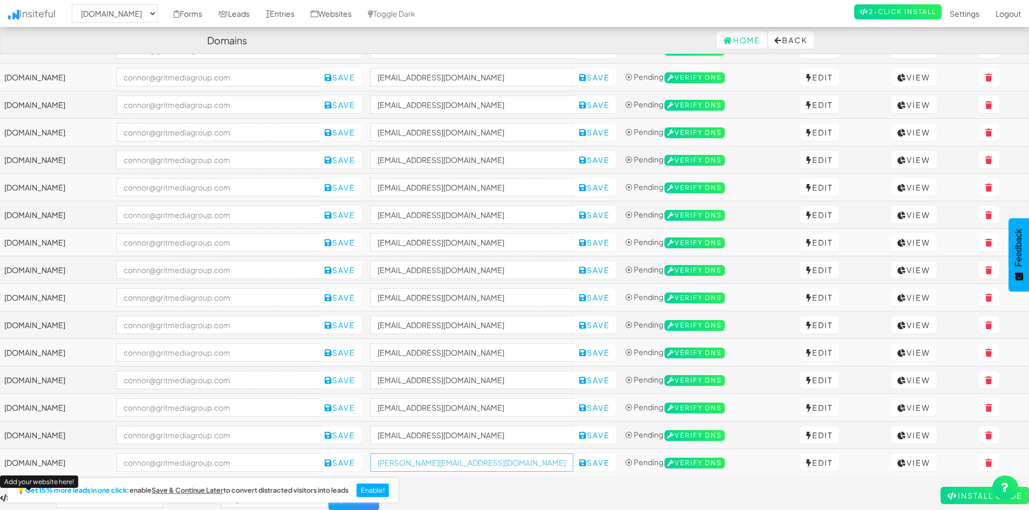
click at [474, 460] on input "[PERSON_NAME][EMAIL_ADDRESS][DOMAIN_NAME]" at bounding box center [472, 462] width 203 height 18
paste input "[DOMAIN_NAME]"
type input "[EMAIL_ADDRESS][DOMAIN_NAME]"
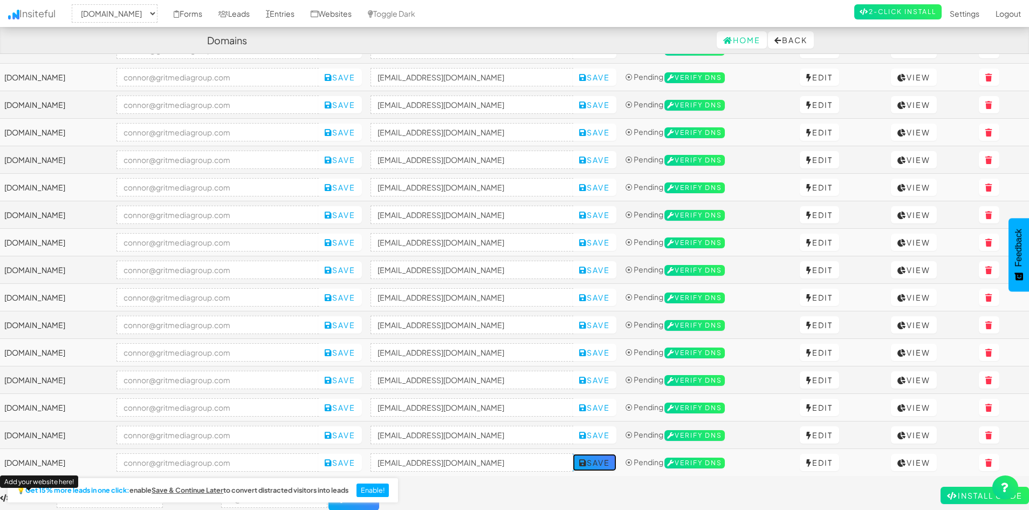
click at [617, 463] on button "Save" at bounding box center [595, 462] width 44 height 17
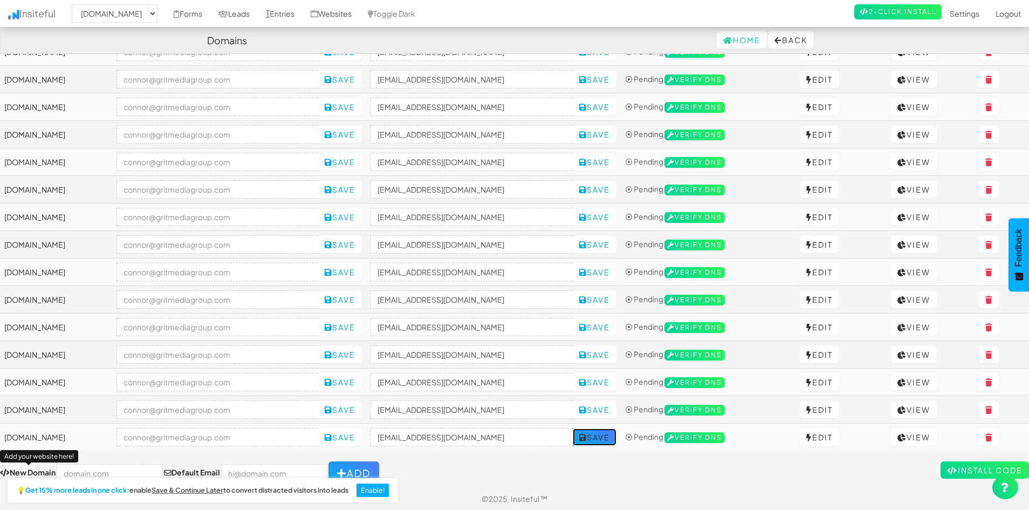
scroll to position [875, 0]
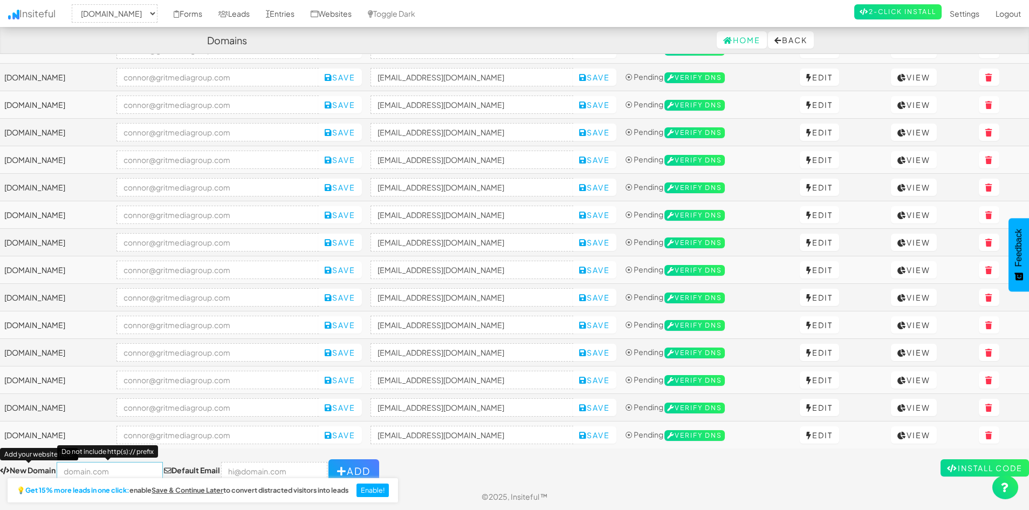
click at [97, 469] on input "text" at bounding box center [110, 471] width 106 height 18
paste input "[URL][DOMAIN_NAME]"
type input "[DOMAIN_NAME]"
click at [249, 469] on input "email" at bounding box center [274, 471] width 106 height 18
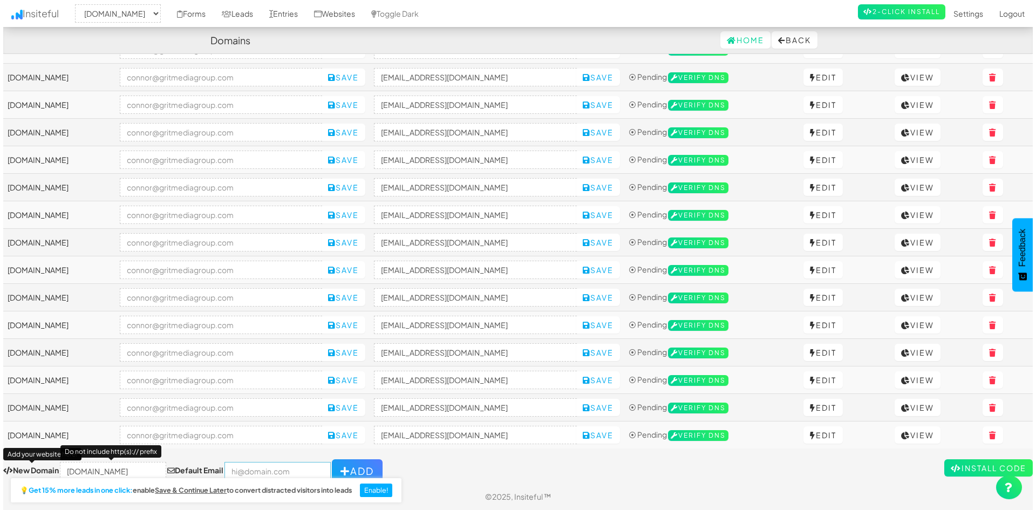
scroll to position [0, 0]
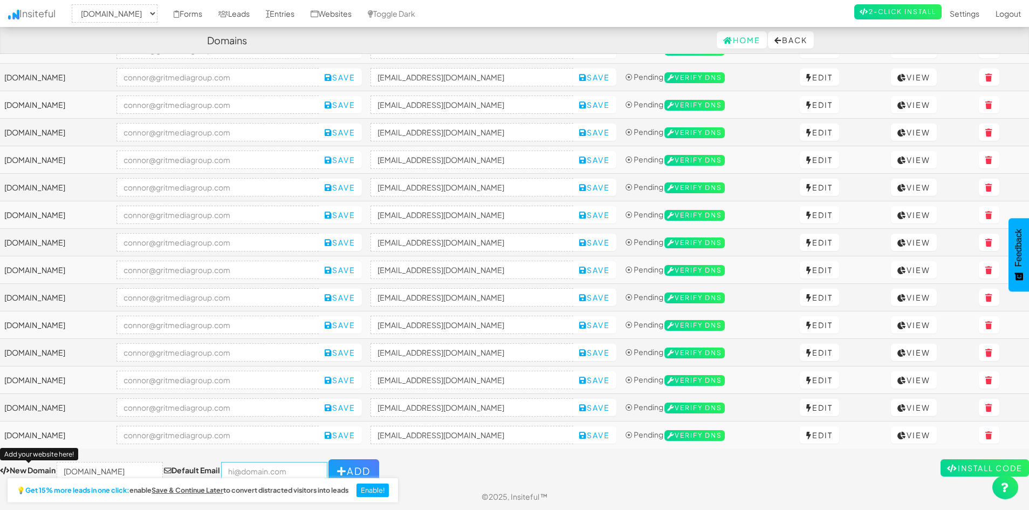
type input "[PERSON_NAME][EMAIL_ADDRESS][DOMAIN_NAME]"
click at [329, 465] on button "Add" at bounding box center [354, 471] width 51 height 24
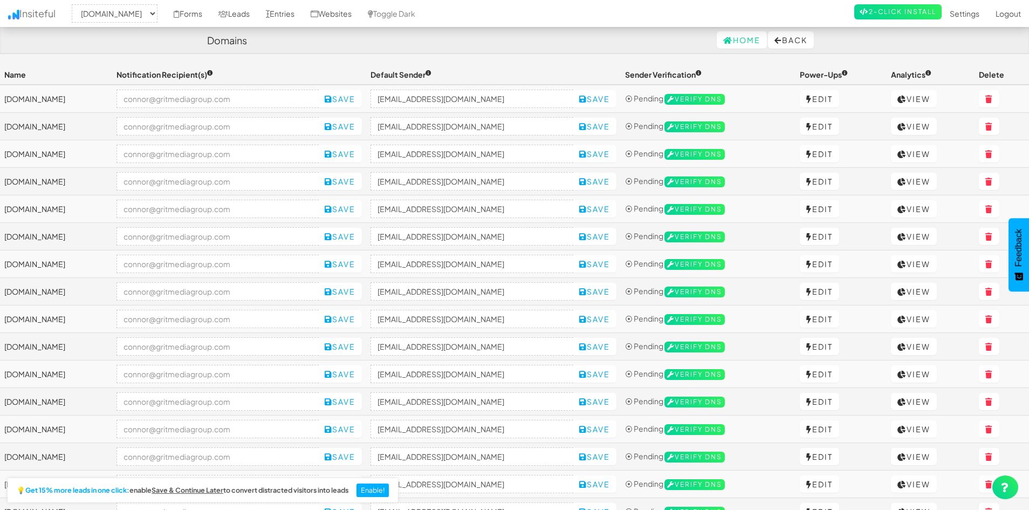
select select "2421"
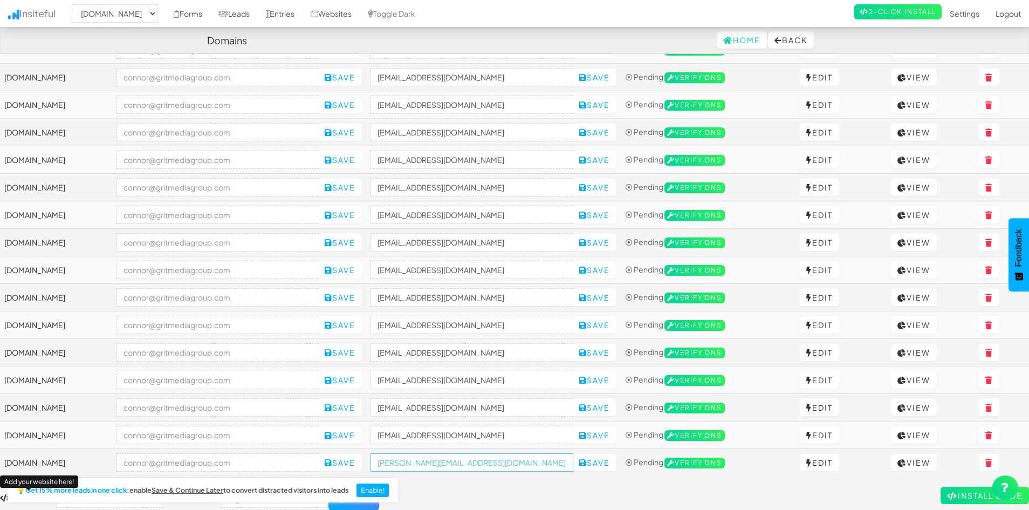
click at [500, 463] on input "connor@gritmediagroup.com" at bounding box center [472, 462] width 203 height 18
paste input "[DOMAIN_NAME]"
type input "no-reply@concourscarstudio.com"
click at [617, 468] on button "Save" at bounding box center [595, 462] width 44 height 17
click at [561, 492] on form "New Domain Add your website here! Default Email Add" at bounding box center [514, 499] width 1029 height 24
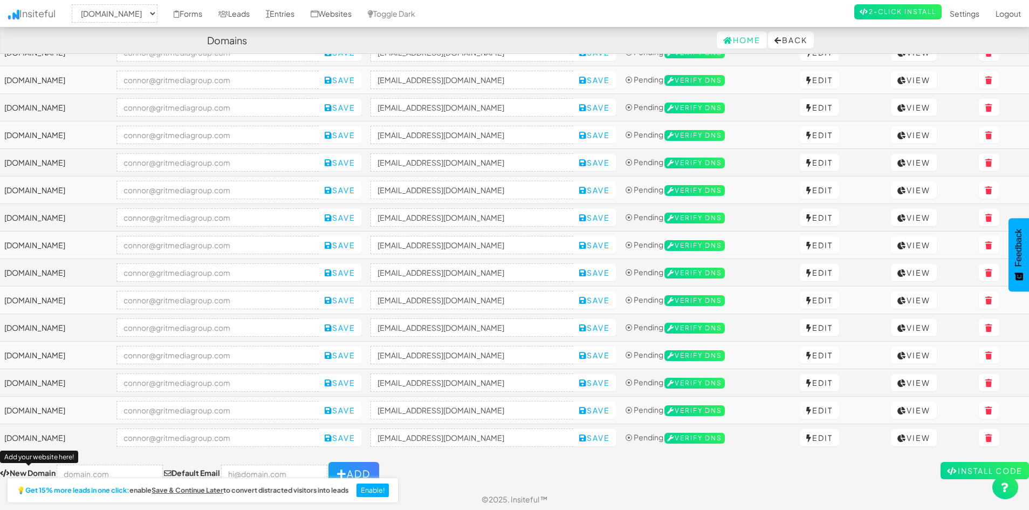
scroll to position [902, 0]
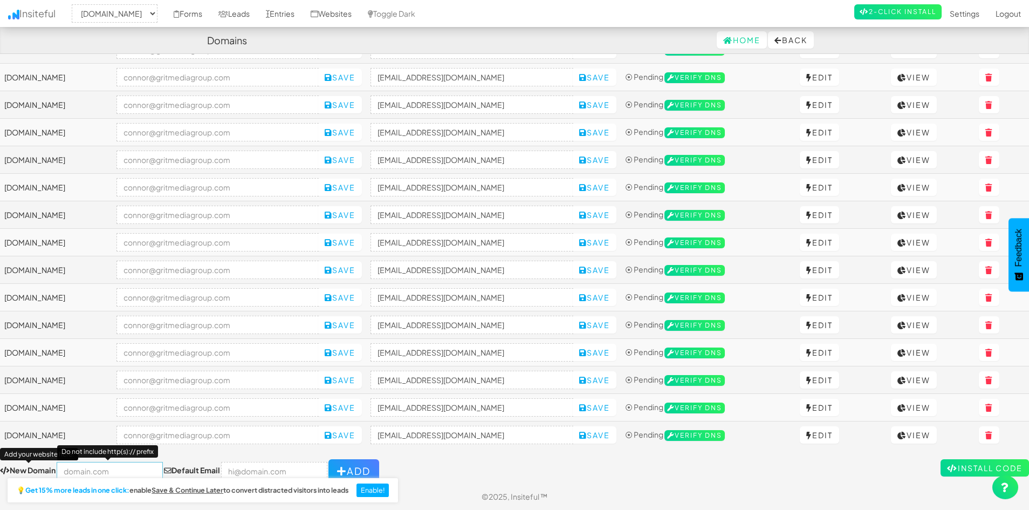
click at [124, 465] on input "text" at bounding box center [110, 471] width 106 height 18
paste input "https://ninetailzmotorsports.com/"
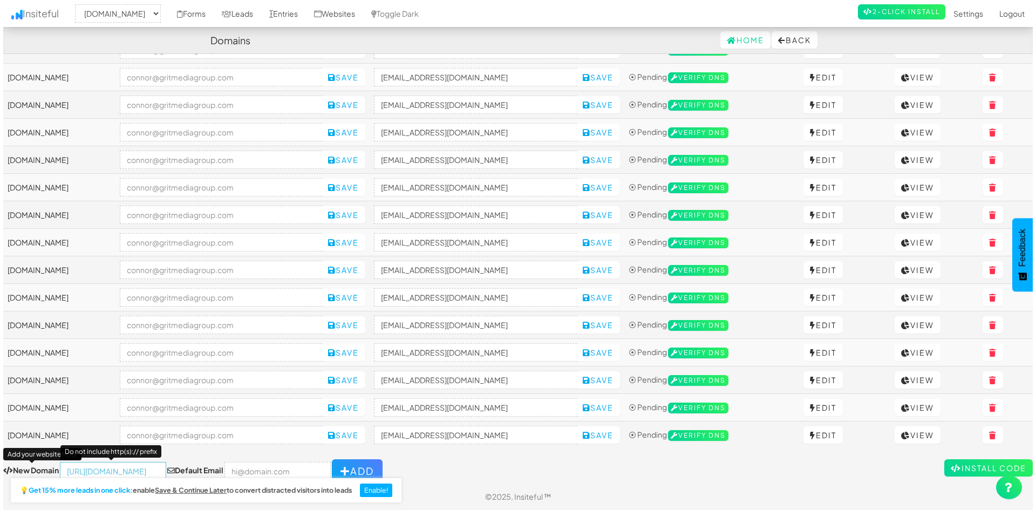
scroll to position [0, 0]
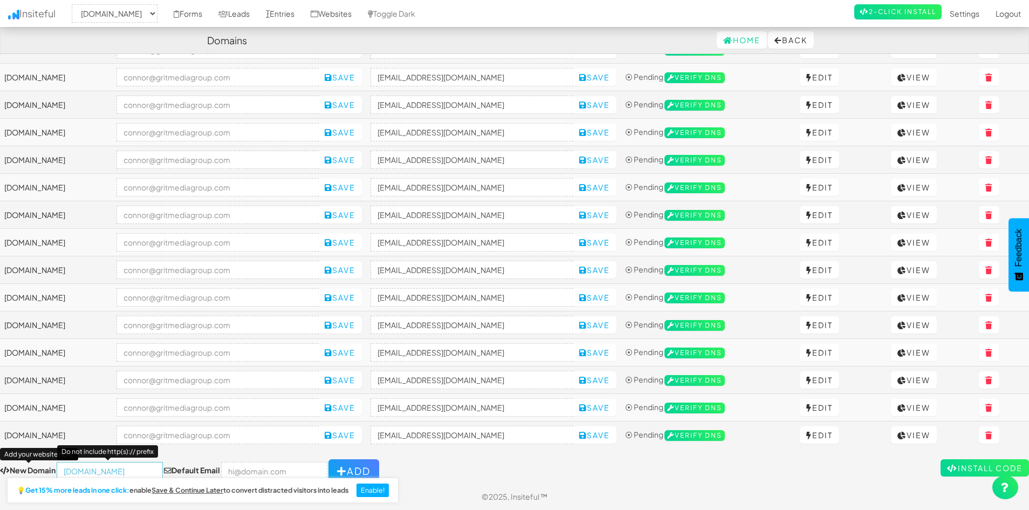
type input "[DOMAIN_NAME]"
click at [242, 463] on input "email" at bounding box center [274, 471] width 106 height 18
type input "connor@gritmediagroup.com"
click at [344, 468] on button "Add" at bounding box center [354, 471] width 51 height 24
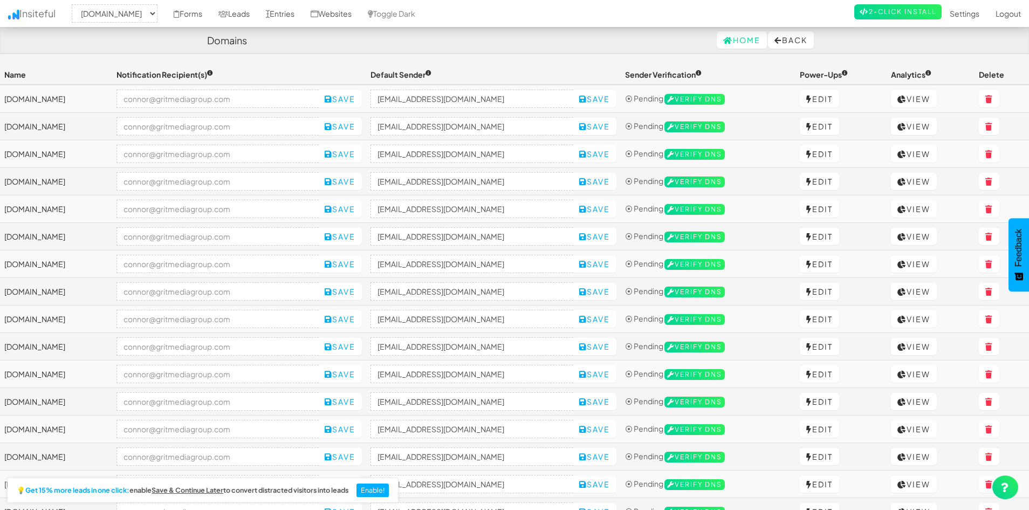
select select "2421"
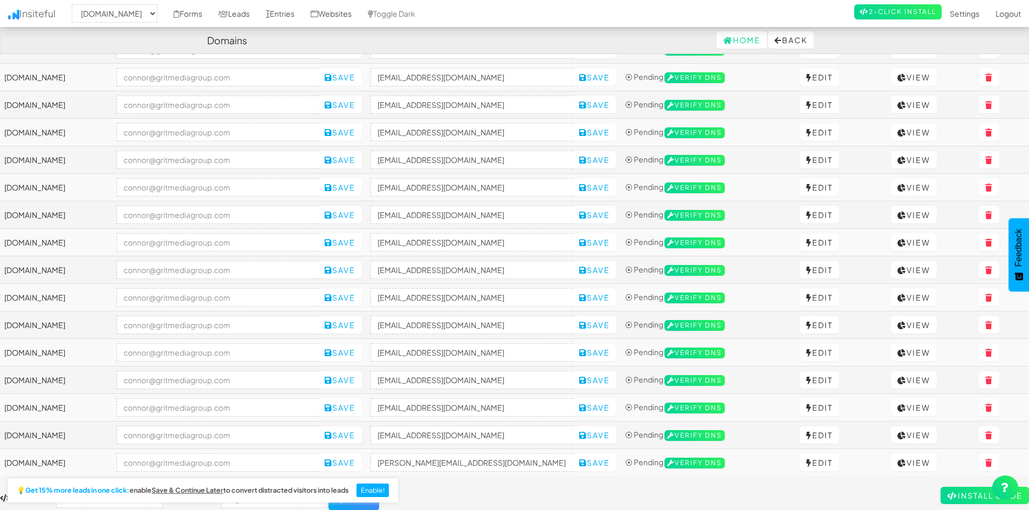
scroll to position [902, 0]
click at [470, 463] on input "[PERSON_NAME][EMAIL_ADDRESS][DOMAIN_NAME]" at bounding box center [472, 462] width 203 height 18
paste input "https://ninetailzmotorsports.com/"
type input "[EMAIL_ADDRESS][DOMAIN_NAME]"
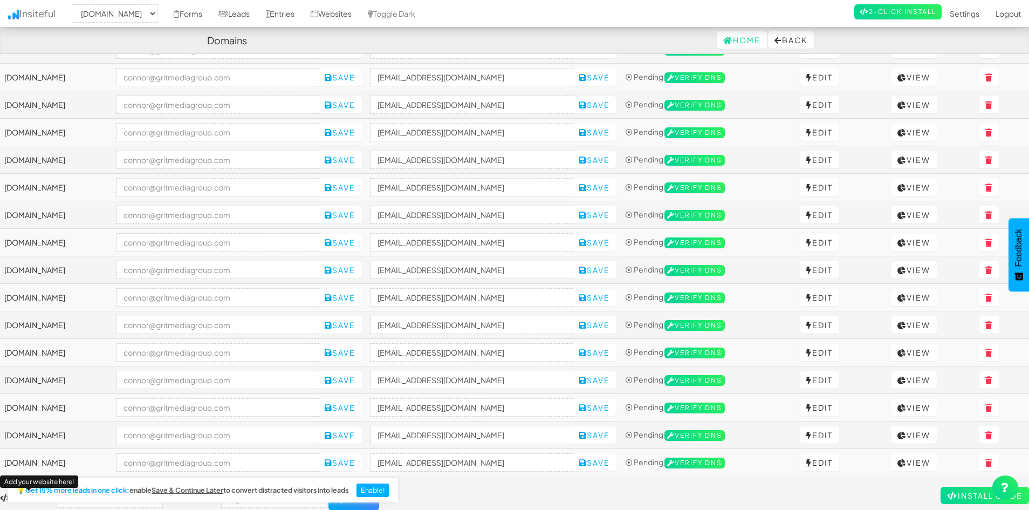
click at [521, 489] on form "New Domain Add your website here! Default Email Add" at bounding box center [514, 499] width 1029 height 24
click at [617, 461] on button "Save" at bounding box center [595, 462] width 44 height 17
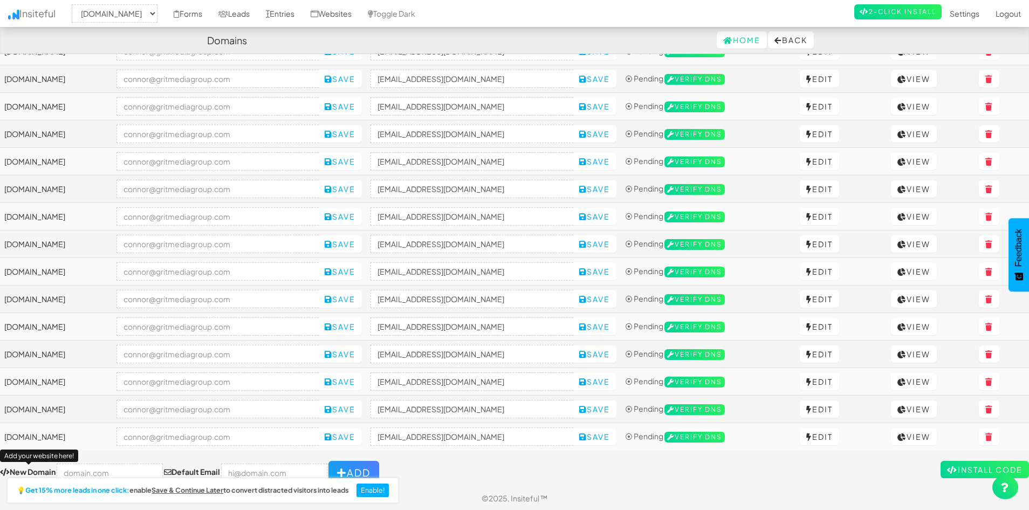
scroll to position [930, 0]
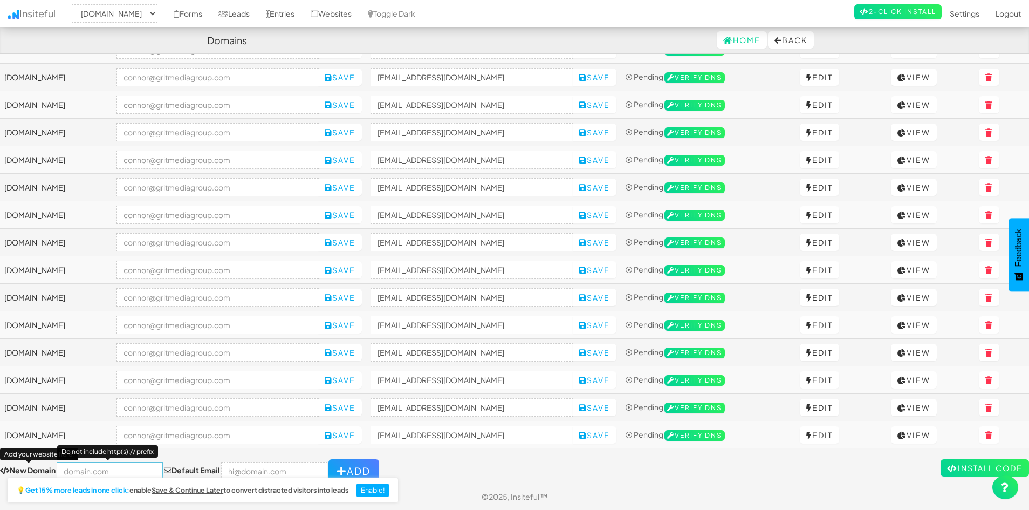
click at [127, 466] on input "text" at bounding box center [110, 471] width 106 height 18
paste input "https://purpleflareagency.com/"
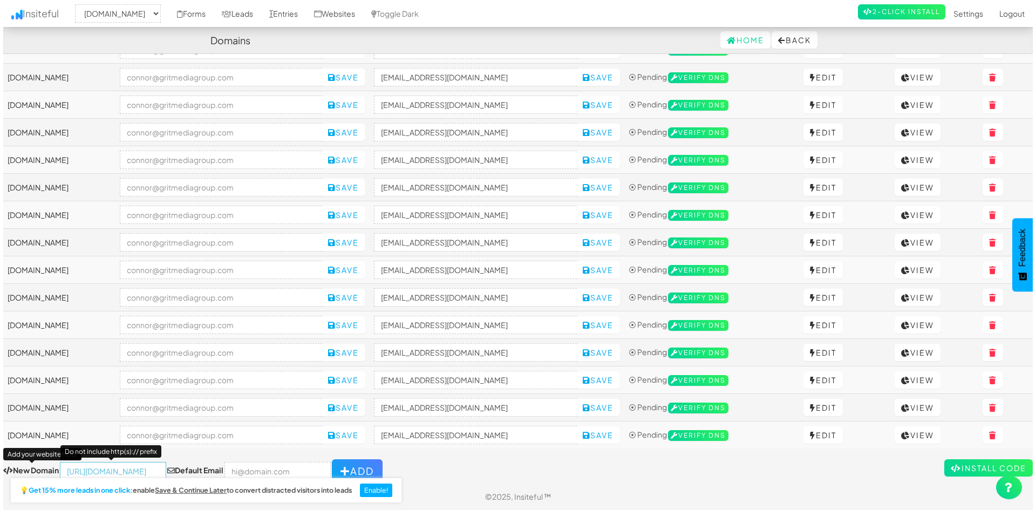
scroll to position [0, 0]
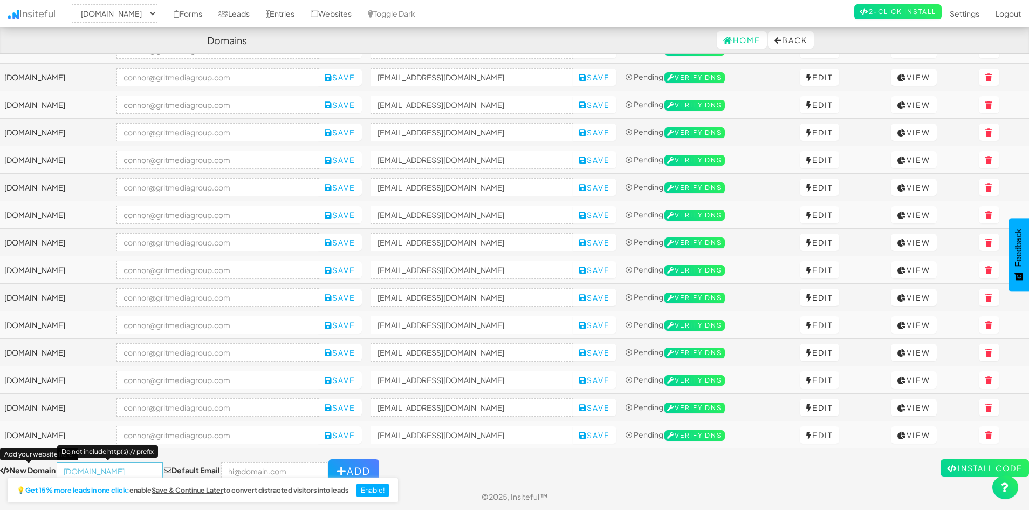
type input "[DOMAIN_NAME]"
click at [262, 469] on input "email" at bounding box center [274, 471] width 106 height 18
type input "connor@gritmediagroup.com"
click at [344, 465] on button "Add" at bounding box center [354, 471] width 51 height 24
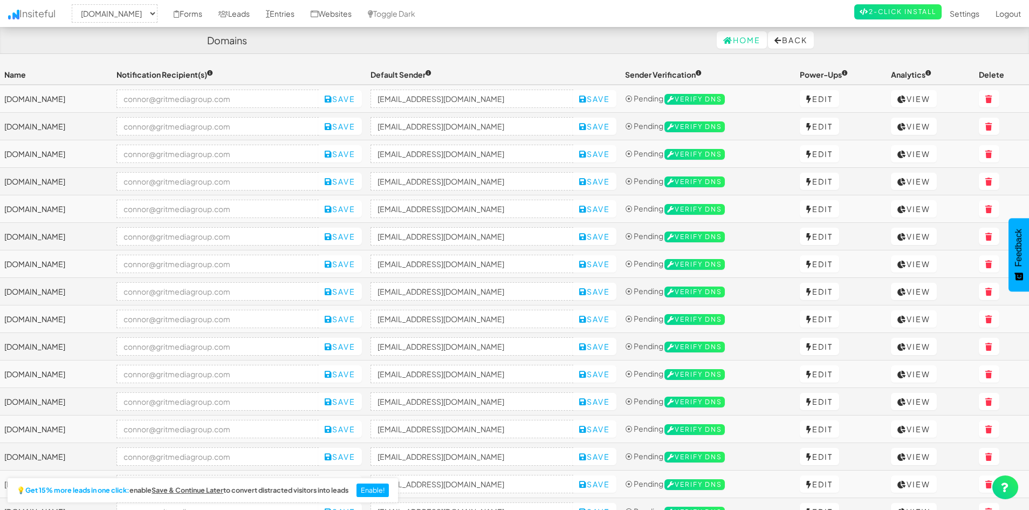
select select "2421"
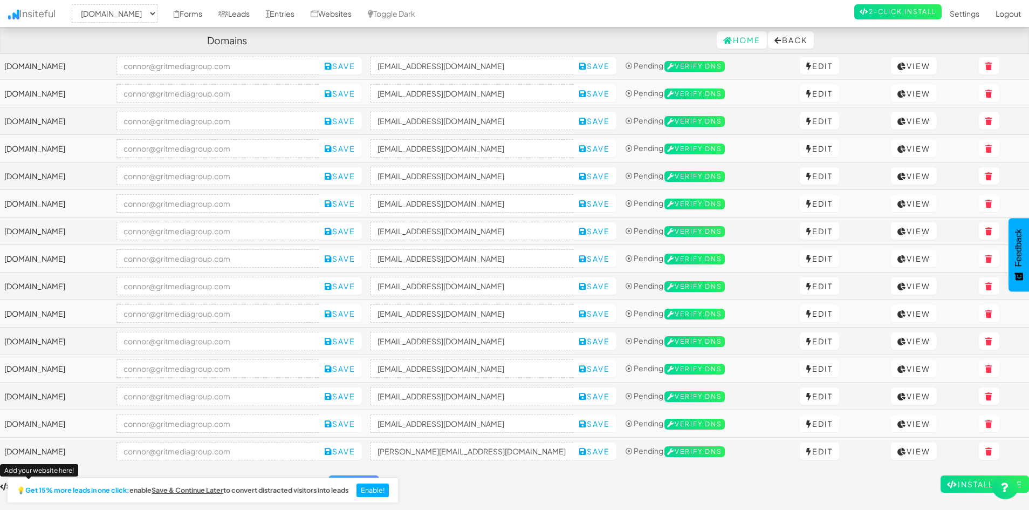
scroll to position [957, 0]
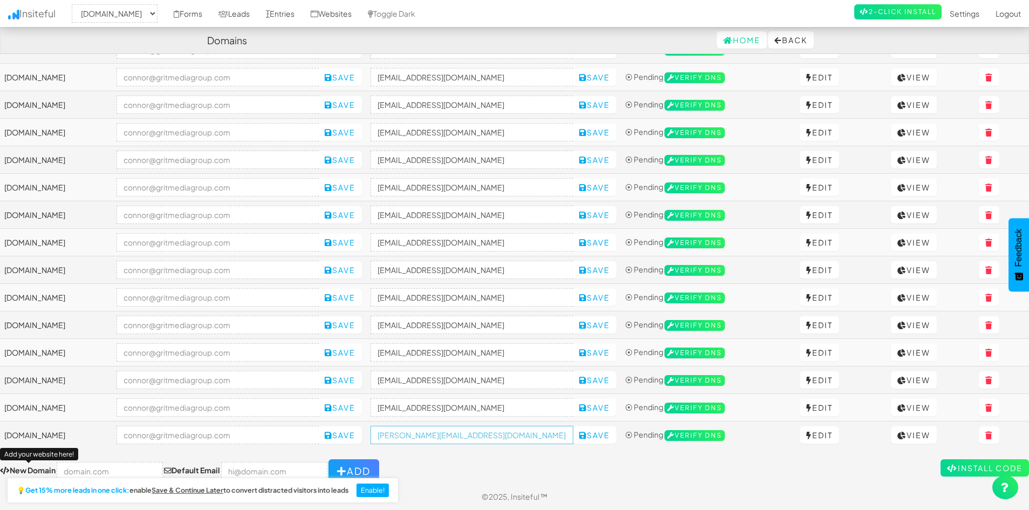
click at [480, 435] on input "[PERSON_NAME][EMAIL_ADDRESS][DOMAIN_NAME]" at bounding box center [472, 435] width 203 height 18
paste input "[DOMAIN_NAME]"
type input "[EMAIL_ADDRESS][DOMAIN_NAME]"
click at [532, 460] on form "New Domain Add your website here! Default Email Add" at bounding box center [514, 471] width 1029 height 24
click at [617, 439] on button "Save" at bounding box center [595, 434] width 44 height 17
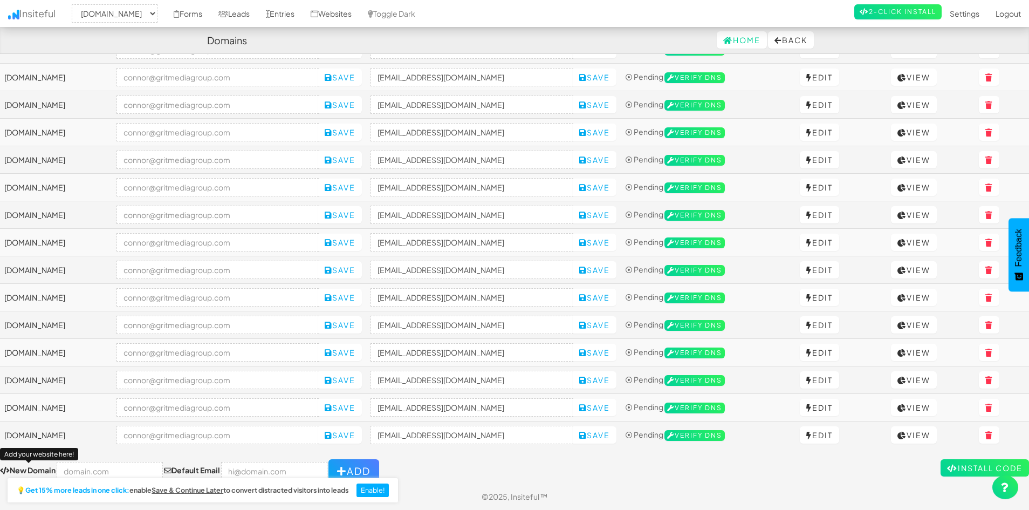
click at [574, 468] on form "New Domain Add your website here! Default Email Add" at bounding box center [514, 471] width 1029 height 24
click at [122, 466] on input "text" at bounding box center [110, 471] width 106 height 18
paste input "[URL][DOMAIN_NAME]"
type input "[DOMAIN_NAME]"
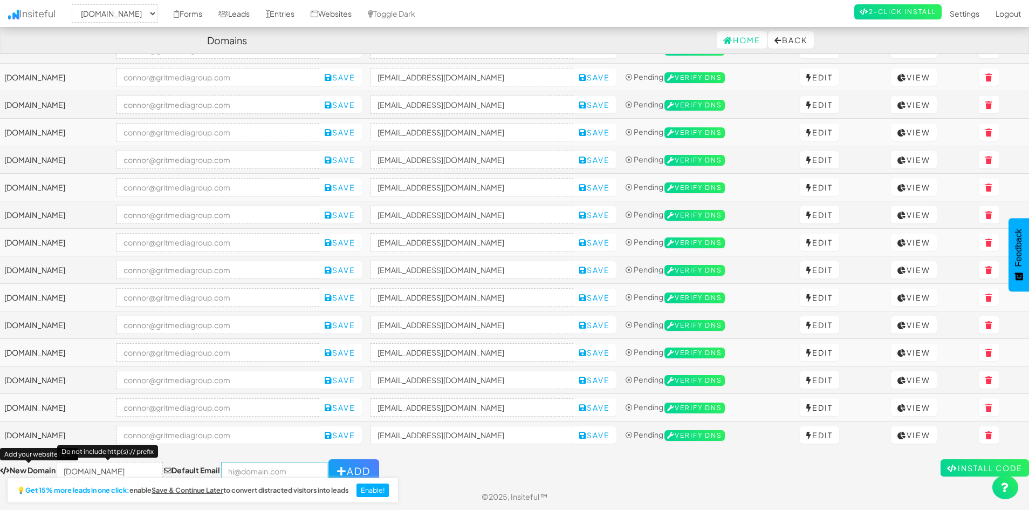
click at [250, 471] on input "email" at bounding box center [274, 471] width 106 height 18
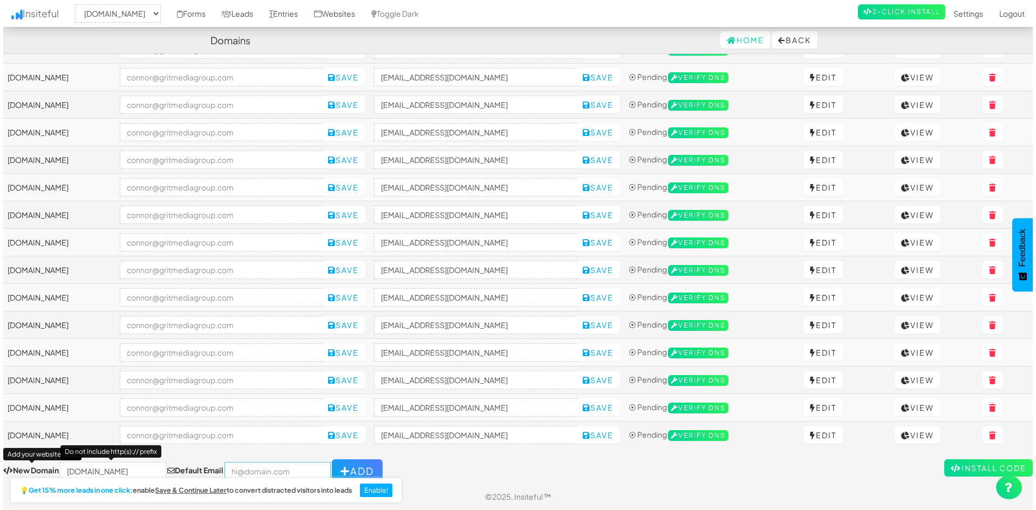
scroll to position [0, 0]
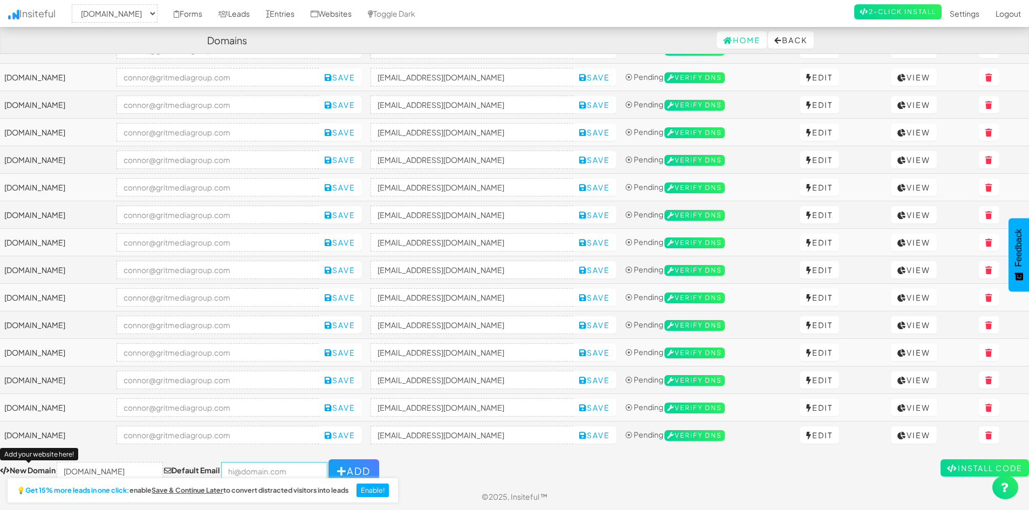
type input "[PERSON_NAME][EMAIL_ADDRESS][DOMAIN_NAME]"
click at [338, 468] on button "Add" at bounding box center [354, 471] width 51 height 24
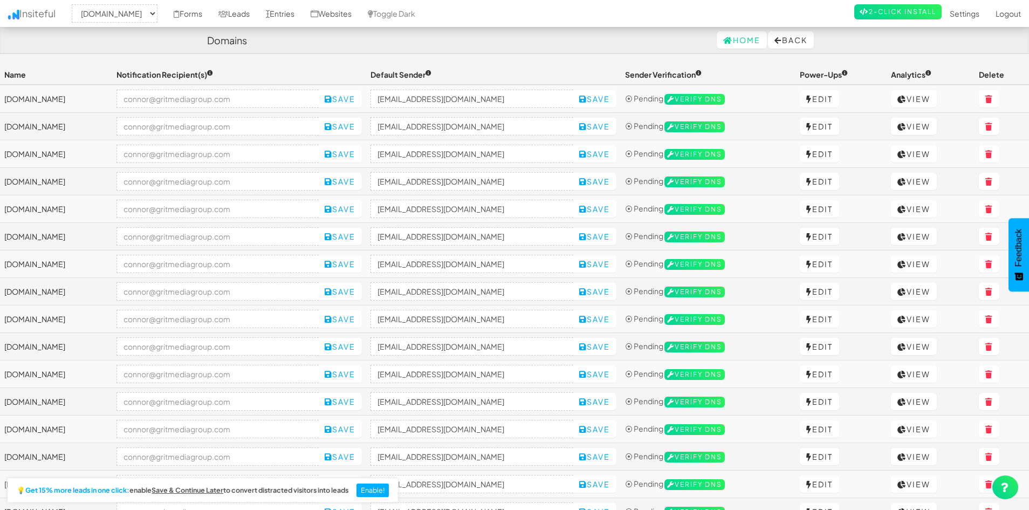
select select "2421"
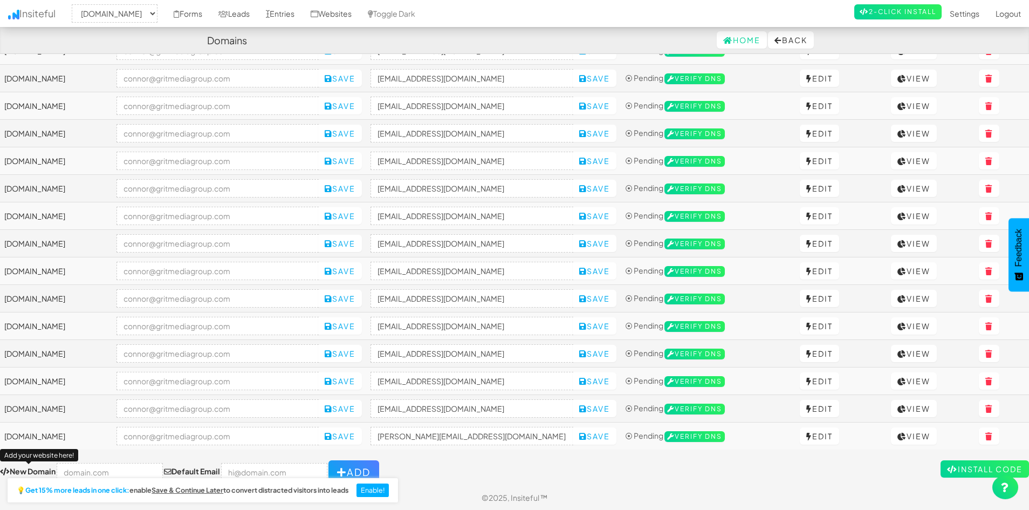
scroll to position [985, 0]
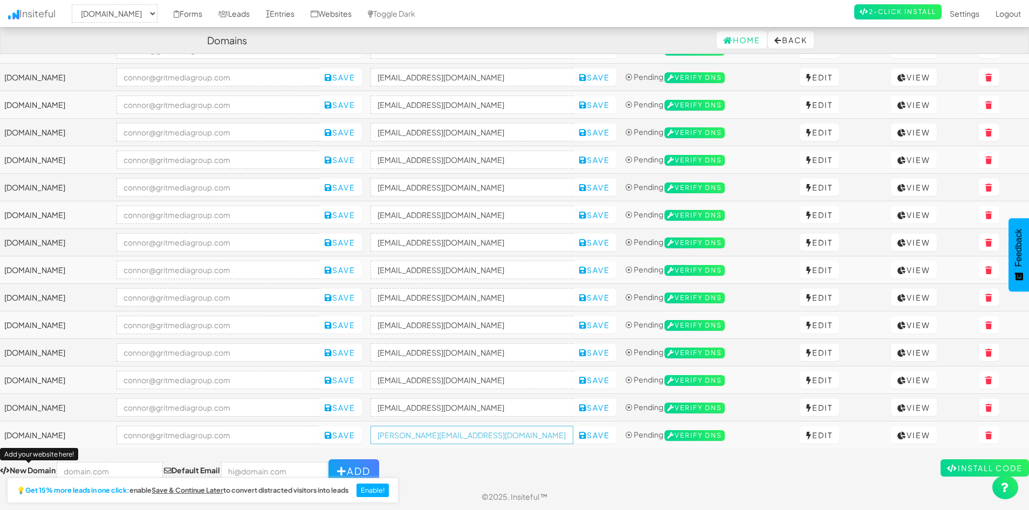
click at [467, 435] on input "[PERSON_NAME][EMAIL_ADDRESS][DOMAIN_NAME]" at bounding box center [472, 435] width 203 height 18
paste input "[DOMAIN_NAME]"
type input "[EMAIL_ADDRESS][DOMAIN_NAME]"
click at [509, 460] on form "New Domain Add your website here! Default Email Add" at bounding box center [514, 471] width 1029 height 24
click at [617, 439] on button "Save" at bounding box center [595, 434] width 44 height 17
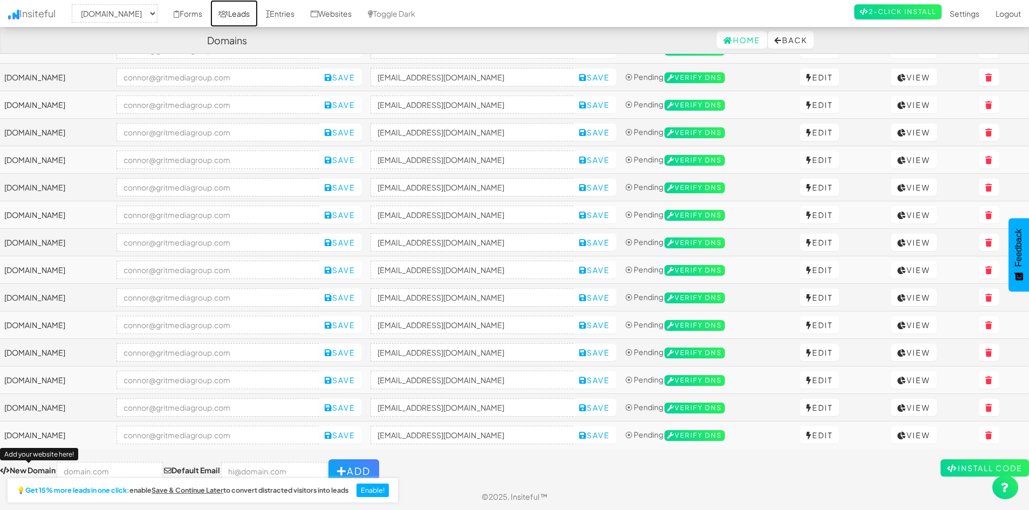
click at [258, 15] on link "Leads" at bounding box center [233, 13] width 47 height 27
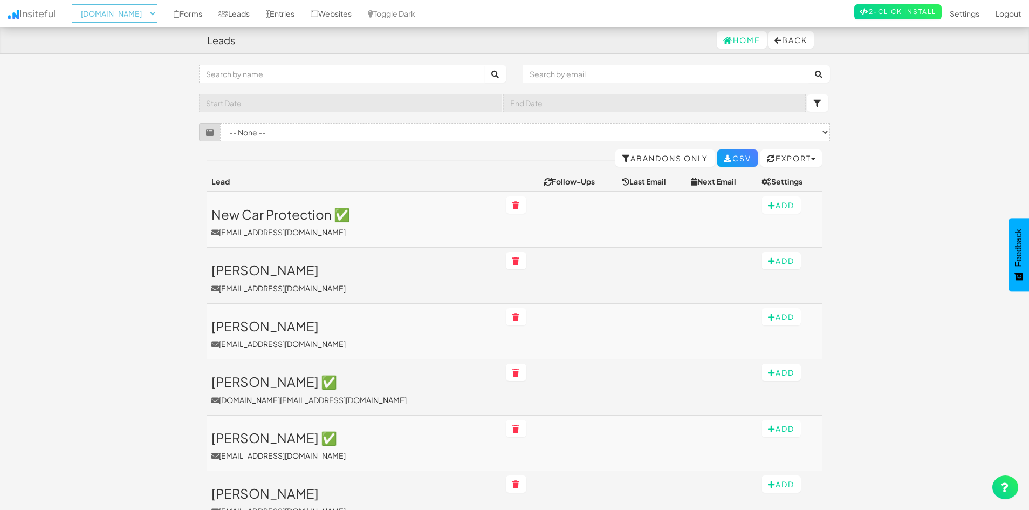
click at [158, 16] on select "-- None -- [DOMAIN_NAME] [DOMAIN_NAME] [DOMAIN_NAME] [DOMAIN_NAME] [DOMAIN_NAME…" at bounding box center [115, 13] width 86 height 18
select select "2511"
click at [75, 4] on select "-- None -- [DOMAIN_NAME] [DOMAIN_NAME] [DOMAIN_NAME] [DOMAIN_NAME] [DOMAIN_NAME…" at bounding box center [115, 13] width 86 height 18
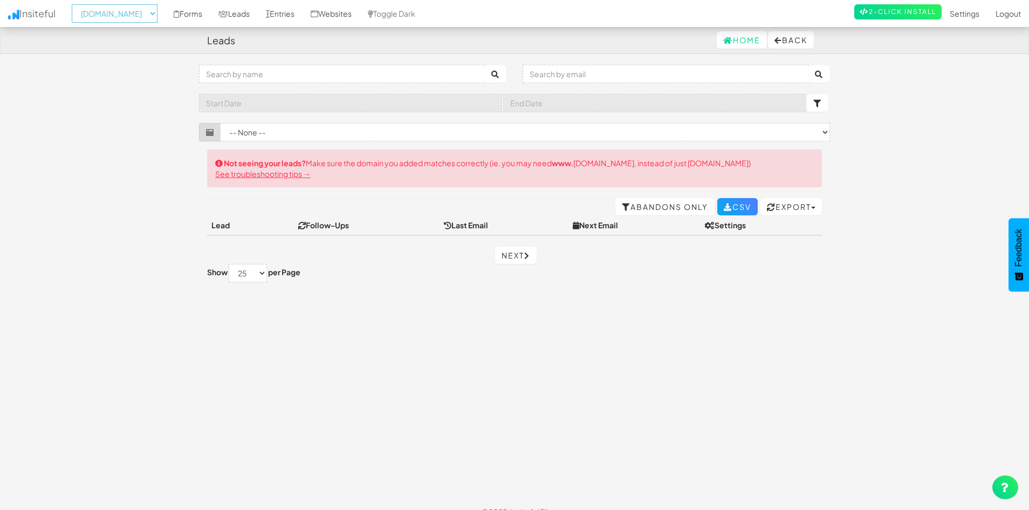
click at [156, 16] on select "-- None -- [DOMAIN_NAME] [DOMAIN_NAME] [DOMAIN_NAME] [DOMAIN_NAME] [DOMAIN_NAME…" at bounding box center [115, 13] width 86 height 18
select select "2510"
click at [75, 4] on select "-- None -- [DOMAIN_NAME] [DOMAIN_NAME] [DOMAIN_NAME] [DOMAIN_NAME] [DOMAIN_NAME…" at bounding box center [115, 13] width 86 height 18
click at [147, 15] on select "-- None -- [DOMAIN_NAME] [DOMAIN_NAME] [DOMAIN_NAME] [DOMAIN_NAME] [DOMAIN_NAME…" at bounding box center [115, 13] width 86 height 18
select select "2509"
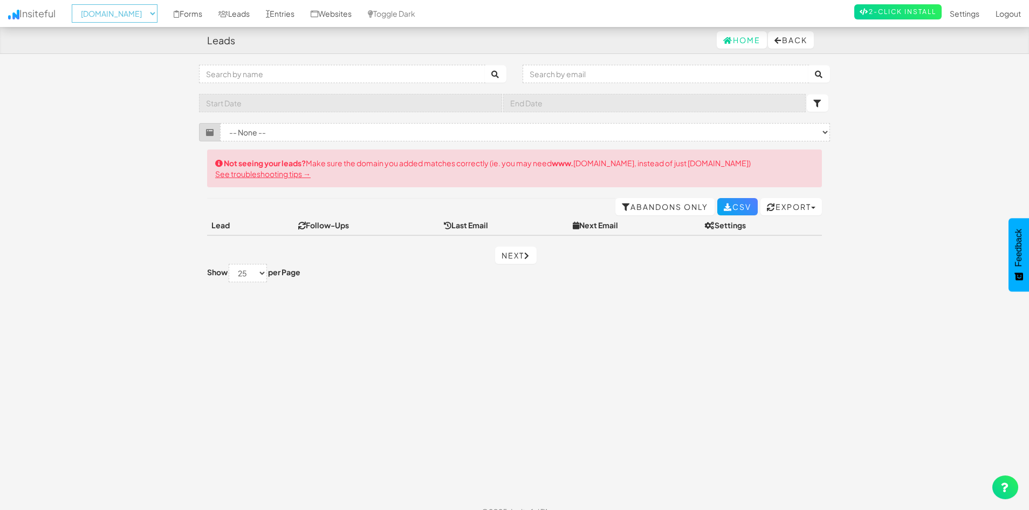
click at [75, 4] on select "-- None -- [DOMAIN_NAME] [DOMAIN_NAME] [DOMAIN_NAME] [DOMAIN_NAME] [DOMAIN_NAME…" at bounding box center [115, 13] width 86 height 18
drag, startPoint x: 0, startPoint y: 0, endPoint x: 148, endPoint y: 15, distance: 149.1
click at [148, 15] on select "-- None -- [DOMAIN_NAME] [DOMAIN_NAME] [DOMAIN_NAME] [DOMAIN_NAME] [DOMAIN_NAME…" at bounding box center [115, 13] width 86 height 18
select select "2508"
click at [75, 4] on select "-- None -- [DOMAIN_NAME] [DOMAIN_NAME] [DOMAIN_NAME] [DOMAIN_NAME] [DOMAIN_NAME…" at bounding box center [115, 13] width 86 height 18
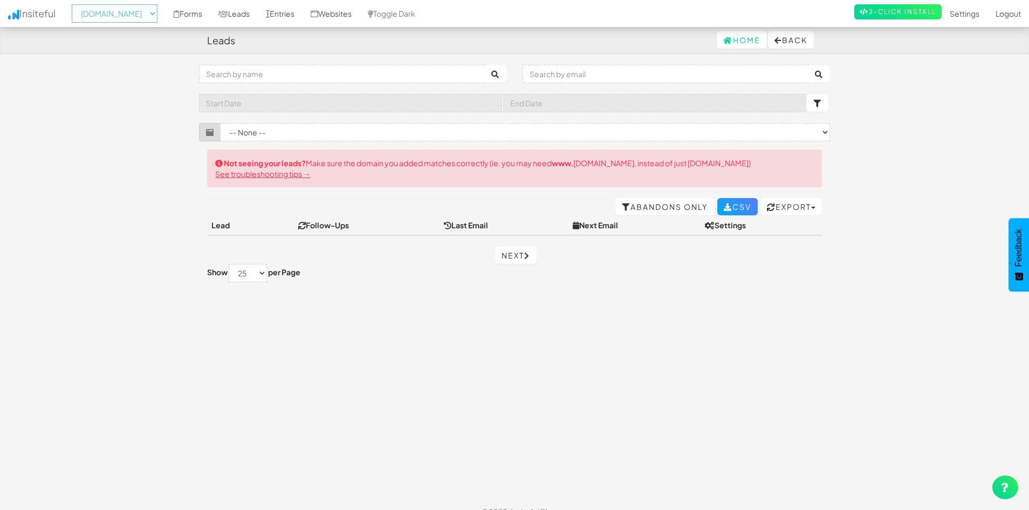
click at [150, 18] on select "-- None -- [DOMAIN_NAME] [DOMAIN_NAME] [DOMAIN_NAME] [DOMAIN_NAME] [DOMAIN_NAME…" at bounding box center [115, 13] width 86 height 18
click at [75, 4] on select "-- None -- [DOMAIN_NAME] [DOMAIN_NAME] [DOMAIN_NAME] [DOMAIN_NAME] [DOMAIN_NAME…" at bounding box center [115, 13] width 86 height 18
click at [142, 13] on select "-- None -- [DOMAIN_NAME] [DOMAIN_NAME] [DOMAIN_NAME] [DOMAIN_NAME] [DOMAIN_NAME…" at bounding box center [115, 13] width 86 height 18
select select "2507"
click at [75, 4] on select "-- None -- [DOMAIN_NAME] [DOMAIN_NAME] [DOMAIN_NAME] [DOMAIN_NAME] [DOMAIN_NAME…" at bounding box center [115, 13] width 86 height 18
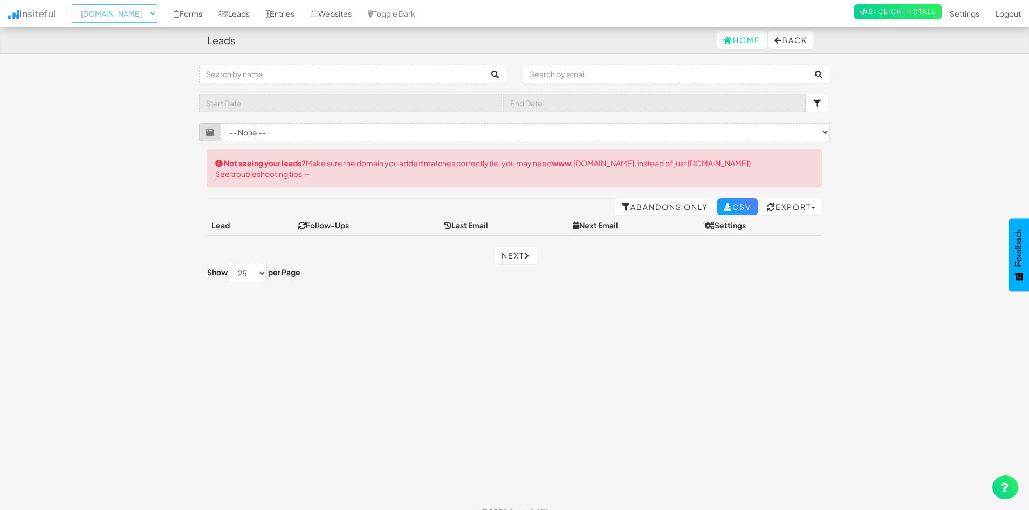
drag, startPoint x: 0, startPoint y: 0, endPoint x: 131, endPoint y: 18, distance: 131.8
click at [131, 18] on select "-- None -- [DOMAIN_NAME] [DOMAIN_NAME] [DOMAIN_NAME] [DOMAIN_NAME] [DOMAIN_NAME…" at bounding box center [115, 13] width 86 height 18
select select "2506"
click at [75, 4] on select "-- None -- [DOMAIN_NAME] [DOMAIN_NAME] [DOMAIN_NAME] [DOMAIN_NAME] [DOMAIN_NAME…" at bounding box center [115, 13] width 86 height 18
click at [113, 16] on select "-- None -- [DOMAIN_NAME] [DOMAIN_NAME] [DOMAIN_NAME] [DOMAIN_NAME] [DOMAIN_NAME…" at bounding box center [115, 13] width 86 height 18
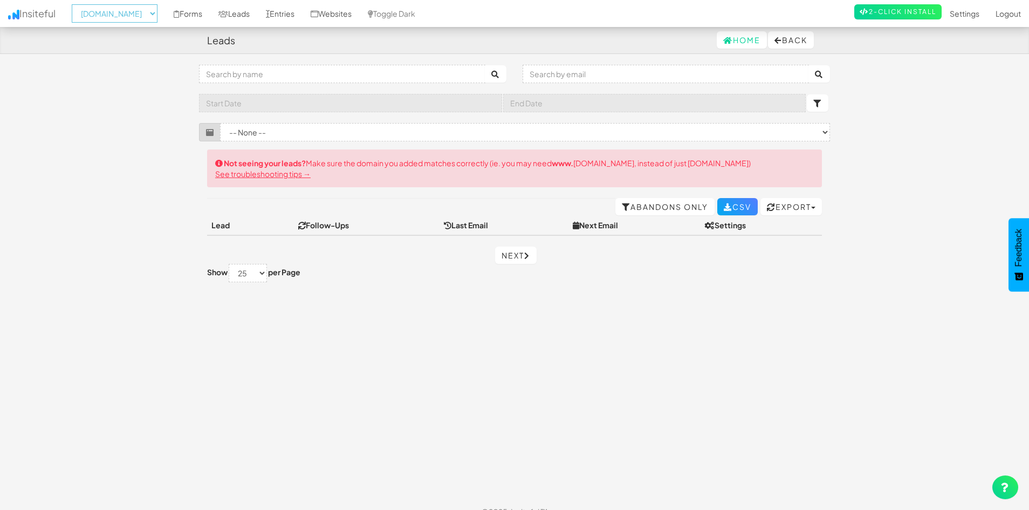
select select "2505"
click at [75, 4] on select "-- None -- [DOMAIN_NAME] [DOMAIN_NAME] [DOMAIN_NAME] [DOMAIN_NAME] [DOMAIN_NAME…" at bounding box center [115, 13] width 86 height 18
click at [114, 19] on select "-- None -- [DOMAIN_NAME] [DOMAIN_NAME] [DOMAIN_NAME] [DOMAIN_NAME] [DOMAIN_NAME…" at bounding box center [115, 13] width 86 height 18
select select "2504"
click at [75, 4] on select "-- None -- [DOMAIN_NAME] [DOMAIN_NAME] [DOMAIN_NAME] [DOMAIN_NAME] [DOMAIN_NAME…" at bounding box center [115, 13] width 86 height 18
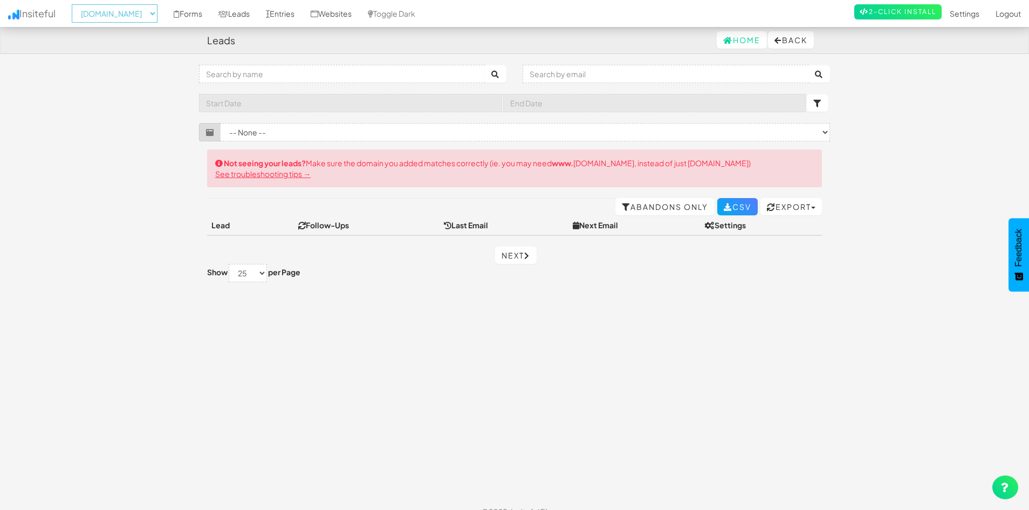
drag, startPoint x: 0, startPoint y: 0, endPoint x: 118, endPoint y: 16, distance: 118.7
click at [118, 16] on select "-- None -- [DOMAIN_NAME] [DOMAIN_NAME] [DOMAIN_NAME] [DOMAIN_NAME] [DOMAIN_NAME…" at bounding box center [115, 13] width 86 height 18
select select "2503"
click at [75, 4] on select "-- None -- [DOMAIN_NAME] [DOMAIN_NAME] [DOMAIN_NAME] [DOMAIN_NAME] [DOMAIN_NAME…" at bounding box center [115, 13] width 86 height 18
click at [127, 16] on select "-- None -- [DOMAIN_NAME] [DOMAIN_NAME] [DOMAIN_NAME] [DOMAIN_NAME] [DOMAIN_NAME…" at bounding box center [115, 13] width 86 height 18
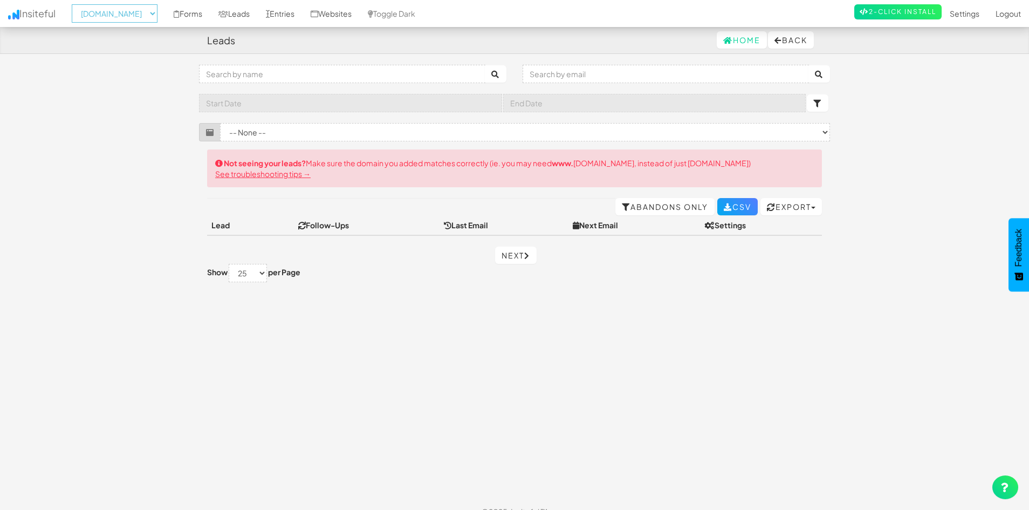
select select "2502"
click at [75, 4] on select "-- None -- [DOMAIN_NAME] [DOMAIN_NAME] [DOMAIN_NAME] [DOMAIN_NAME] [DOMAIN_NAME…" at bounding box center [115, 13] width 86 height 18
click at [135, 13] on select "-- None -- [DOMAIN_NAME] [DOMAIN_NAME] [DOMAIN_NAME] [DOMAIN_NAME] [DOMAIN_NAME…" at bounding box center [115, 13] width 86 height 18
select select "2501"
click at [75, 4] on select "-- None -- [DOMAIN_NAME] [DOMAIN_NAME] [DOMAIN_NAME] [DOMAIN_NAME] [DOMAIN_NAME…" at bounding box center [115, 13] width 86 height 18
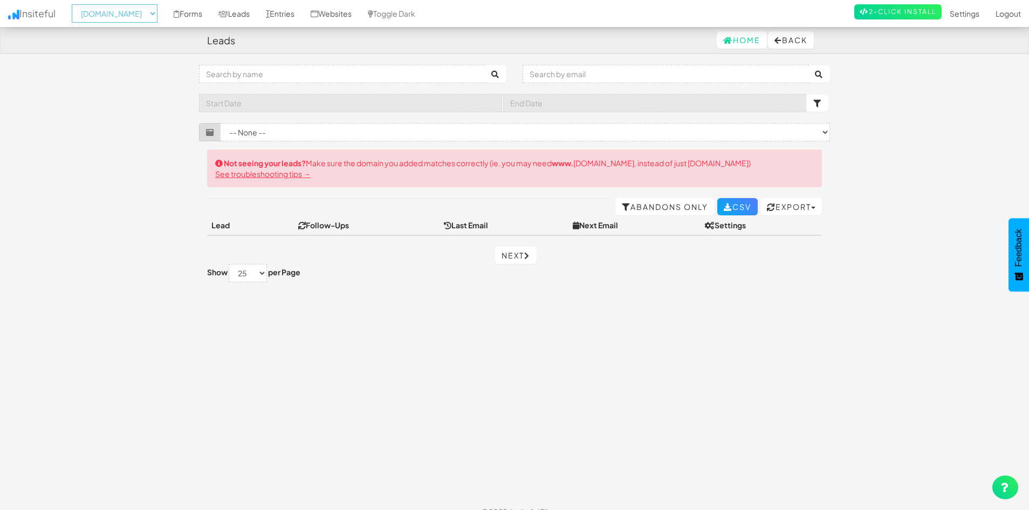
click at [140, 6] on select "-- None -- [DOMAIN_NAME] [DOMAIN_NAME] [DOMAIN_NAME] [DOMAIN_NAME] [DOMAIN_NAME…" at bounding box center [115, 13] width 86 height 18
select select "2500"
click at [75, 4] on select "-- None -- [DOMAIN_NAME] [DOMAIN_NAME] [DOMAIN_NAME] [DOMAIN_NAME] [DOMAIN_NAME…" at bounding box center [115, 13] width 86 height 18
click at [131, 11] on select "-- None -- [DOMAIN_NAME] [DOMAIN_NAME] [DOMAIN_NAME] [DOMAIN_NAME] [DOMAIN_NAME…" at bounding box center [115, 13] width 86 height 18
select select "2499"
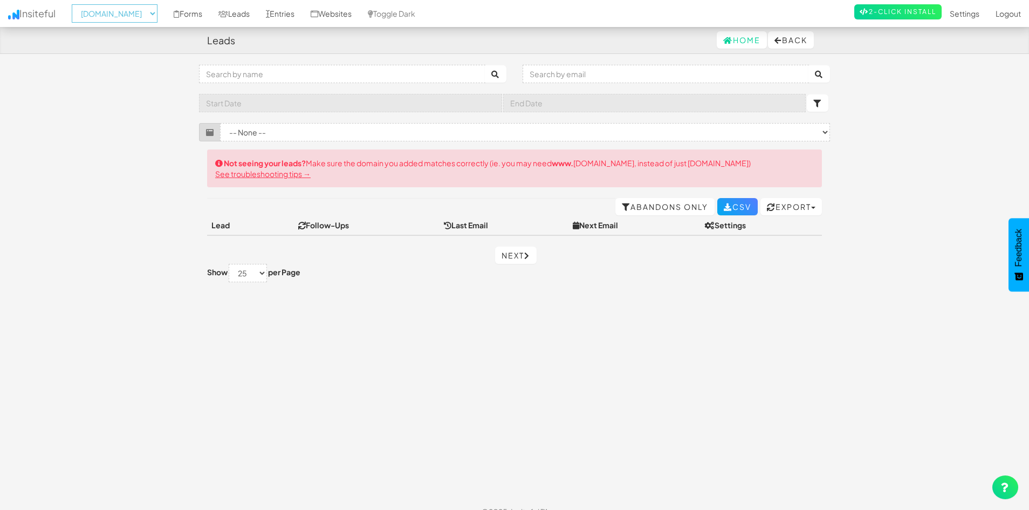
click at [75, 4] on select "-- None -- [DOMAIN_NAME] [DOMAIN_NAME] [DOMAIN_NAME] [DOMAIN_NAME] [DOMAIN_NAME…" at bounding box center [115, 13] width 86 height 18
click at [139, 18] on select "-- None -- [DOMAIN_NAME] [DOMAIN_NAME] [DOMAIN_NAME] [DOMAIN_NAME] [DOMAIN_NAME…" at bounding box center [115, 13] width 86 height 18
select select "2498"
click at [75, 4] on select "-- None -- [DOMAIN_NAME] [DOMAIN_NAME] [DOMAIN_NAME] [DOMAIN_NAME] [DOMAIN_NAME…" at bounding box center [115, 13] width 86 height 18
click at [144, 16] on select "-- None -- [DOMAIN_NAME] [DOMAIN_NAME] [DOMAIN_NAME] [DOMAIN_NAME] [DOMAIN_NAME…" at bounding box center [115, 13] width 86 height 18
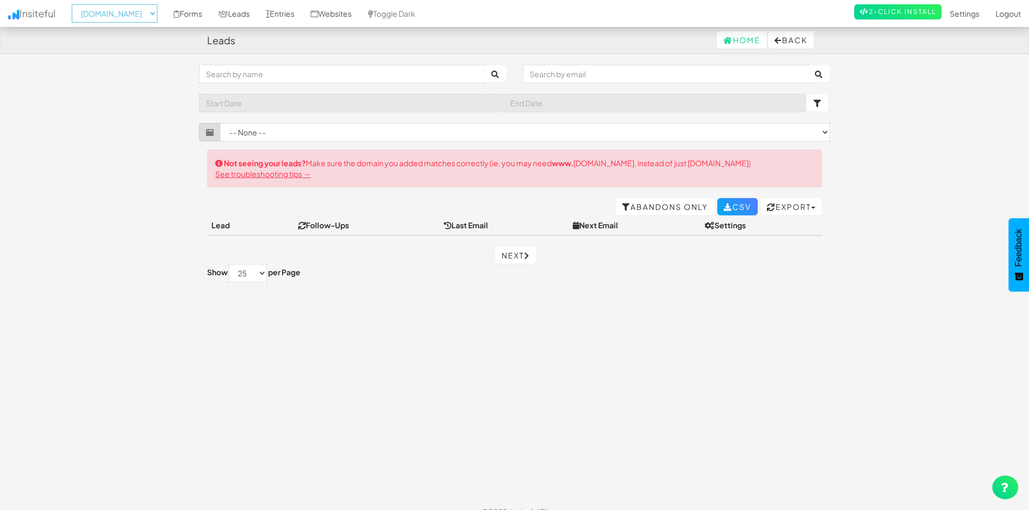
select select "2497"
click at [75, 4] on select "-- None -- [DOMAIN_NAME] [DOMAIN_NAME] [DOMAIN_NAME] [DOMAIN_NAME] [DOMAIN_NAME…" at bounding box center [115, 13] width 86 height 18
click at [126, 8] on select "-- None -- [DOMAIN_NAME] [DOMAIN_NAME] [DOMAIN_NAME] [DOMAIN_NAME] [DOMAIN_NAME…" at bounding box center [115, 13] width 86 height 18
select select "2496"
click at [75, 4] on select "-- None -- [DOMAIN_NAME] [DOMAIN_NAME] [DOMAIN_NAME] [DOMAIN_NAME] [DOMAIN_NAME…" at bounding box center [115, 13] width 86 height 18
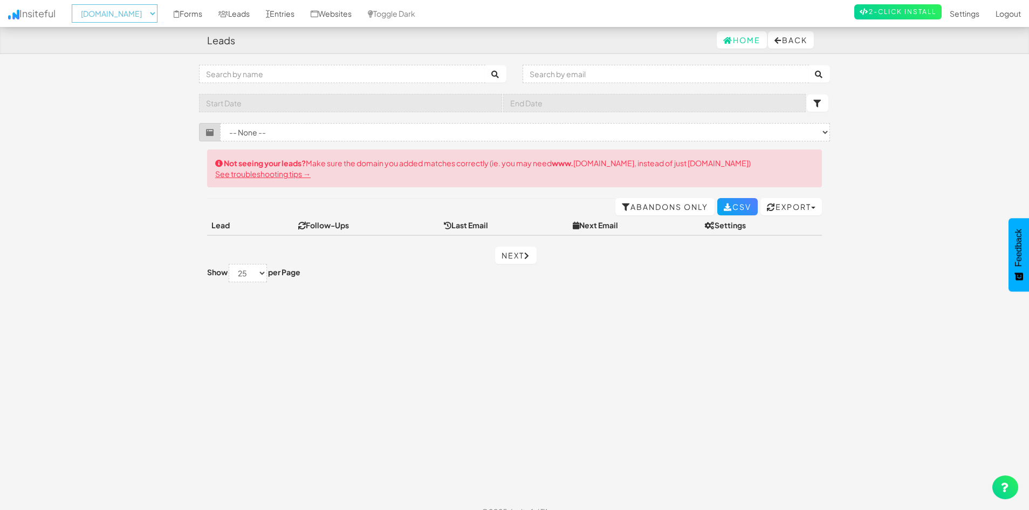
click at [124, 13] on select "-- None -- [DOMAIN_NAME] [DOMAIN_NAME] [DOMAIN_NAME] [DOMAIN_NAME] [DOMAIN_NAME…" at bounding box center [115, 13] width 86 height 18
select select "2495"
click at [75, 4] on select "-- None -- [DOMAIN_NAME] [DOMAIN_NAME] [DOMAIN_NAME] [DOMAIN_NAME] [DOMAIN_NAME…" at bounding box center [115, 13] width 86 height 18
click at [139, 16] on select "-- None -- [DOMAIN_NAME] [DOMAIN_NAME] [DOMAIN_NAME] [DOMAIN_NAME] [DOMAIN_NAME…" at bounding box center [115, 13] width 86 height 18
select select "2494"
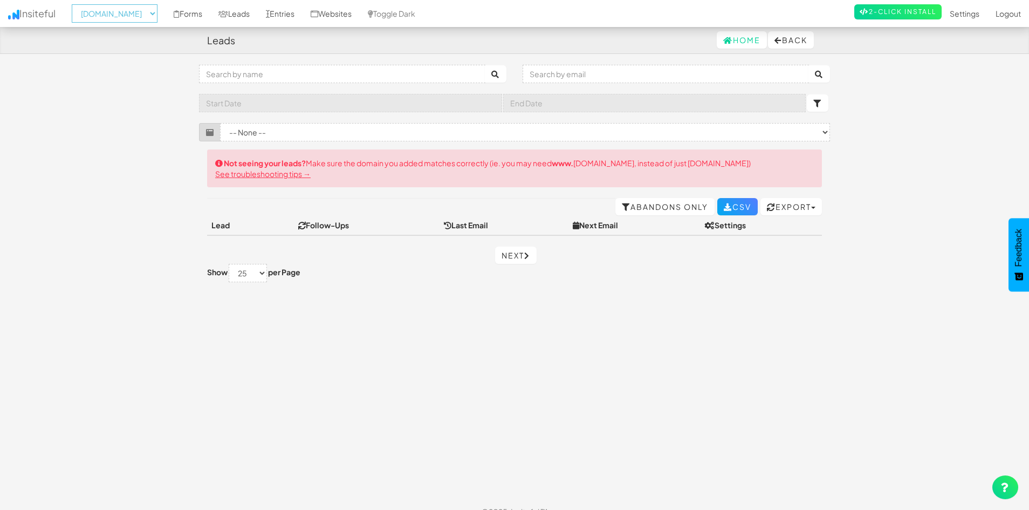
click at [75, 4] on select "-- None -- [DOMAIN_NAME] [DOMAIN_NAME] [DOMAIN_NAME] [DOMAIN_NAME] [DOMAIN_NAME…" at bounding box center [115, 13] width 86 height 18
click at [137, 16] on select "-- None -- [DOMAIN_NAME] [DOMAIN_NAME] [DOMAIN_NAME] [DOMAIN_NAME] [DOMAIN_NAME…" at bounding box center [115, 13] width 86 height 18
select select "2493"
click at [75, 4] on select "-- None -- [DOMAIN_NAME] [DOMAIN_NAME] [DOMAIN_NAME] [DOMAIN_NAME] [DOMAIN_NAME…" at bounding box center [115, 13] width 86 height 18
drag, startPoint x: 0, startPoint y: 0, endPoint x: 137, endPoint y: 11, distance: 137.5
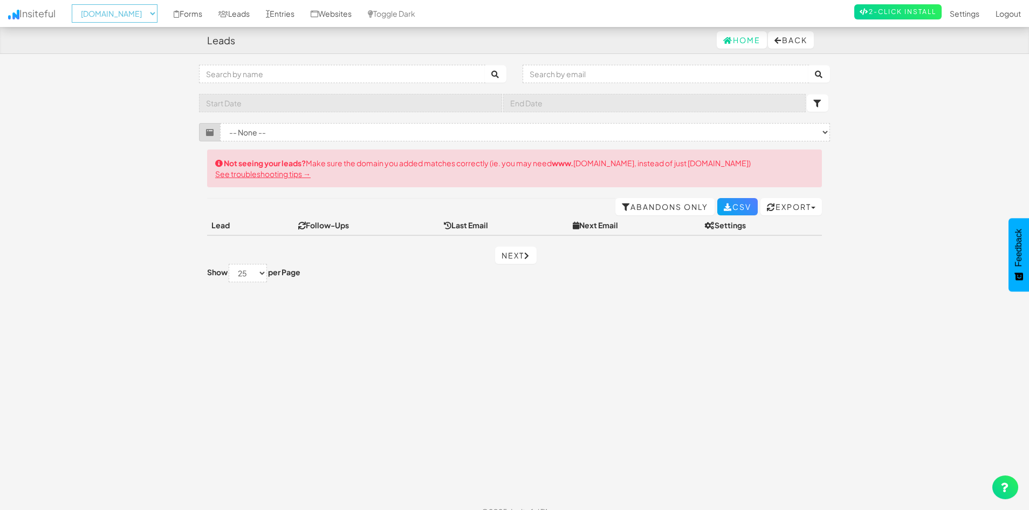
click at [137, 11] on select "-- None -- [DOMAIN_NAME] [DOMAIN_NAME] [DOMAIN_NAME] [DOMAIN_NAME] [DOMAIN_NAME…" at bounding box center [115, 13] width 86 height 18
select select "2492"
click at [75, 4] on select "-- None -- [DOMAIN_NAME] [DOMAIN_NAME] [DOMAIN_NAME] [DOMAIN_NAME] [DOMAIN_NAME…" at bounding box center [115, 13] width 86 height 18
click at [131, 11] on select "-- None -- [DOMAIN_NAME] [DOMAIN_NAME] [DOMAIN_NAME] [DOMAIN_NAME] [DOMAIN_NAME…" at bounding box center [115, 13] width 86 height 18
select select "2491"
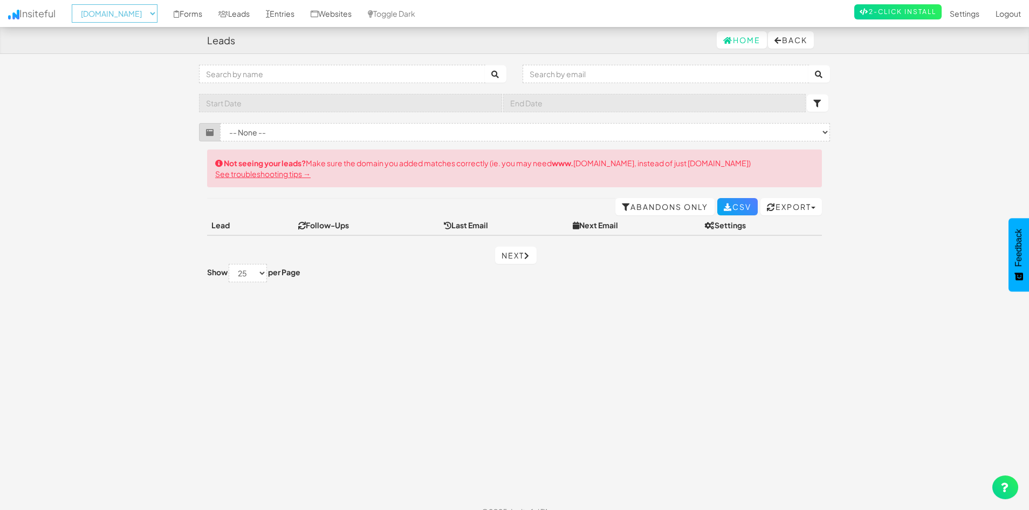
click at [75, 4] on select "-- None -- [DOMAIN_NAME] [DOMAIN_NAME] [DOMAIN_NAME] [DOMAIN_NAME] [DOMAIN_NAME…" at bounding box center [115, 13] width 86 height 18
click at [142, 10] on select "-- None -- [DOMAIN_NAME] [DOMAIN_NAME] [DOMAIN_NAME] [DOMAIN_NAME] [DOMAIN_NAME…" at bounding box center [115, 13] width 86 height 18
select select "2484"
click at [75, 4] on select "-- None -- [DOMAIN_NAME] [DOMAIN_NAME] [DOMAIN_NAME] [DOMAIN_NAME] [DOMAIN_NAME…" at bounding box center [115, 13] width 86 height 18
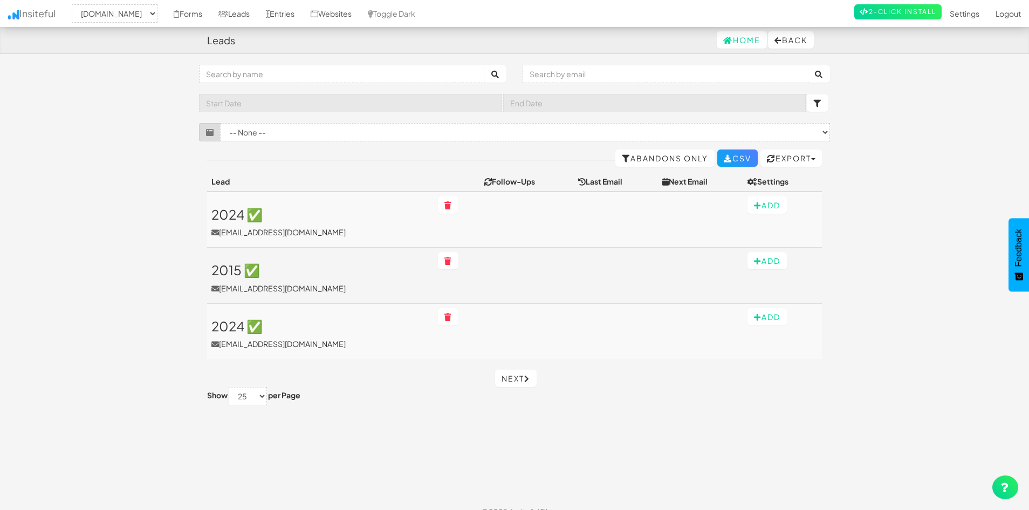
click at [145, 283] on body "Leads Home Back Toggle navigation Insiteful -- None -- [DOMAIN_NAME] [DOMAIN_NA…" at bounding box center [514, 262] width 1029 height 525
click at [153, 10] on select "-- None -- [DOMAIN_NAME] [DOMAIN_NAME] [DOMAIN_NAME] [DOMAIN_NAME] [DOMAIN_NAME…" at bounding box center [115, 13] width 86 height 18
select select "2483"
click at [75, 4] on select "-- None -- [DOMAIN_NAME] [DOMAIN_NAME] [DOMAIN_NAME] [DOMAIN_NAME] [DOMAIN_NAME…" at bounding box center [115, 13] width 86 height 18
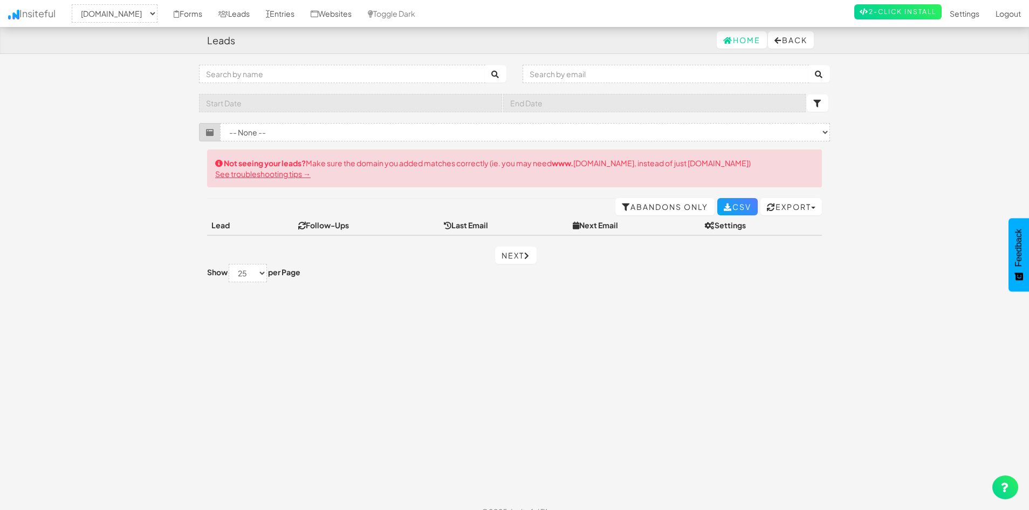
select select "2483"
click at [147, 11] on select "-- None -- [DOMAIN_NAME] [DOMAIN_NAME] [DOMAIN_NAME] [DOMAIN_NAME] [DOMAIN_NAME…" at bounding box center [115, 13] width 86 height 18
click at [454, 406] on div "Toggle navigation Insiteful -- None -- [DOMAIN_NAME] [DOMAIN_NAME] [DOMAIN_NAME…" at bounding box center [514, 281] width 631 height 433
